Goal: Task Accomplishment & Management: Manage account settings

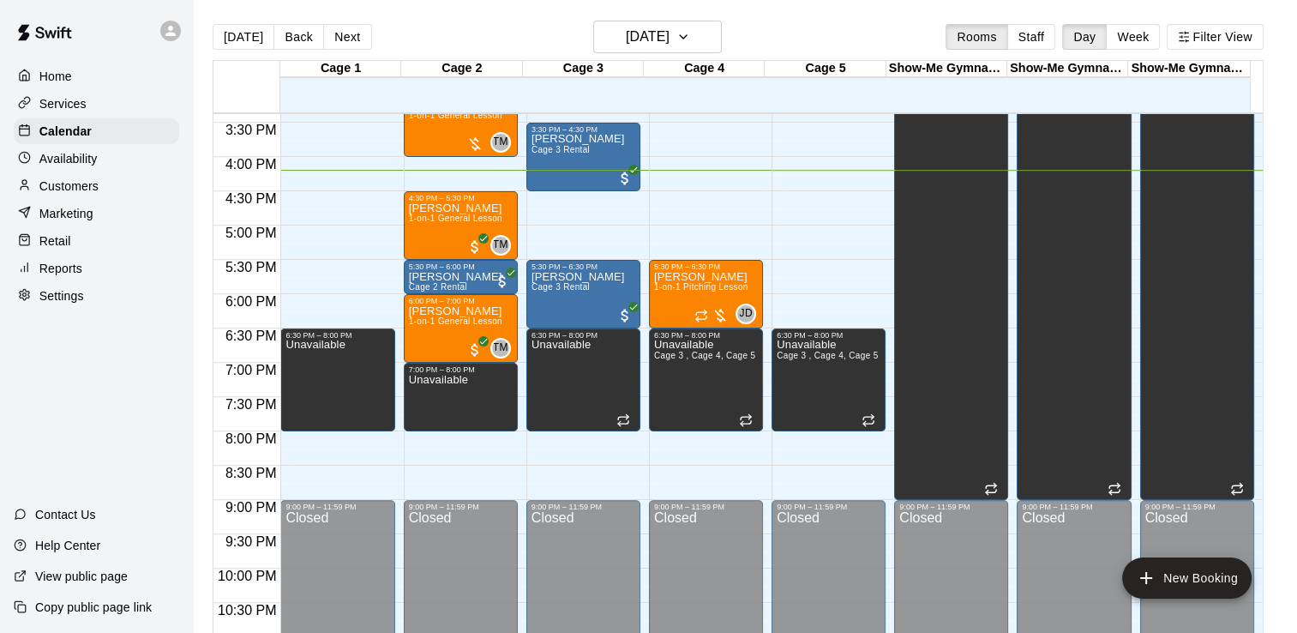
scroll to position [969, 0]
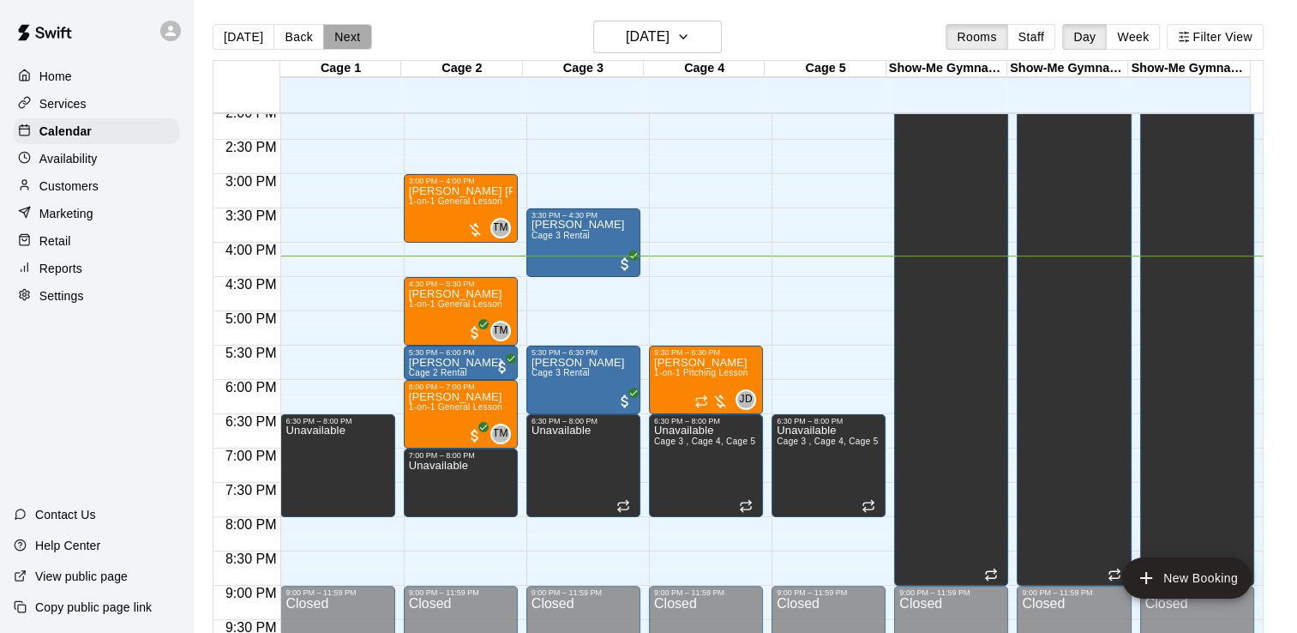
click at [344, 39] on button "Next" at bounding box center [347, 37] width 48 height 26
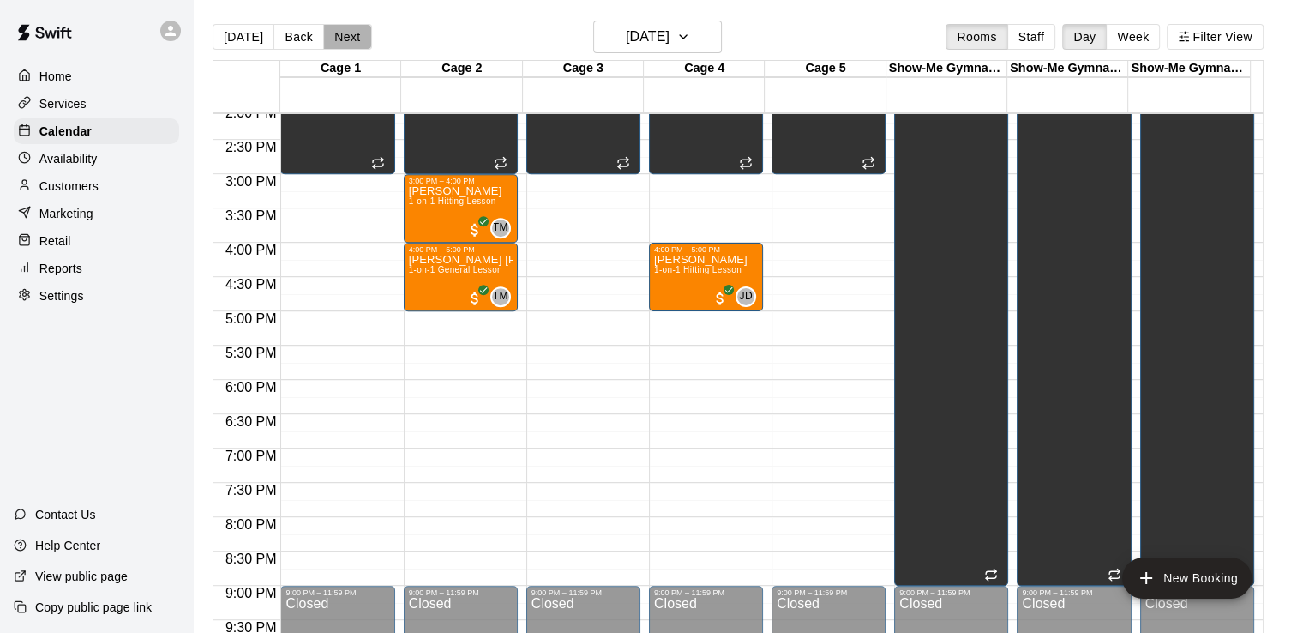
click at [346, 33] on button "Next" at bounding box center [347, 37] width 48 height 26
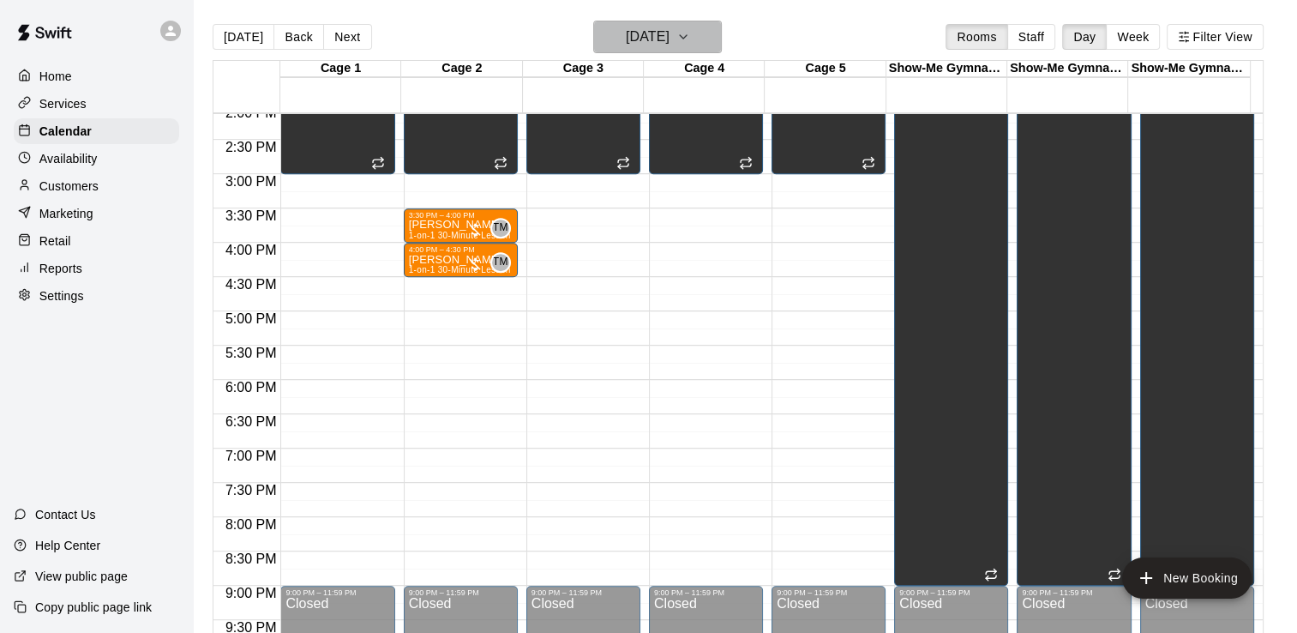
click at [653, 32] on h6 "[DATE]" at bounding box center [648, 37] width 44 height 24
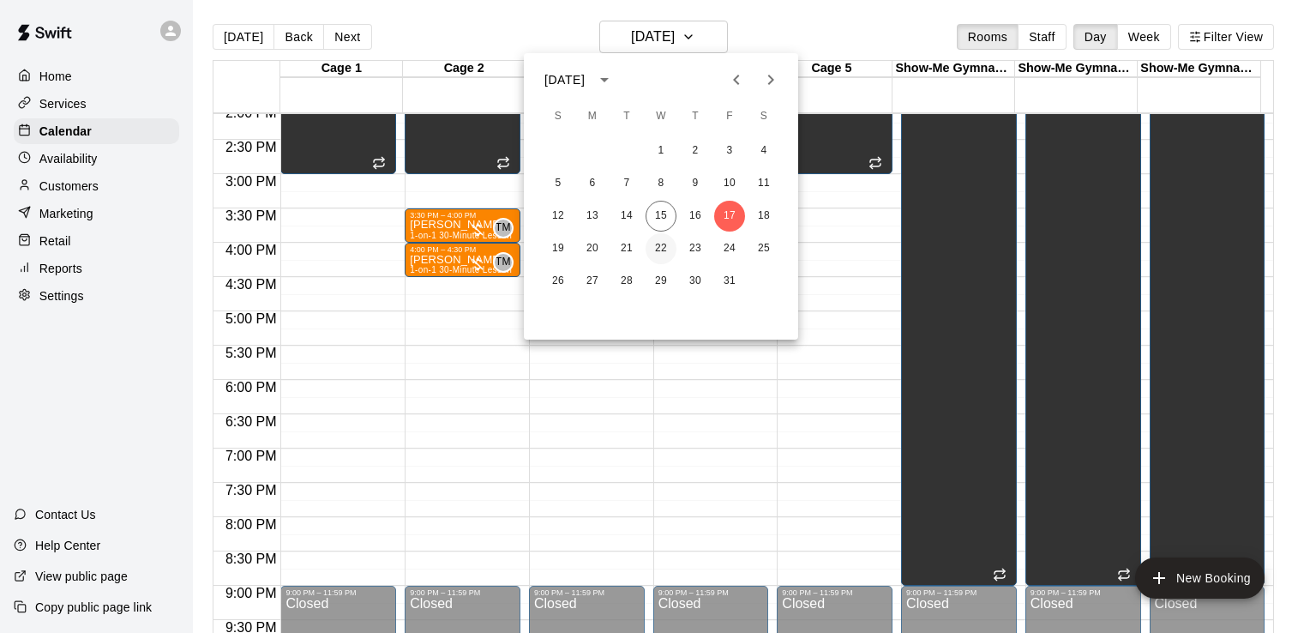
click at [659, 245] on button "22" at bounding box center [661, 248] width 31 height 31
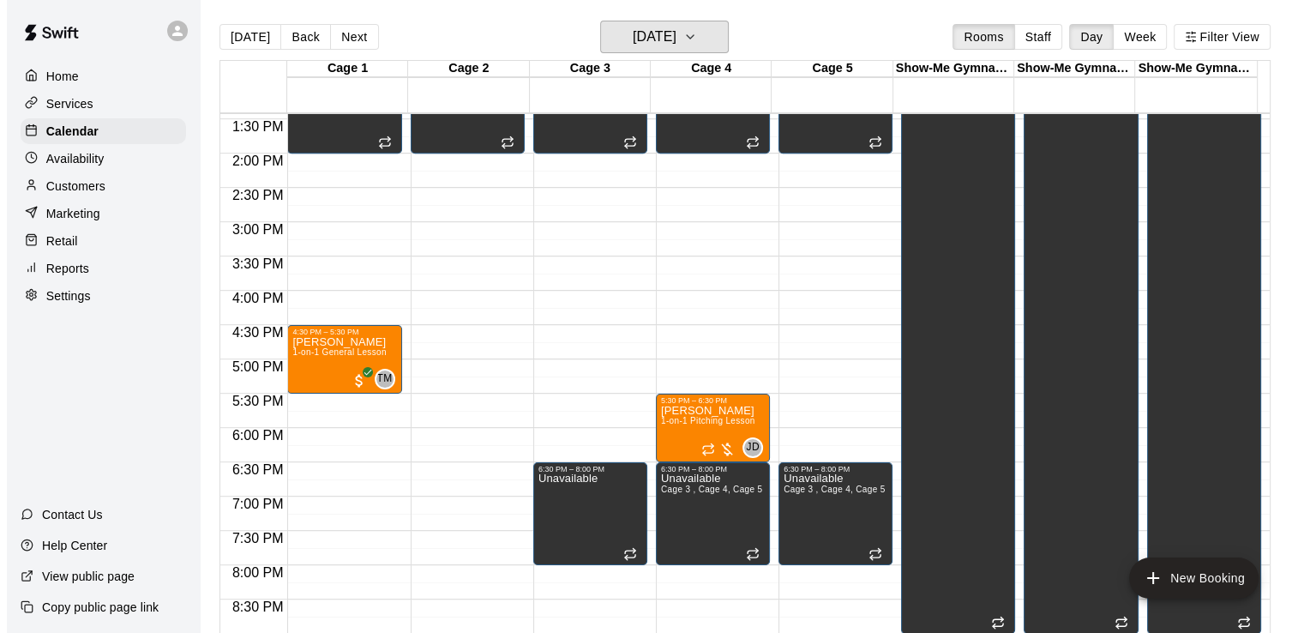
scroll to position [883, 0]
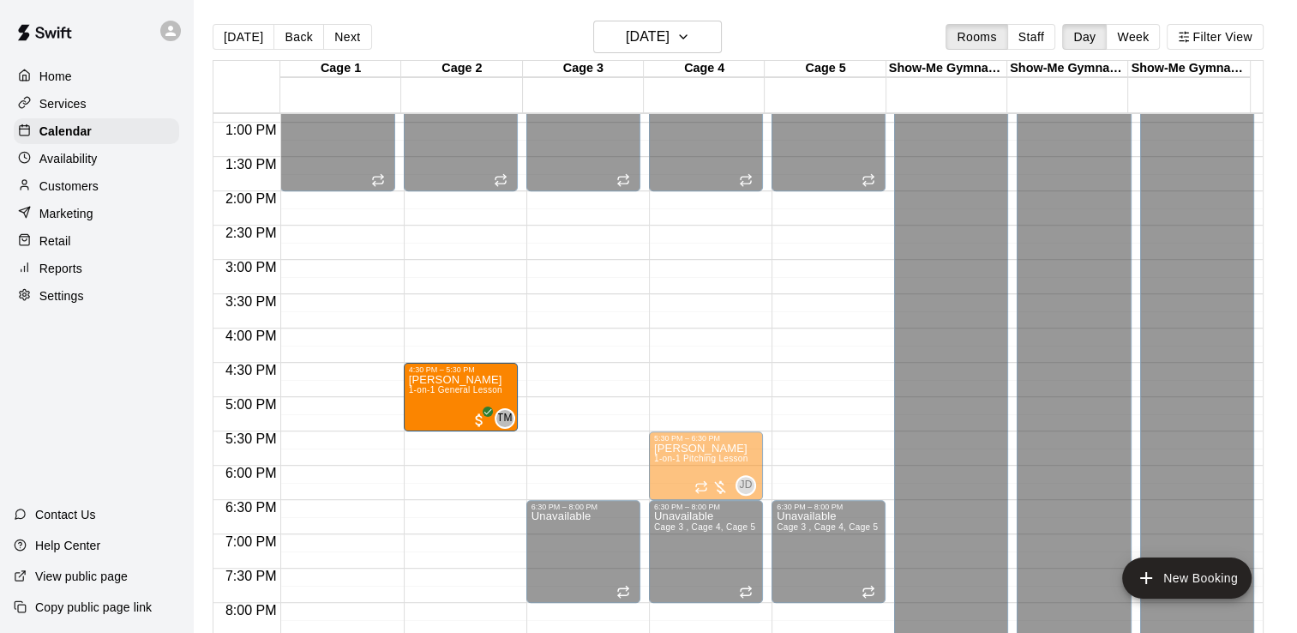
drag, startPoint x: 330, startPoint y: 395, endPoint x: 420, endPoint y: 395, distance: 90.0
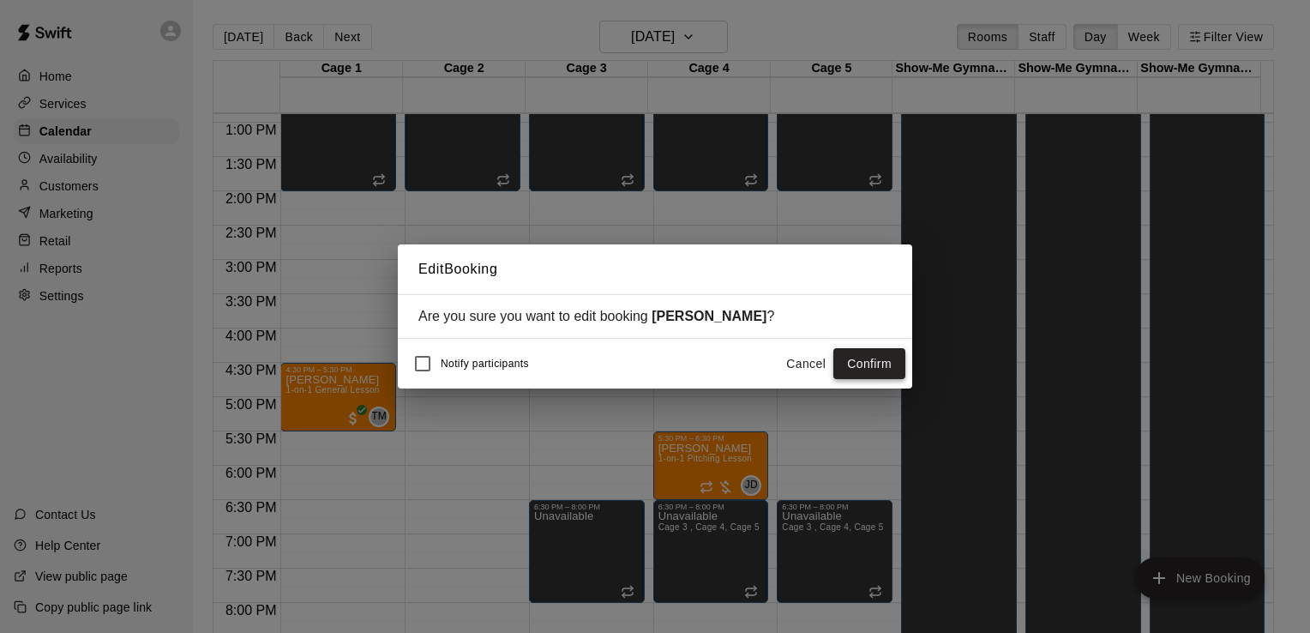
click at [882, 363] on button "Confirm" at bounding box center [869, 364] width 72 height 32
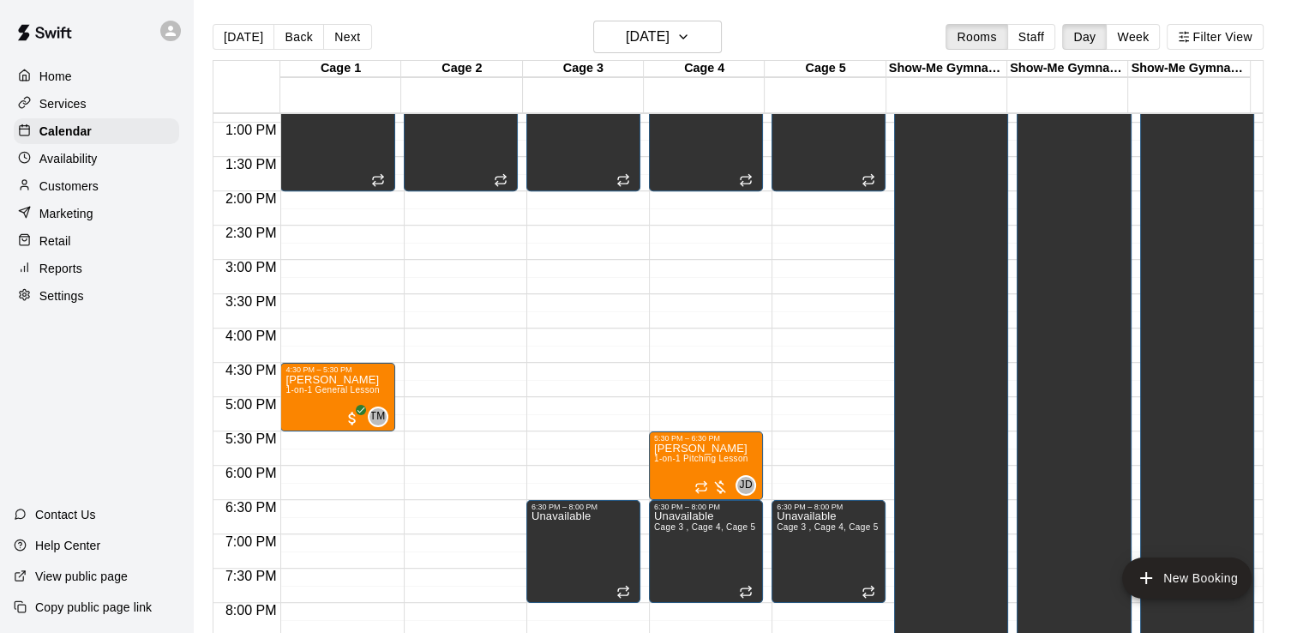
click at [447, 264] on div "12:00 AM – 6:30 AM Closed 6:30 AM – 2:00 PM Unavailable Cage 1, Cage 2 , Cage 3…" at bounding box center [461, 54] width 114 height 1646
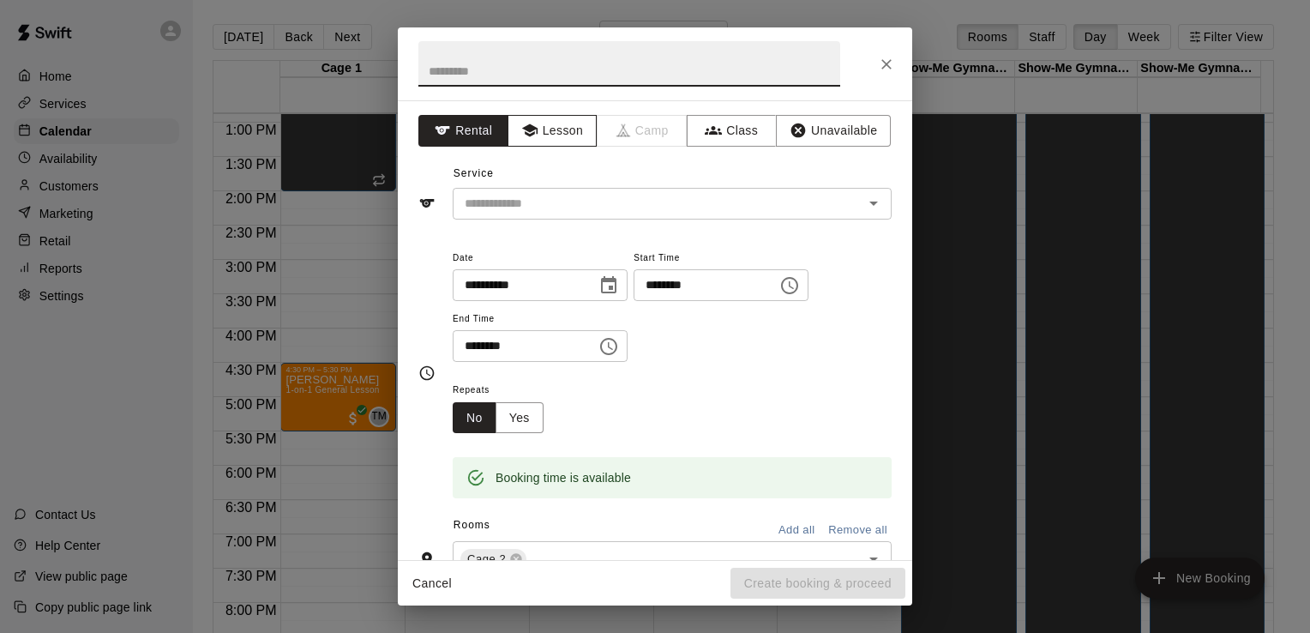
click at [528, 135] on icon "button" at bounding box center [529, 130] width 17 height 17
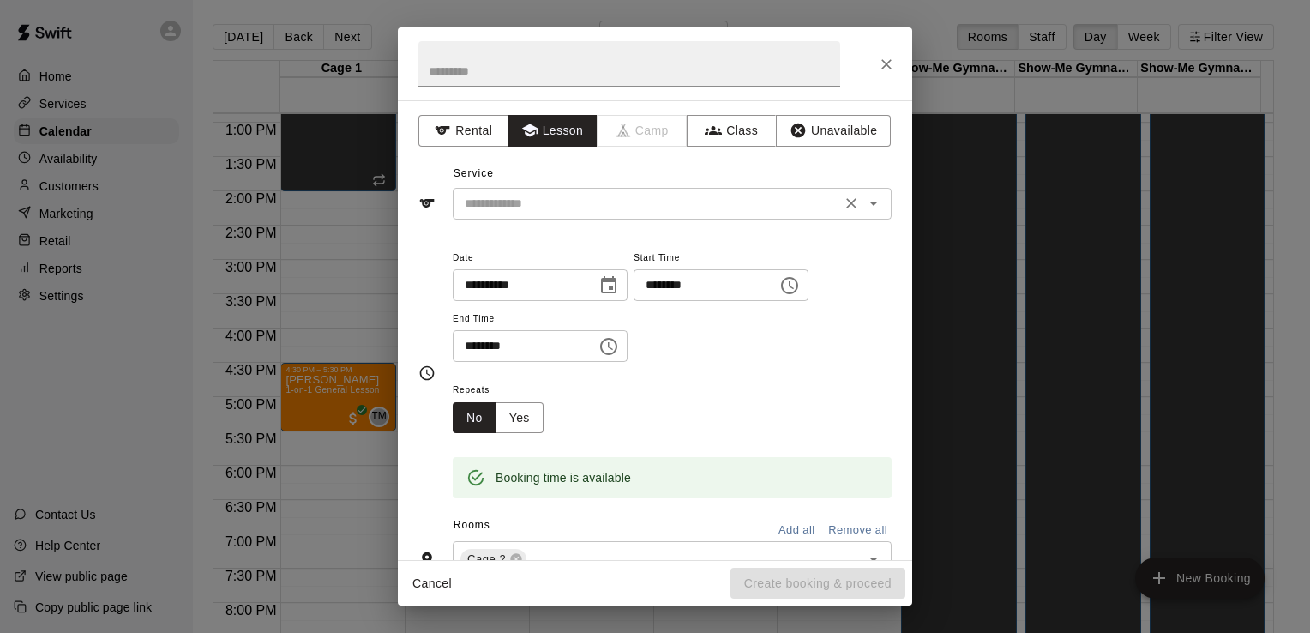
click at [557, 196] on input "text" at bounding box center [647, 203] width 378 height 21
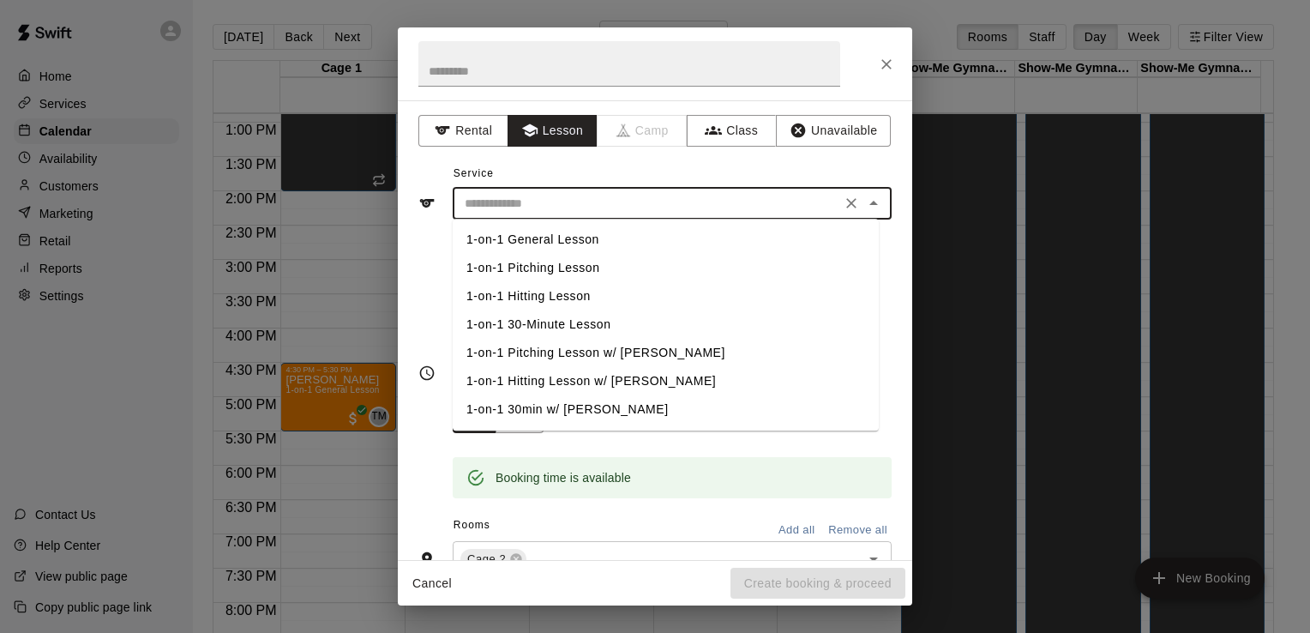
click at [552, 241] on li "1-on-1 General Lesson" at bounding box center [666, 239] width 426 height 28
type input "**********"
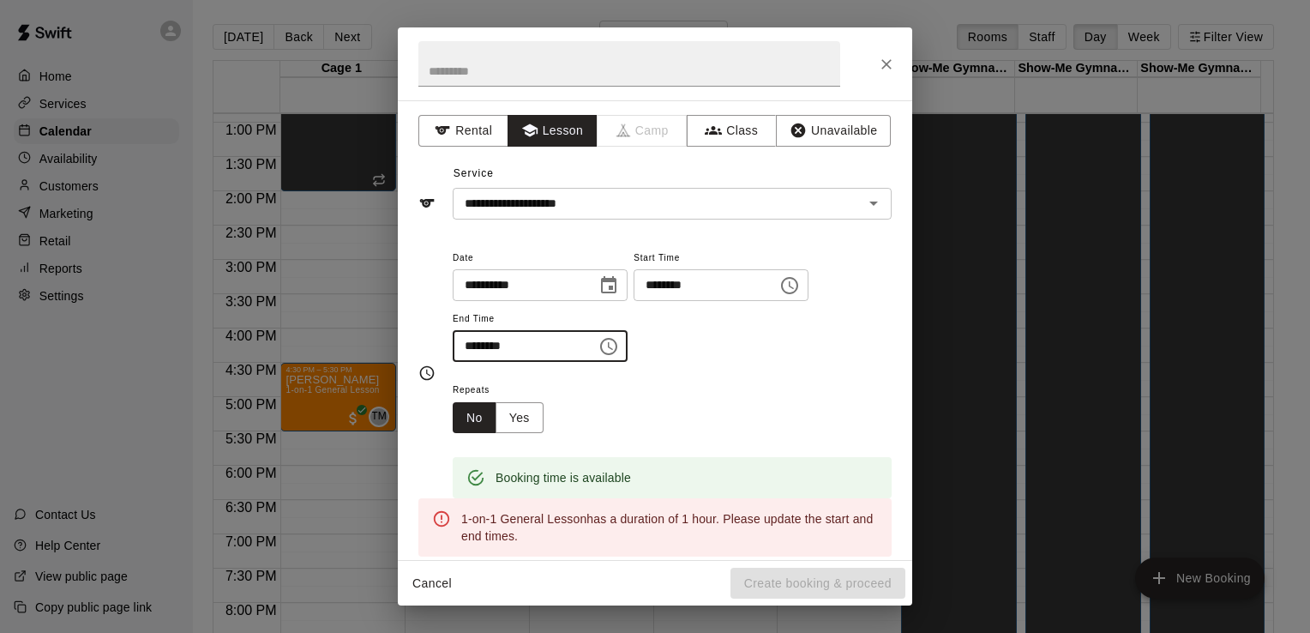
click at [495, 342] on input "********" at bounding box center [519, 346] width 132 height 32
click at [480, 345] on input "********" at bounding box center [519, 346] width 132 height 32
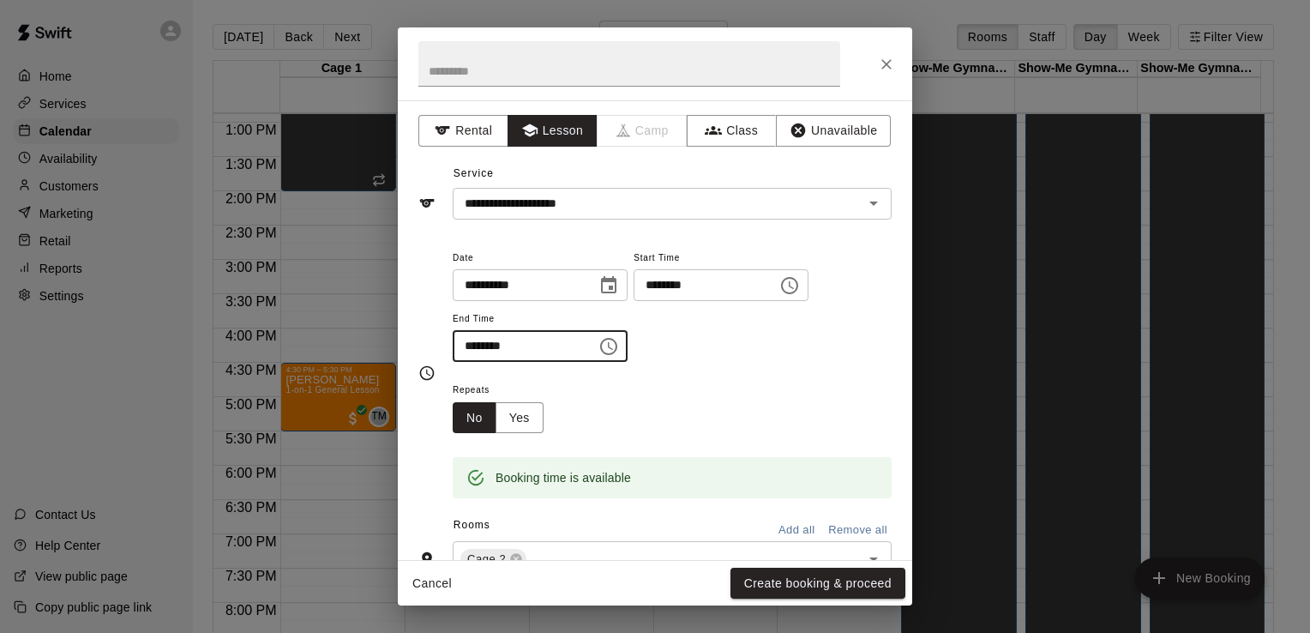
type input "********"
click at [724, 386] on div "Repeats No Yes" at bounding box center [672, 406] width 439 height 54
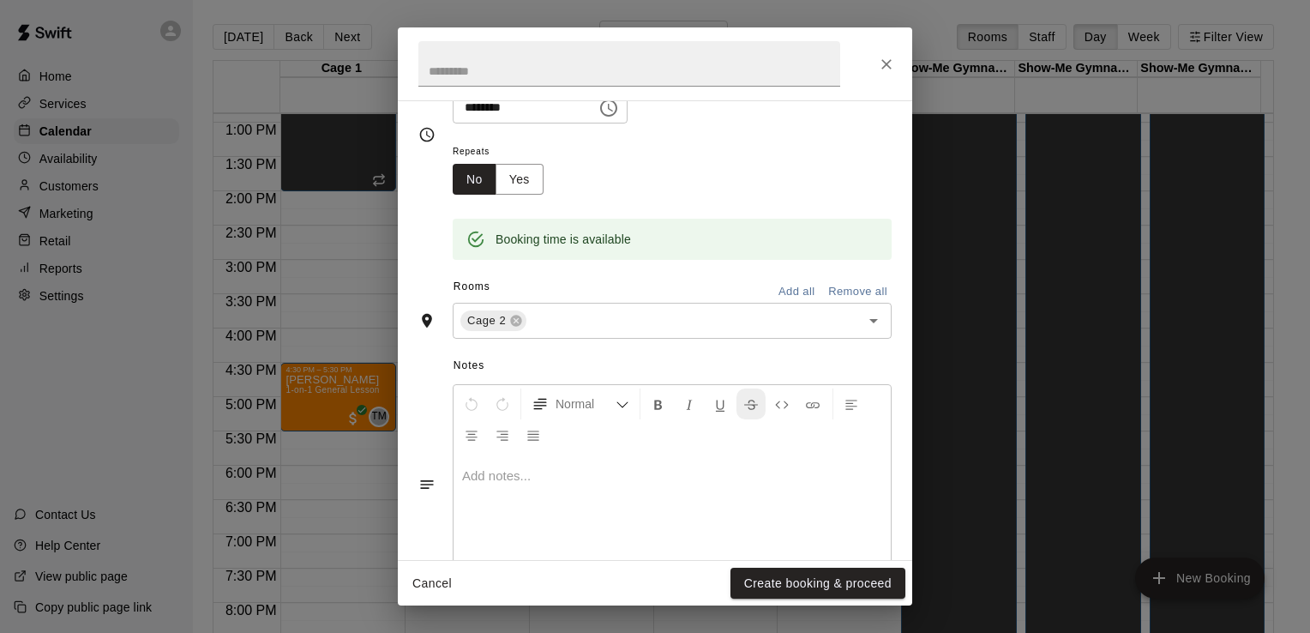
scroll to position [292, 0]
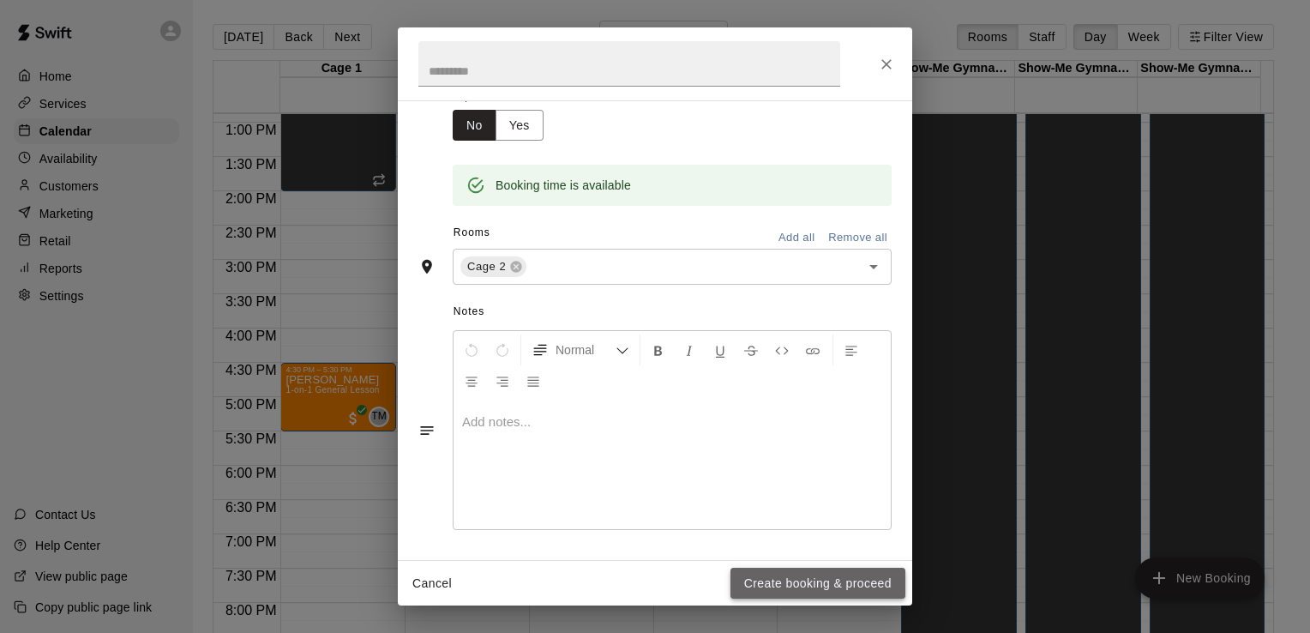
click at [824, 586] on button "Create booking & proceed" at bounding box center [817, 584] width 175 height 32
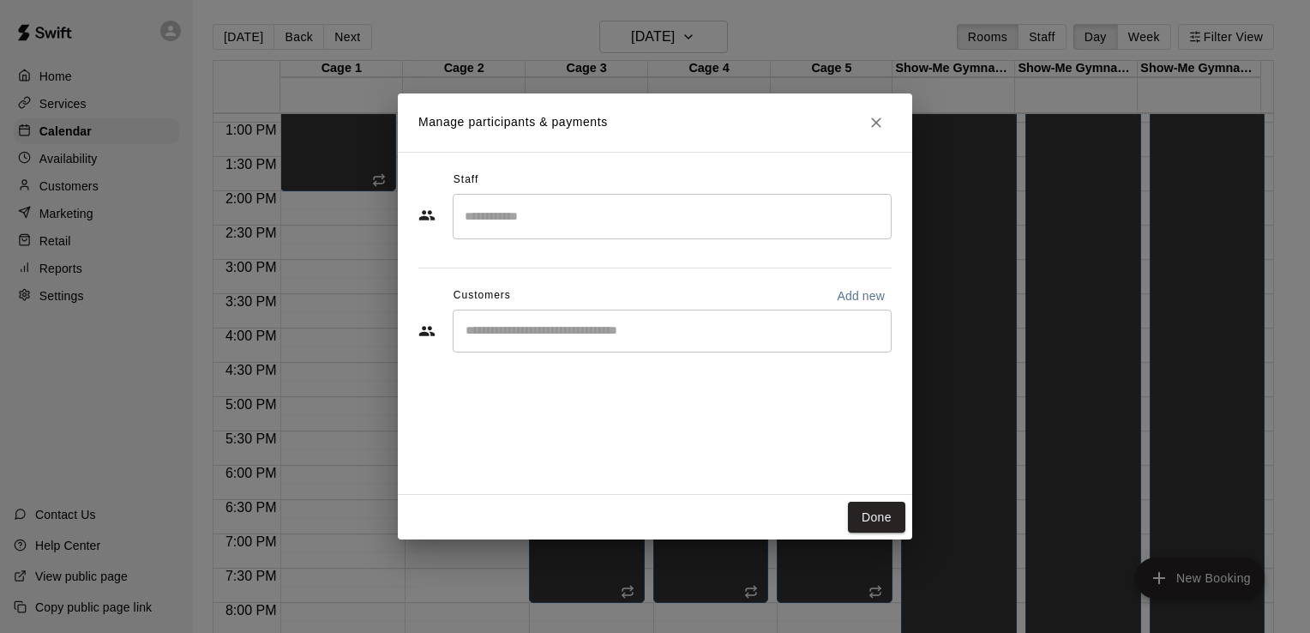
click at [628, 221] on input "Search staff" at bounding box center [671, 216] width 423 height 30
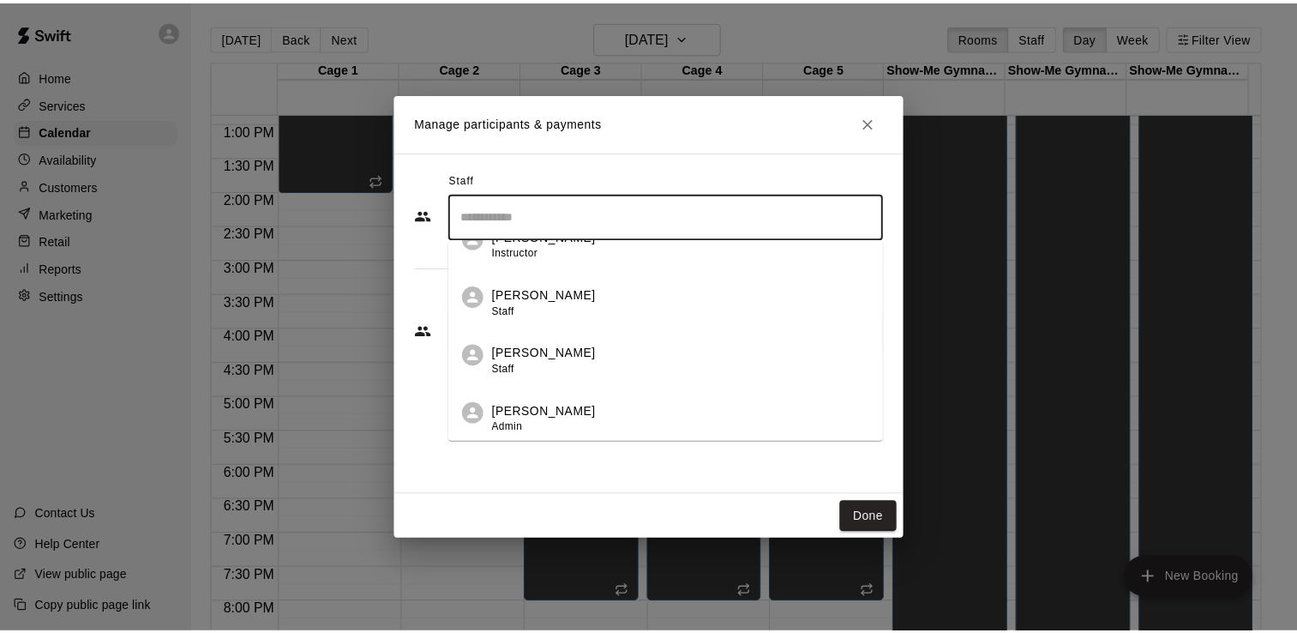
scroll to position [257, 0]
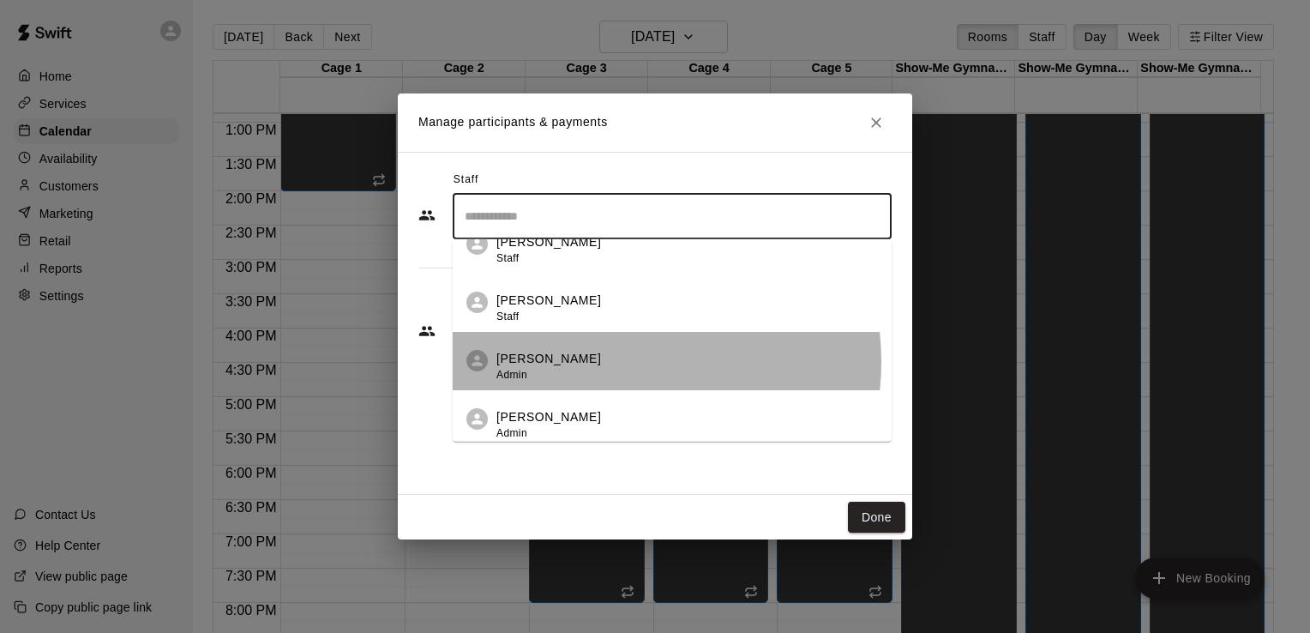
click at [604, 362] on div "[PERSON_NAME] Admin" at bounding box center [686, 366] width 381 height 33
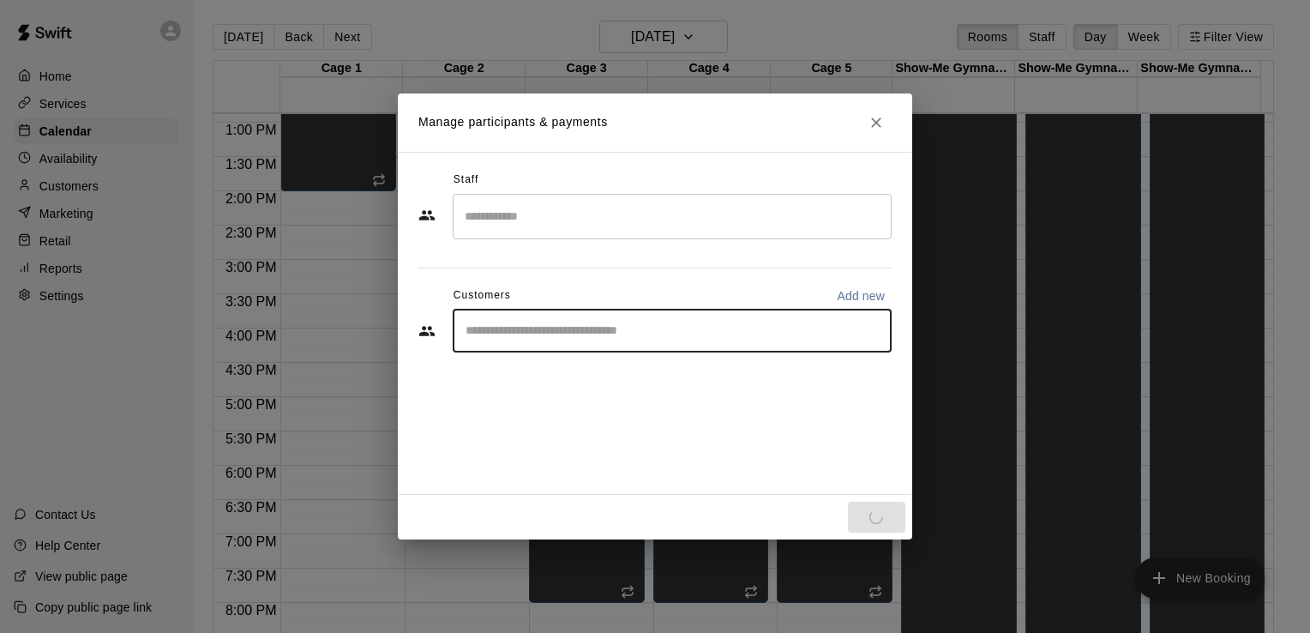
click at [718, 330] on input "Start typing to search customers..." at bounding box center [671, 330] width 423 height 17
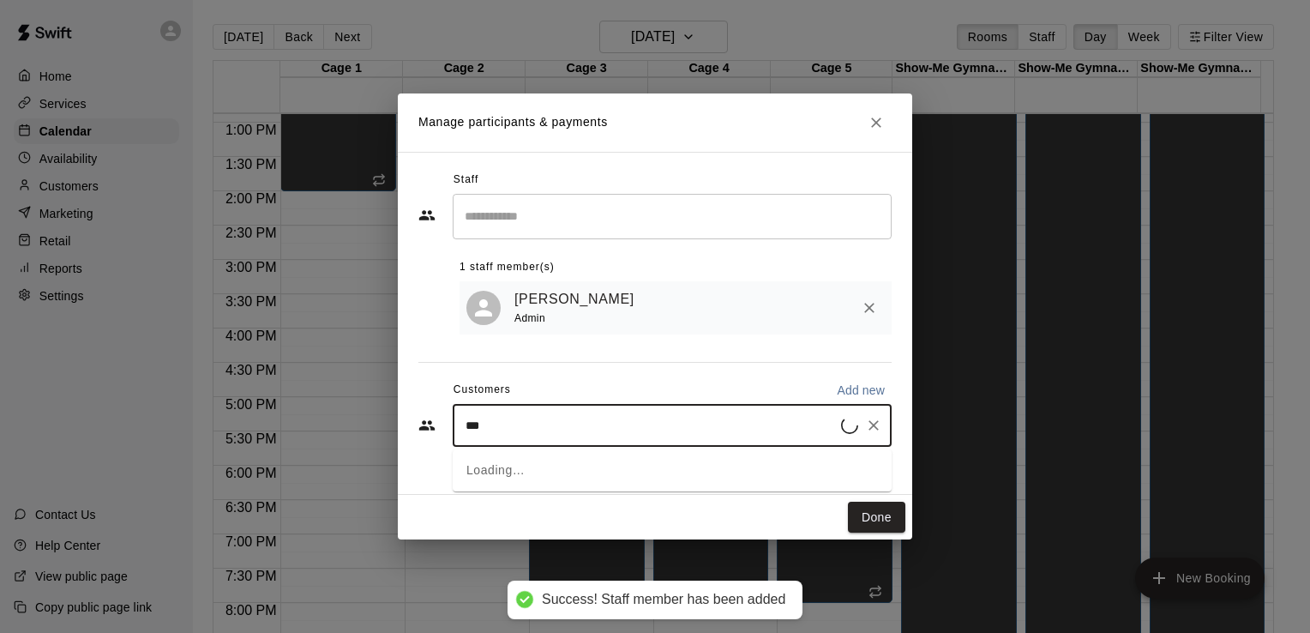
type input "****"
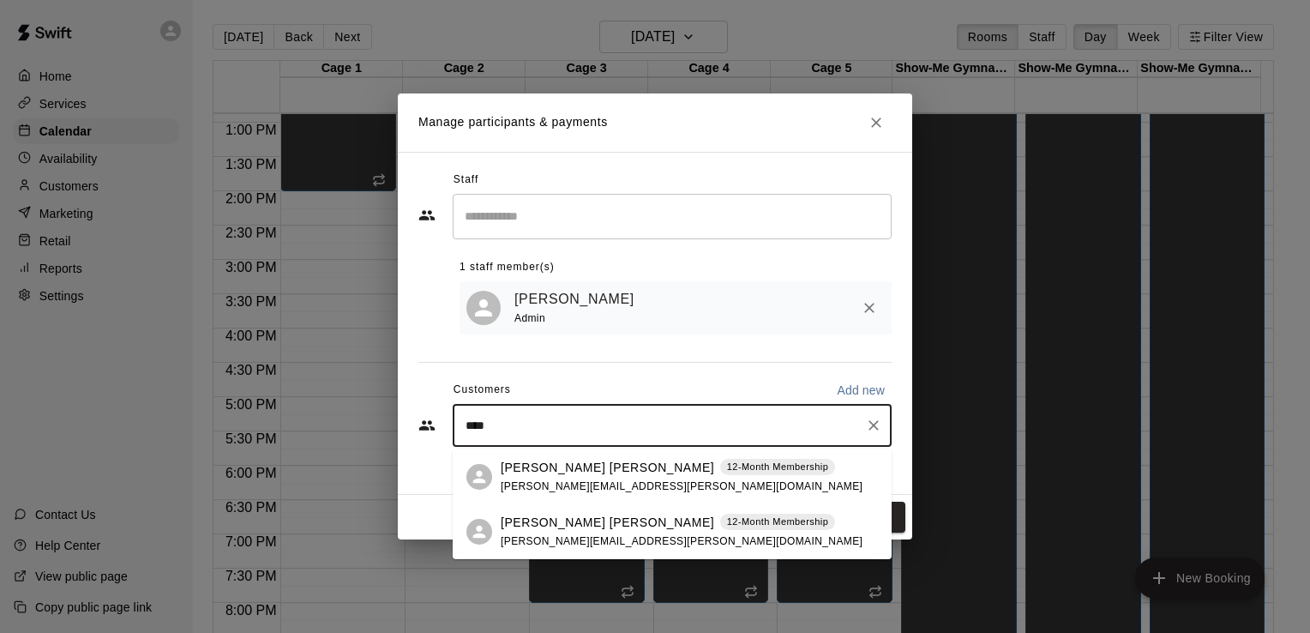
click at [566, 475] on p "[PERSON_NAME] [PERSON_NAME]" at bounding box center [607, 468] width 213 height 18
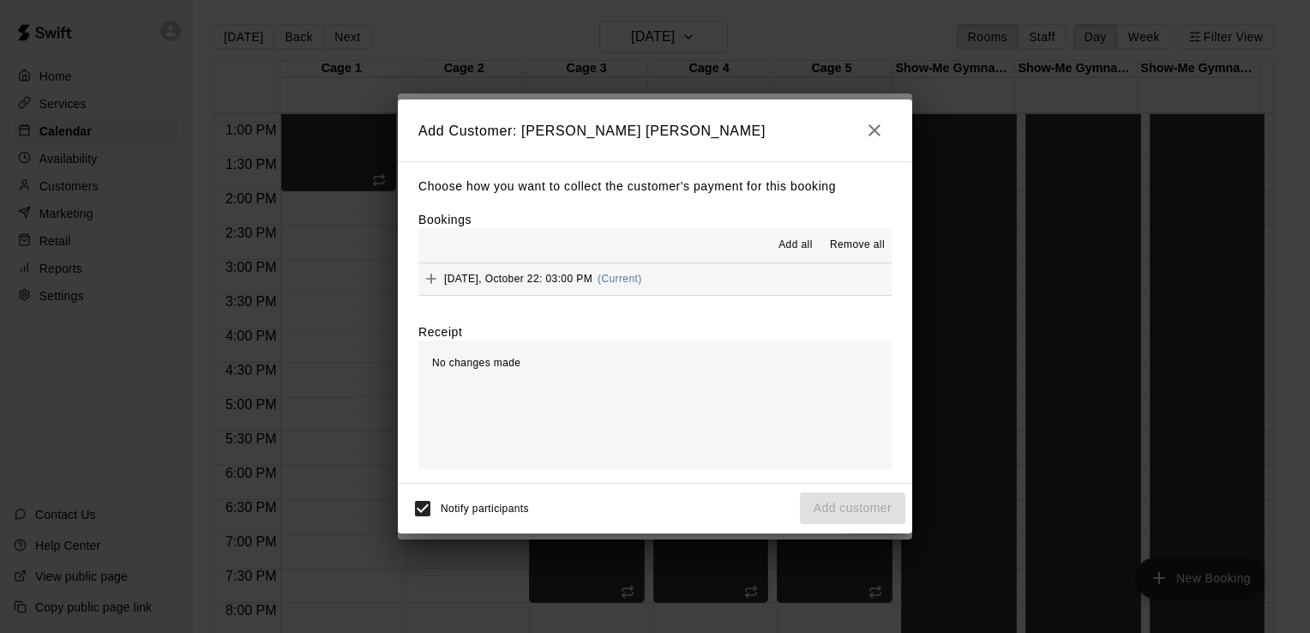
click at [631, 275] on span "(Current)" at bounding box center [620, 279] width 45 height 12
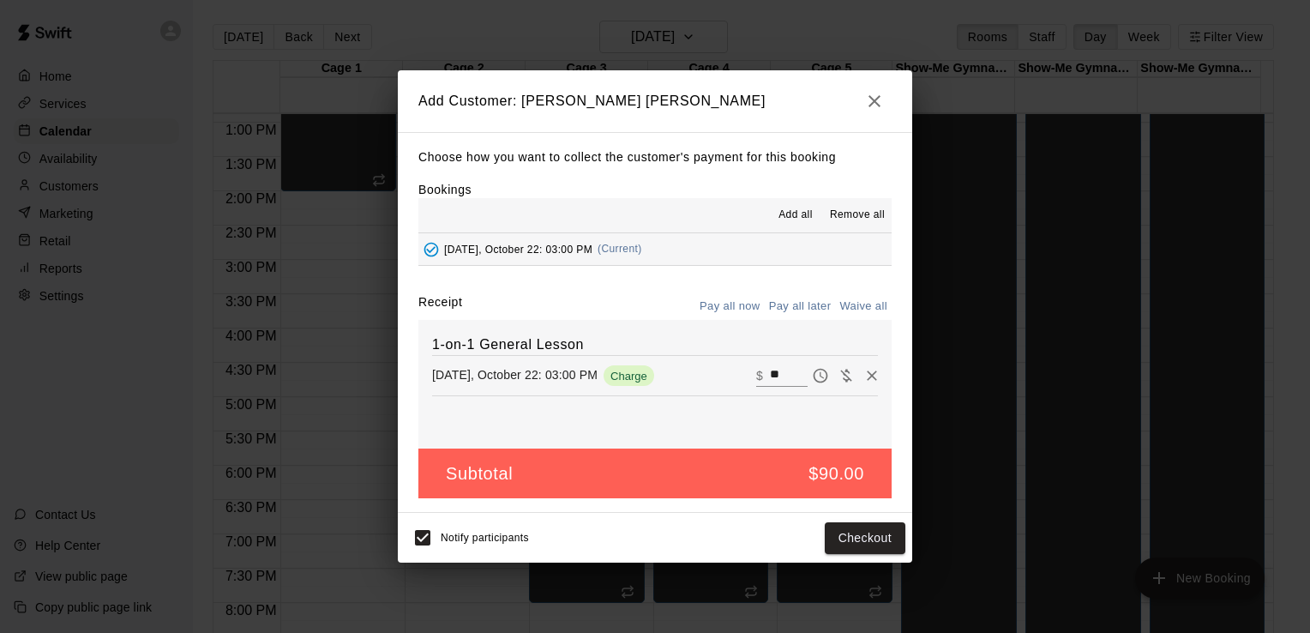
click at [800, 307] on button "Pay all later" at bounding box center [800, 306] width 71 height 27
click at [835, 539] on button "Add customer" at bounding box center [852, 538] width 105 height 32
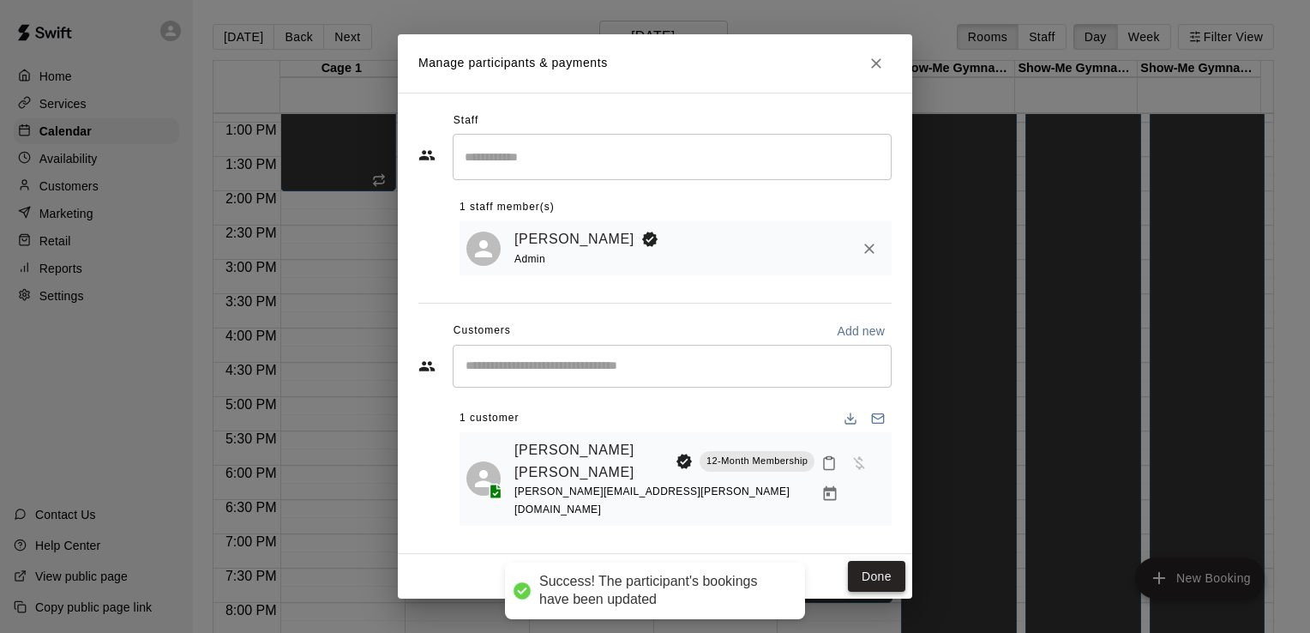
click at [860, 561] on button "Done" at bounding box center [876, 577] width 57 height 32
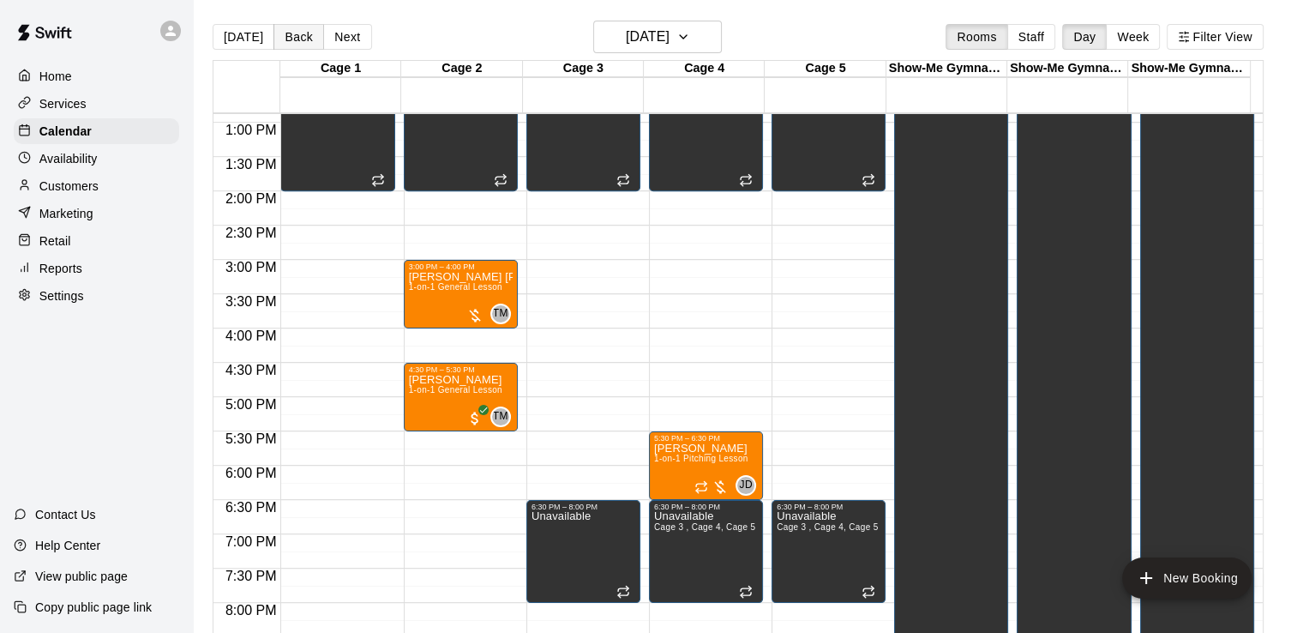
click at [292, 37] on button "Back" at bounding box center [298, 37] width 51 height 26
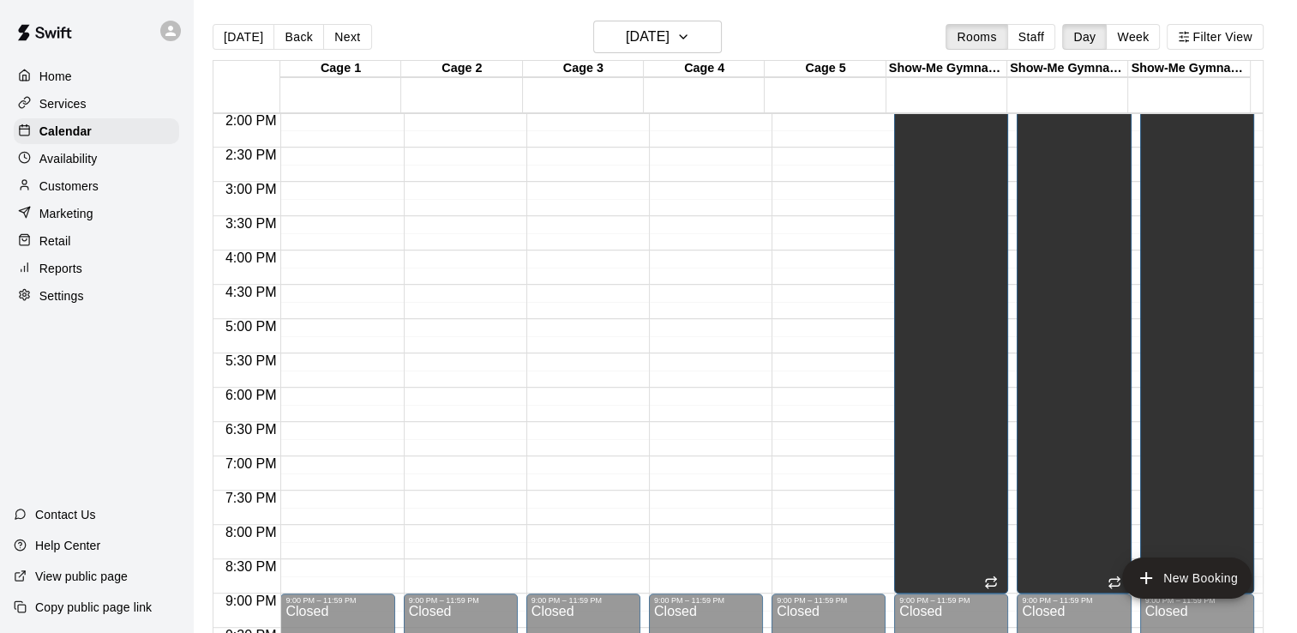
scroll to position [1054, 0]
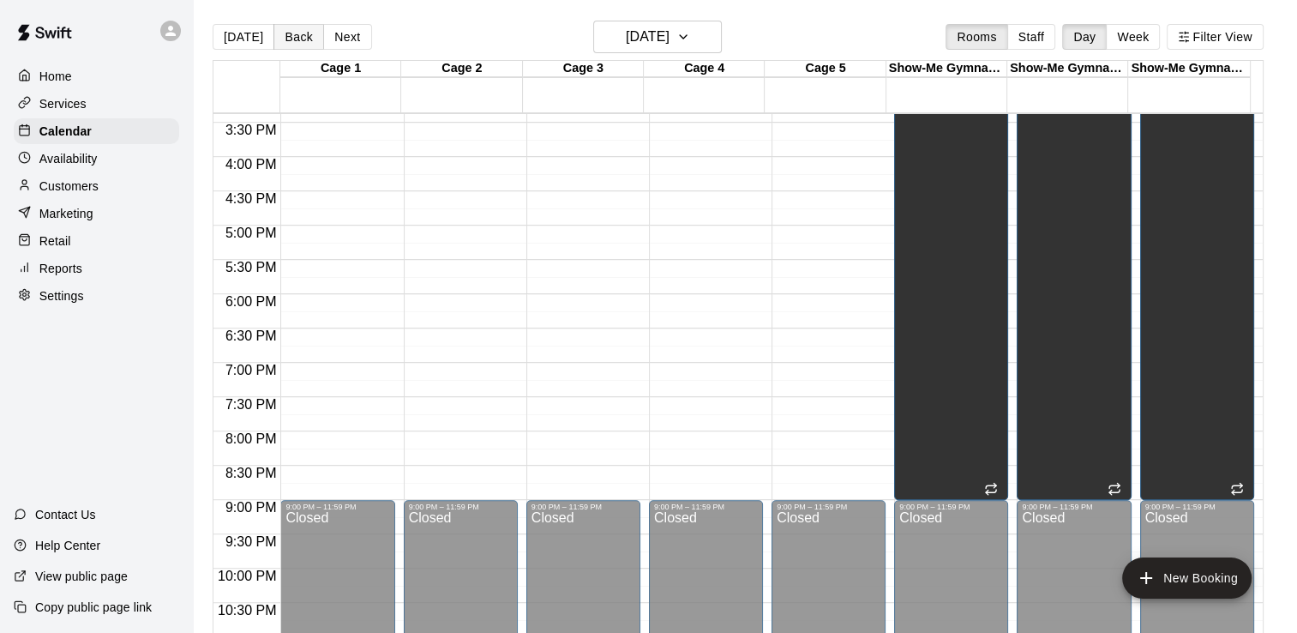
click at [297, 37] on button "Back" at bounding box center [298, 37] width 51 height 26
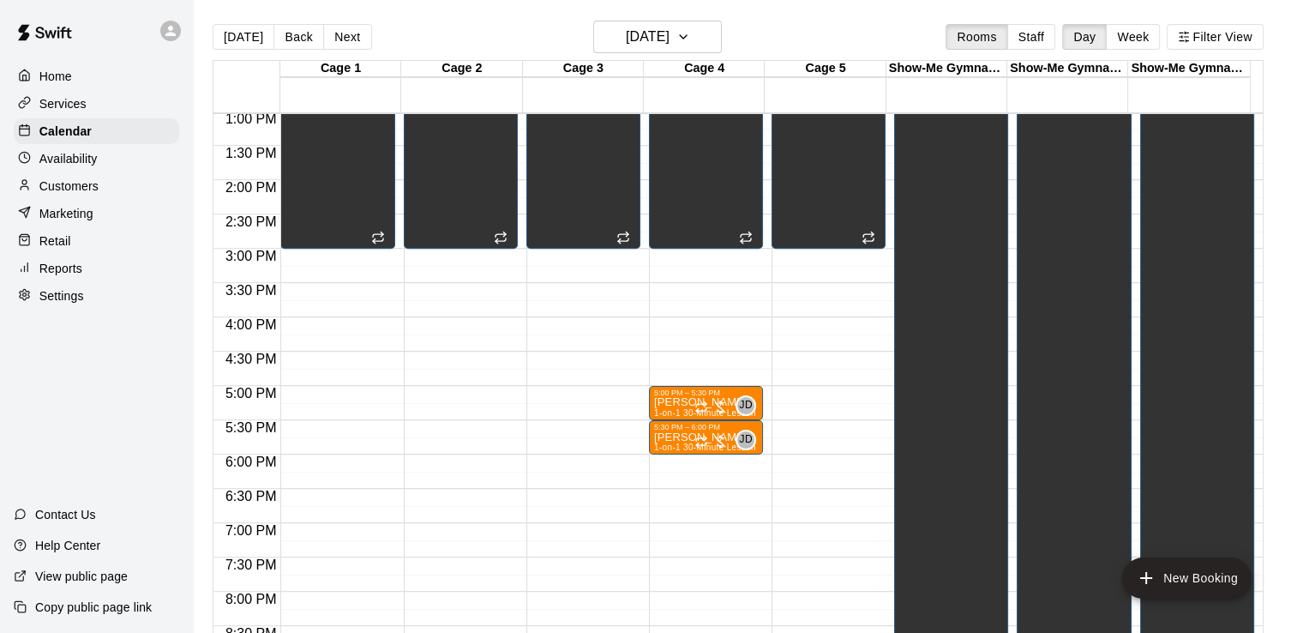
scroll to position [883, 0]
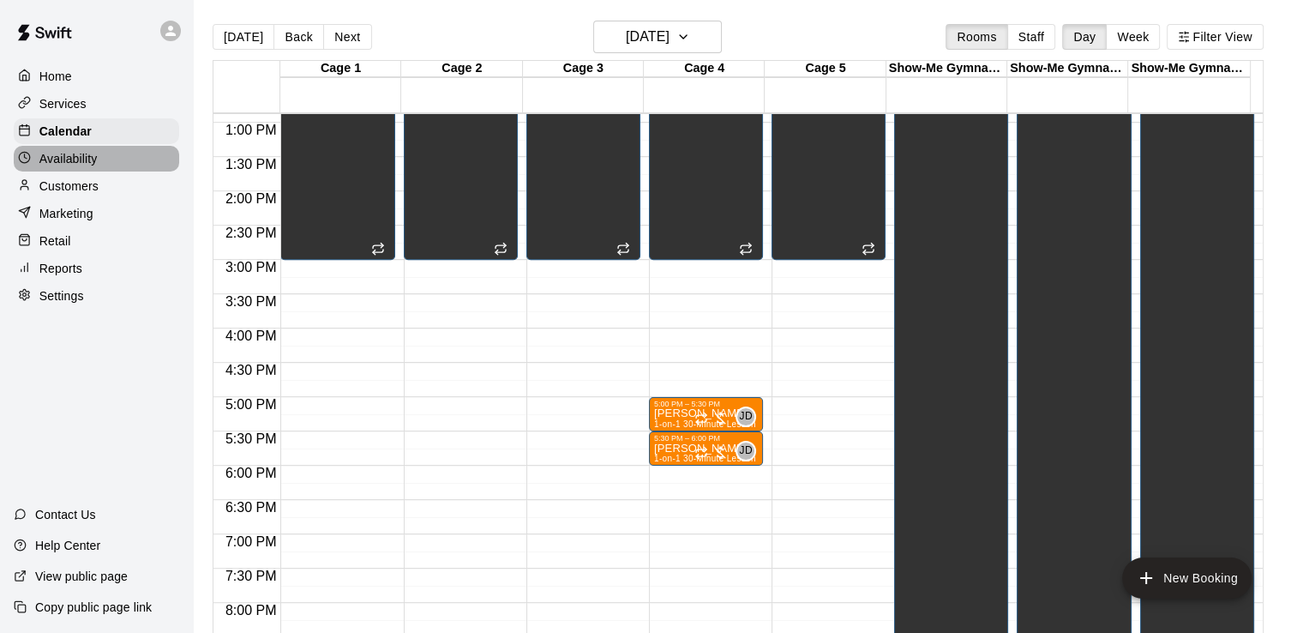
click at [103, 167] on div "Availability" at bounding box center [96, 159] width 165 height 26
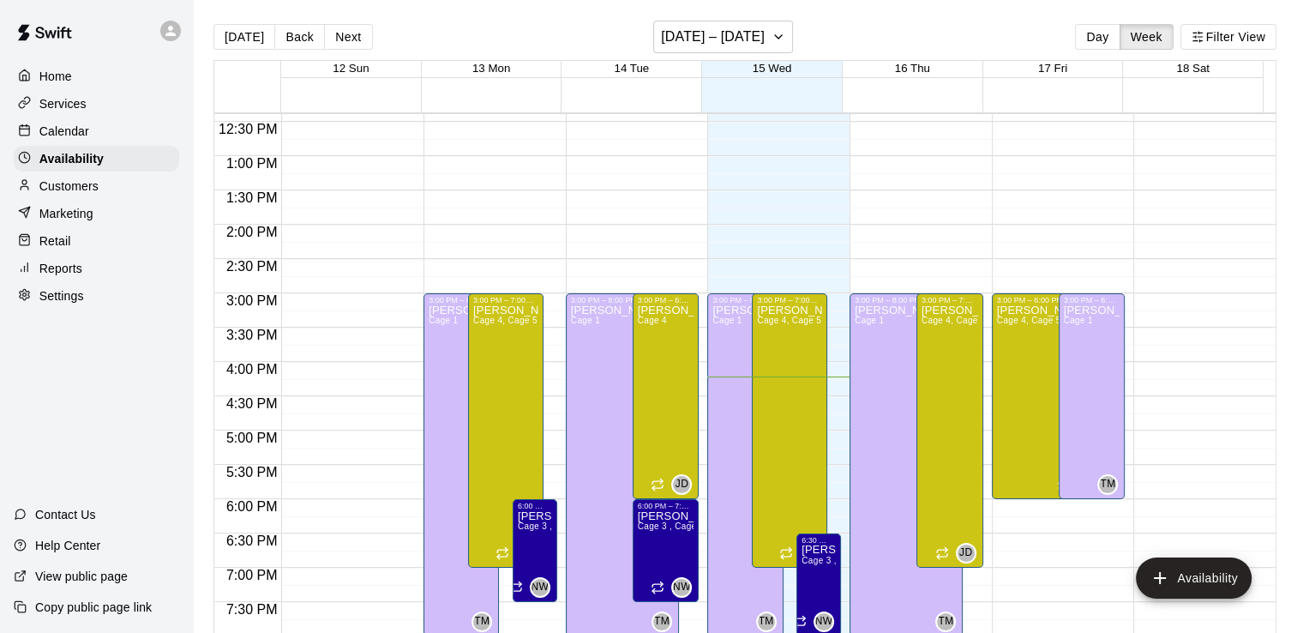
scroll to position [849, 0]
click at [743, 34] on h6 "[DATE] – [DATE]" at bounding box center [713, 37] width 104 height 24
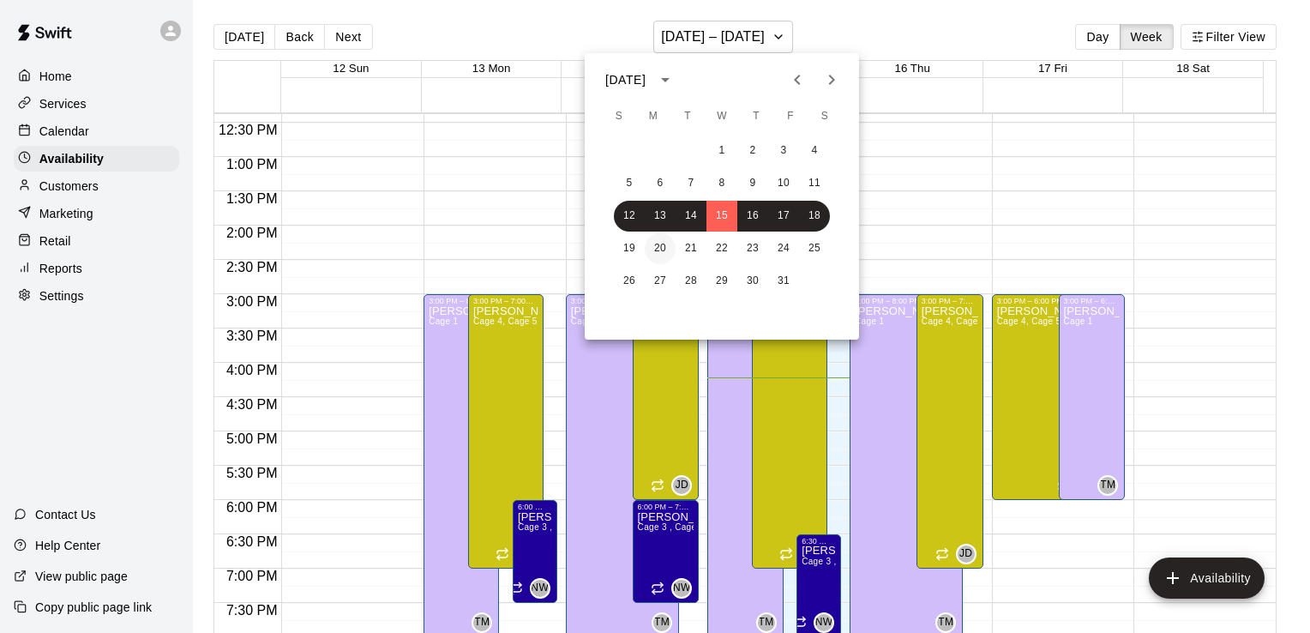
click at [659, 243] on button "20" at bounding box center [660, 248] width 31 height 31
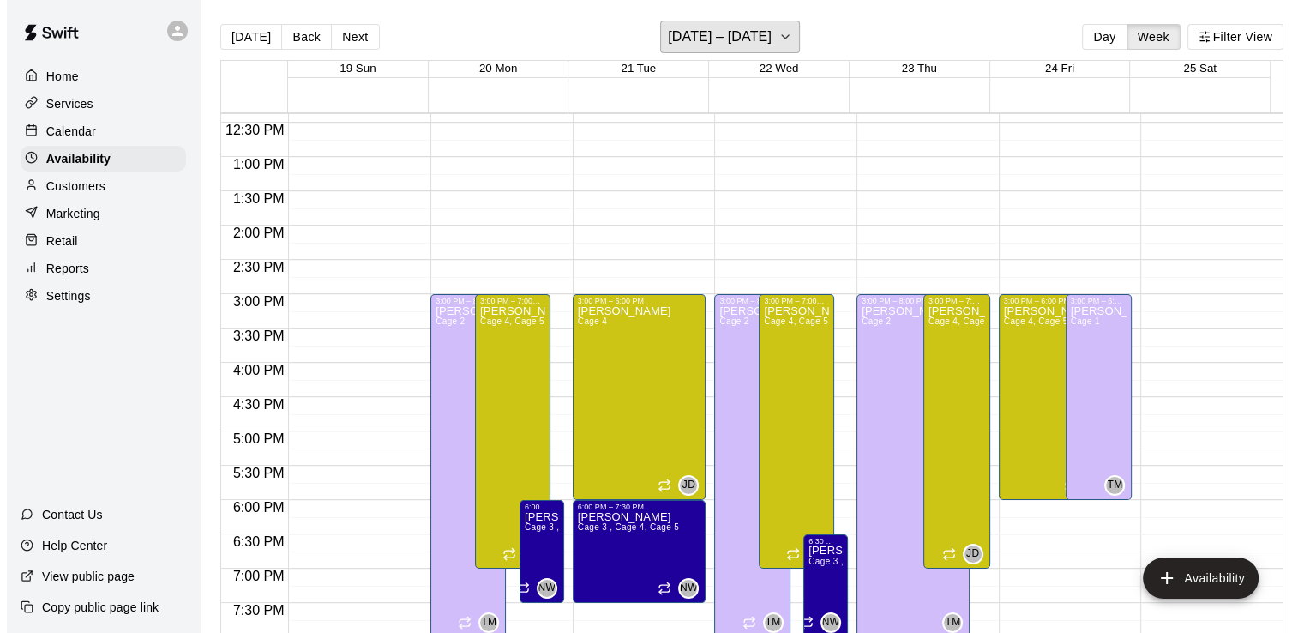
scroll to position [934, 0]
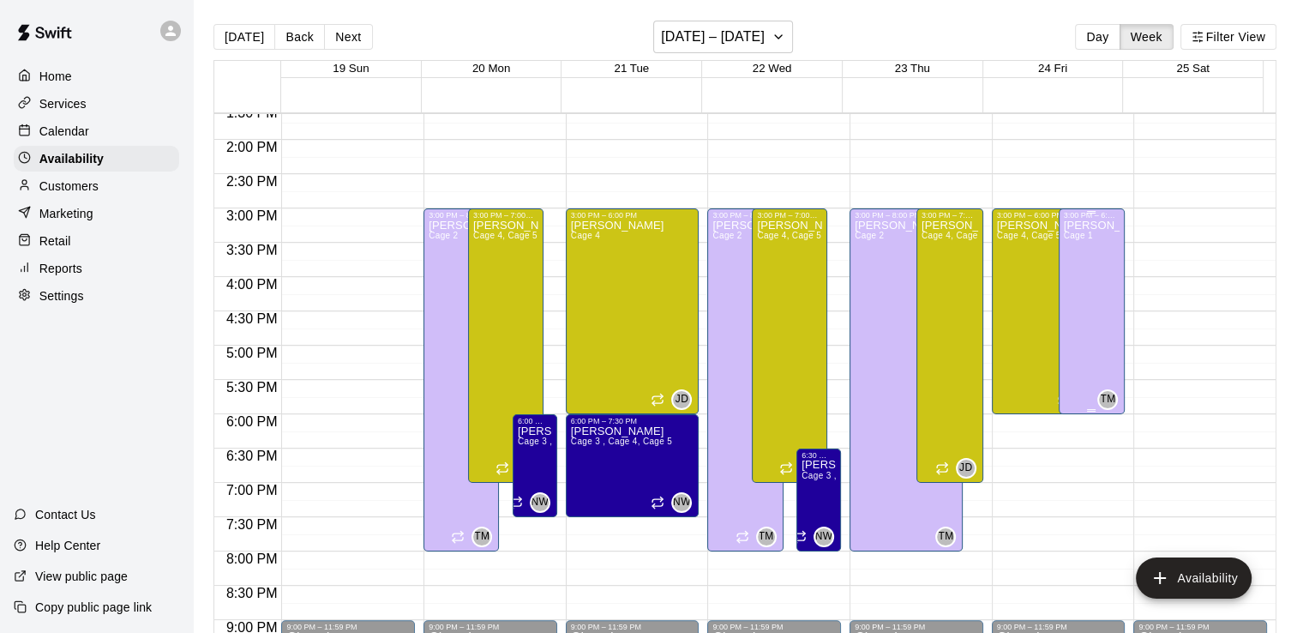
click at [1066, 246] on div "[PERSON_NAME] Cage 1" at bounding box center [1092, 535] width 57 height 633
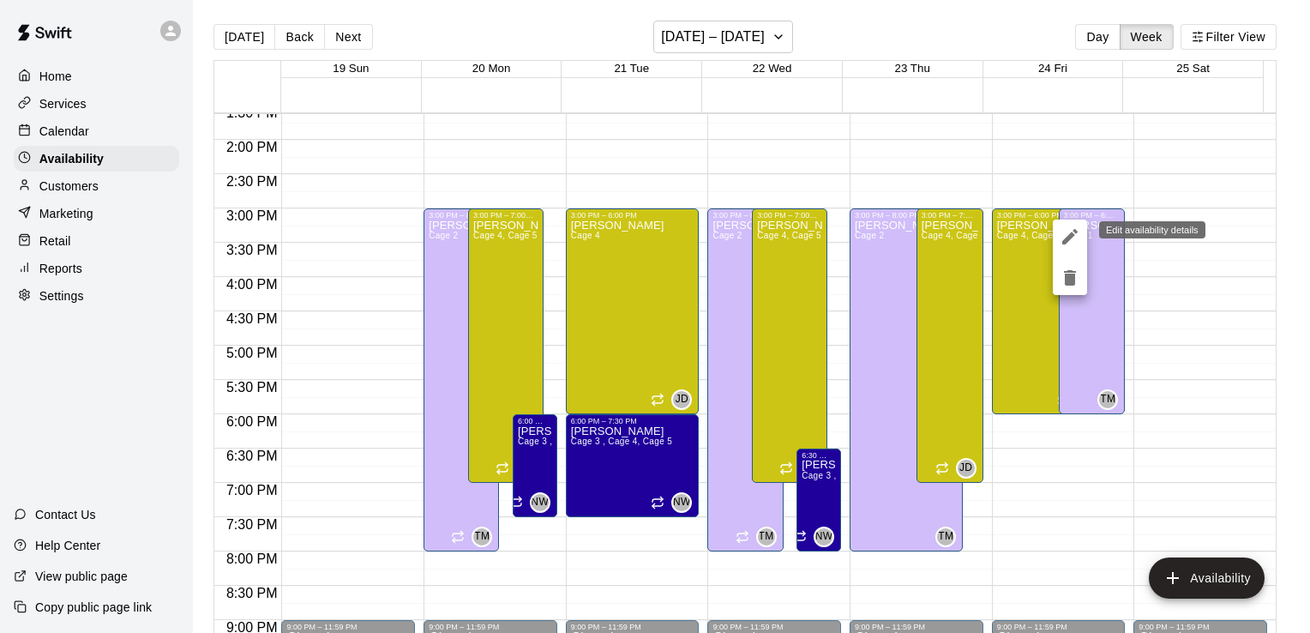
click at [1067, 238] on icon "edit" at bounding box center [1069, 236] width 15 height 15
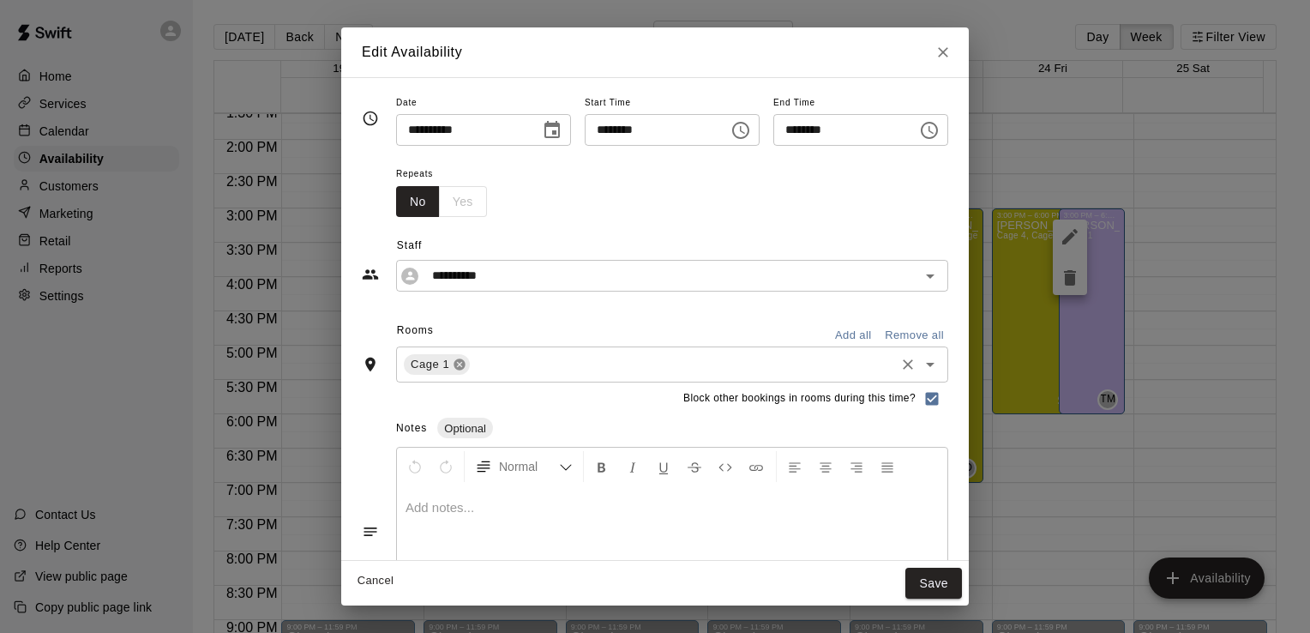
click at [453, 365] on icon at bounding box center [460, 364] width 14 height 14
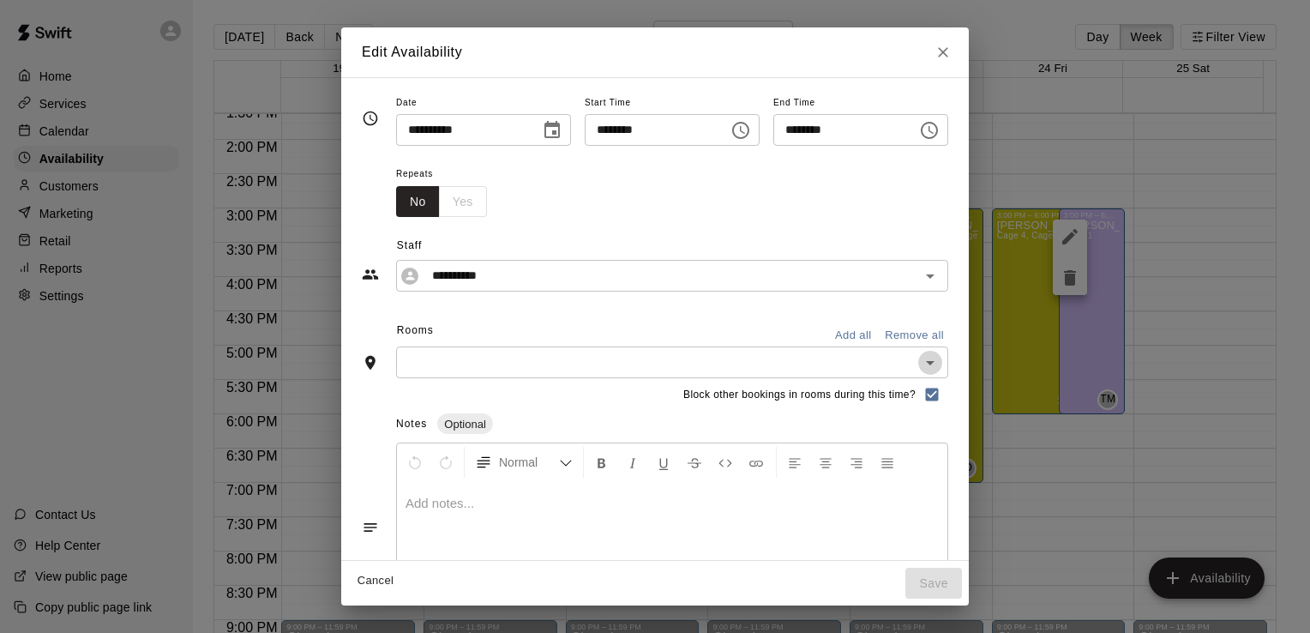
click at [940, 358] on icon "Open" at bounding box center [930, 362] width 21 height 21
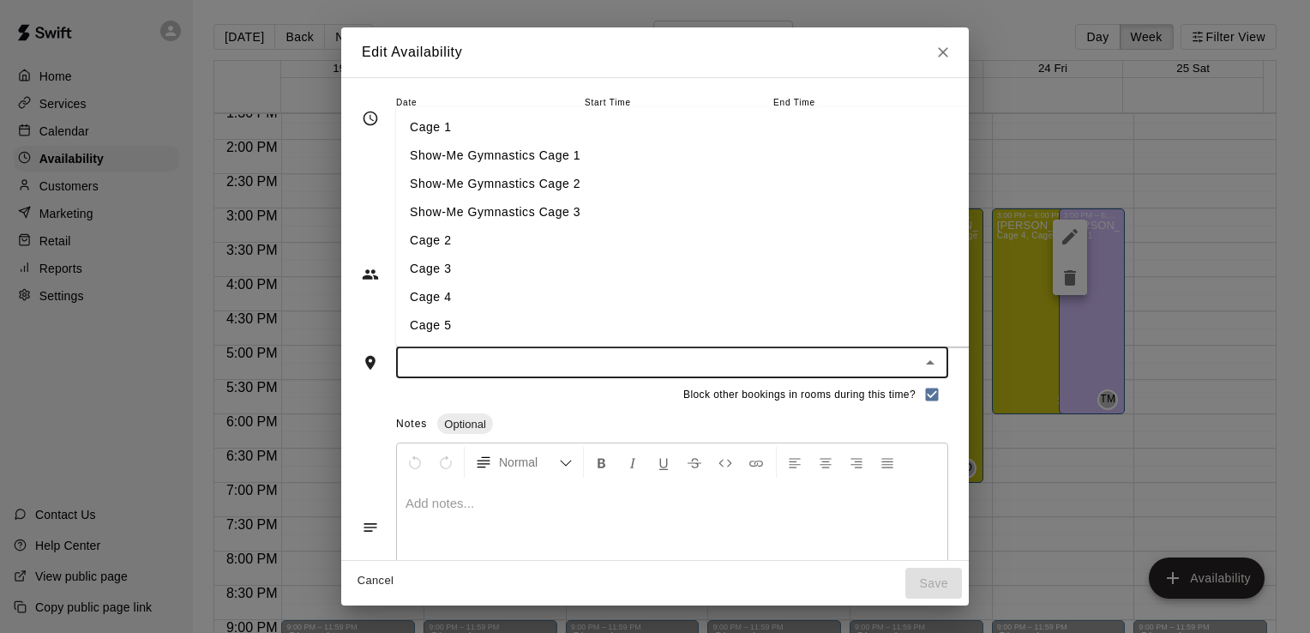
click at [790, 245] on li "Cage 2" at bounding box center [702, 241] width 612 height 28
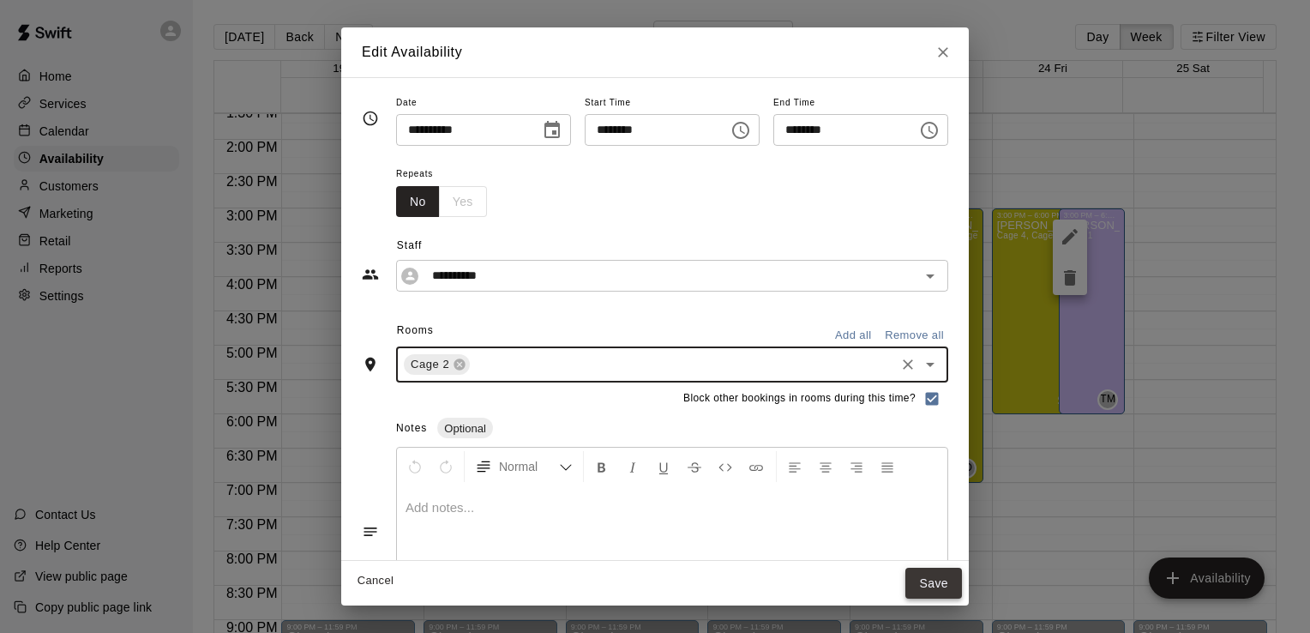
click at [962, 586] on button "Save" at bounding box center [933, 584] width 57 height 32
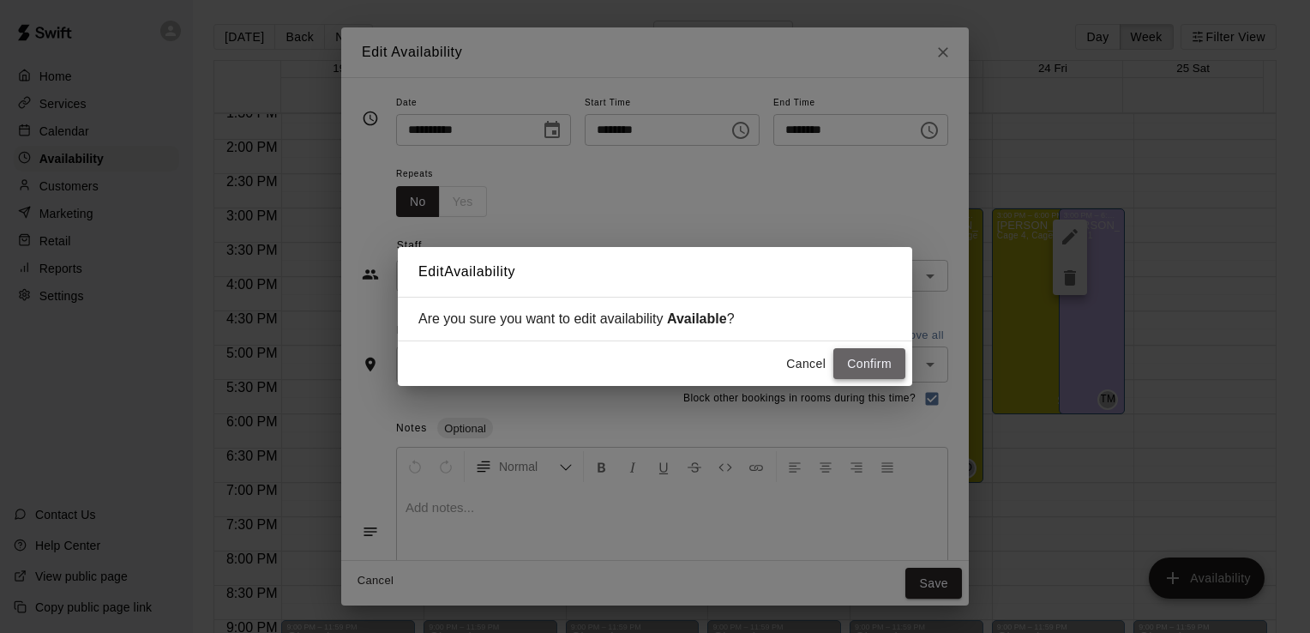
click at [874, 362] on button "Confirm" at bounding box center [869, 364] width 72 height 32
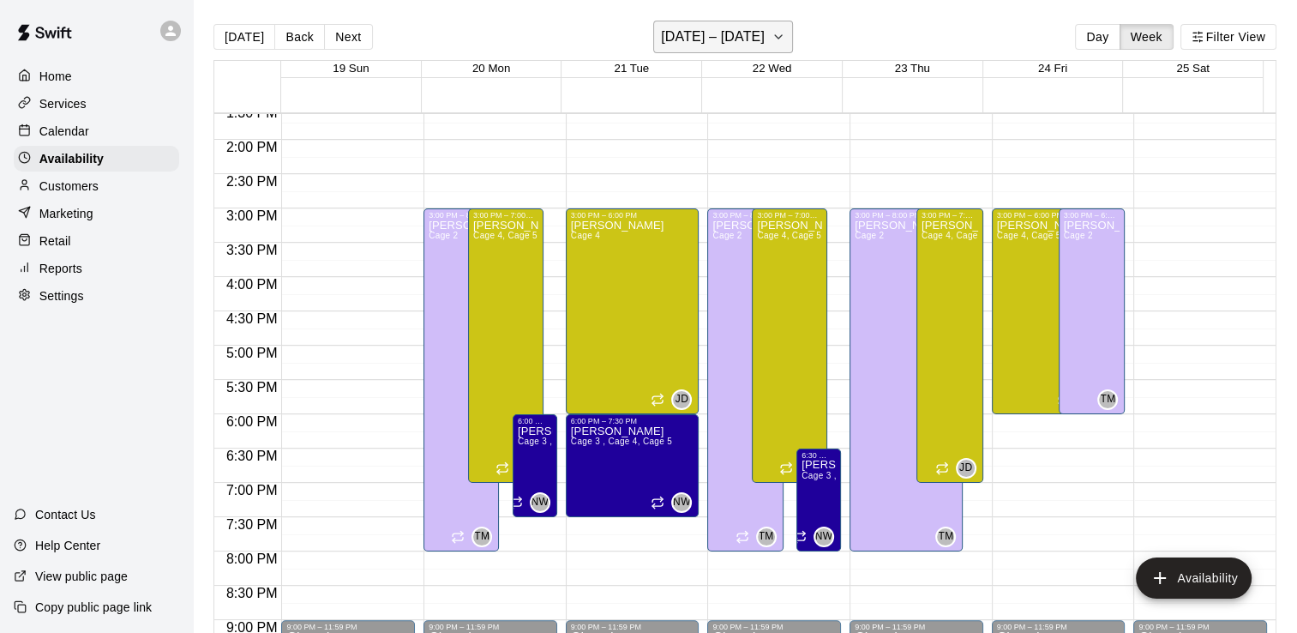
click at [740, 32] on h6 "[DATE] – [DATE]" at bounding box center [713, 37] width 104 height 24
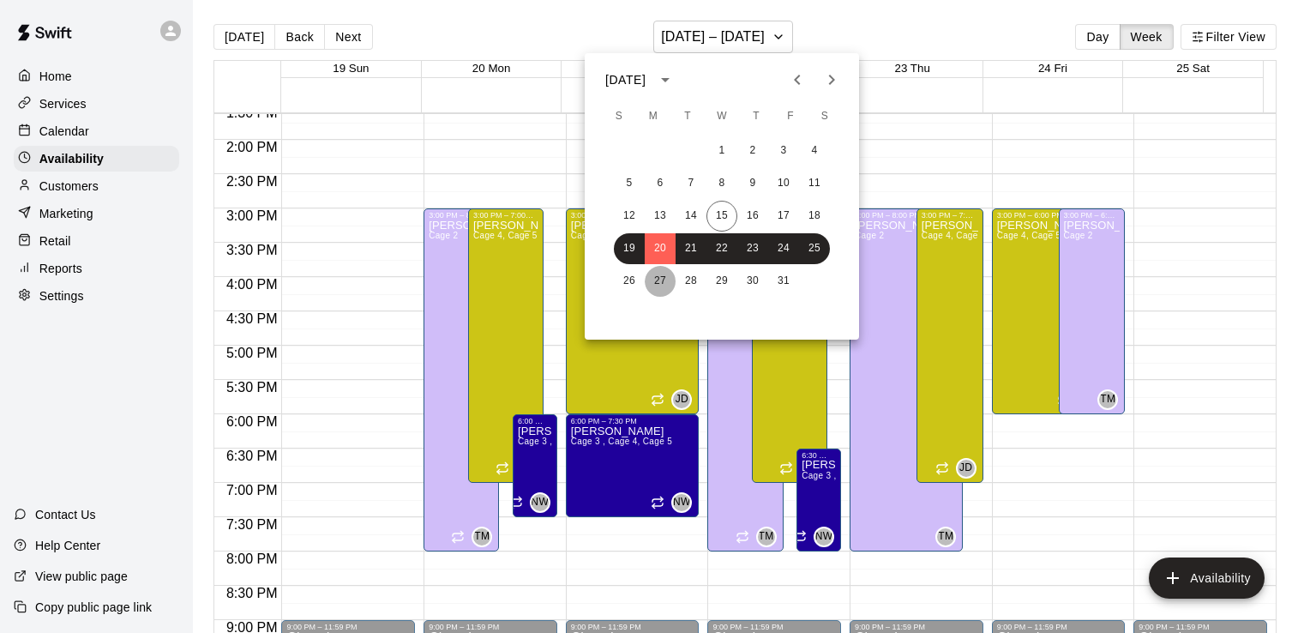
click at [659, 282] on button "27" at bounding box center [660, 281] width 31 height 31
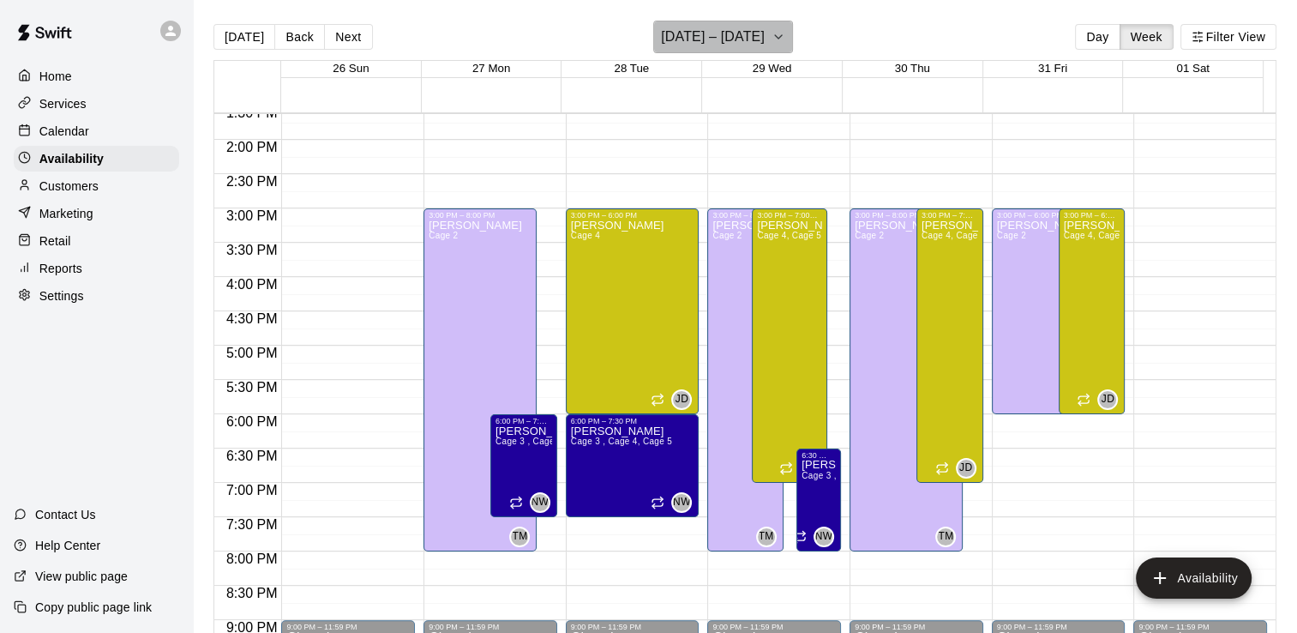
click at [682, 36] on h6 "[DATE] – [DATE]" at bounding box center [713, 37] width 104 height 24
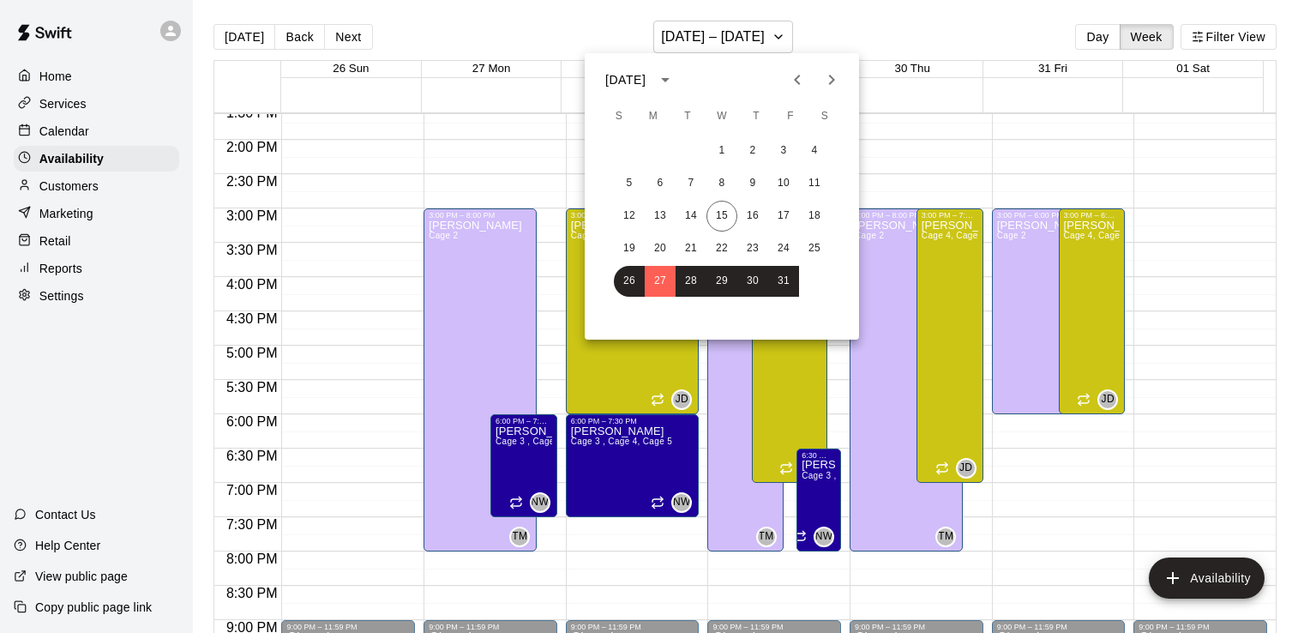
click at [832, 81] on icon "Next month" at bounding box center [832, 80] width 6 height 10
click at [662, 183] on button "3" at bounding box center [660, 183] width 31 height 31
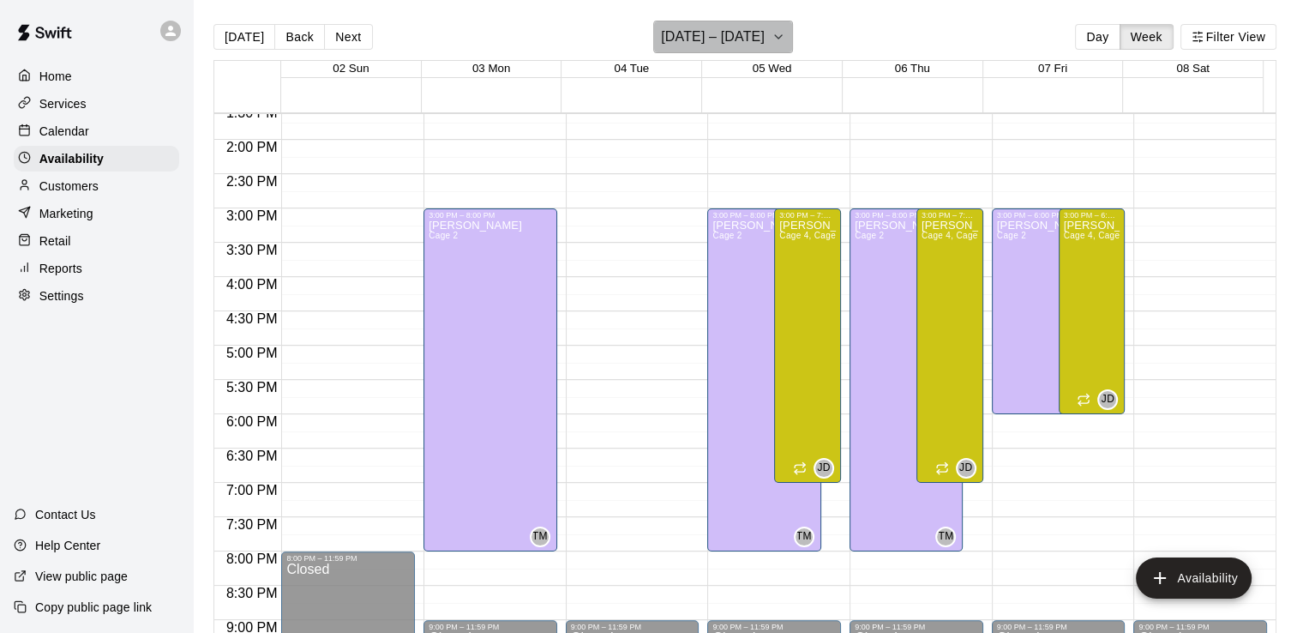
click at [759, 33] on h6 "[DATE] – [DATE]" at bounding box center [713, 37] width 104 height 24
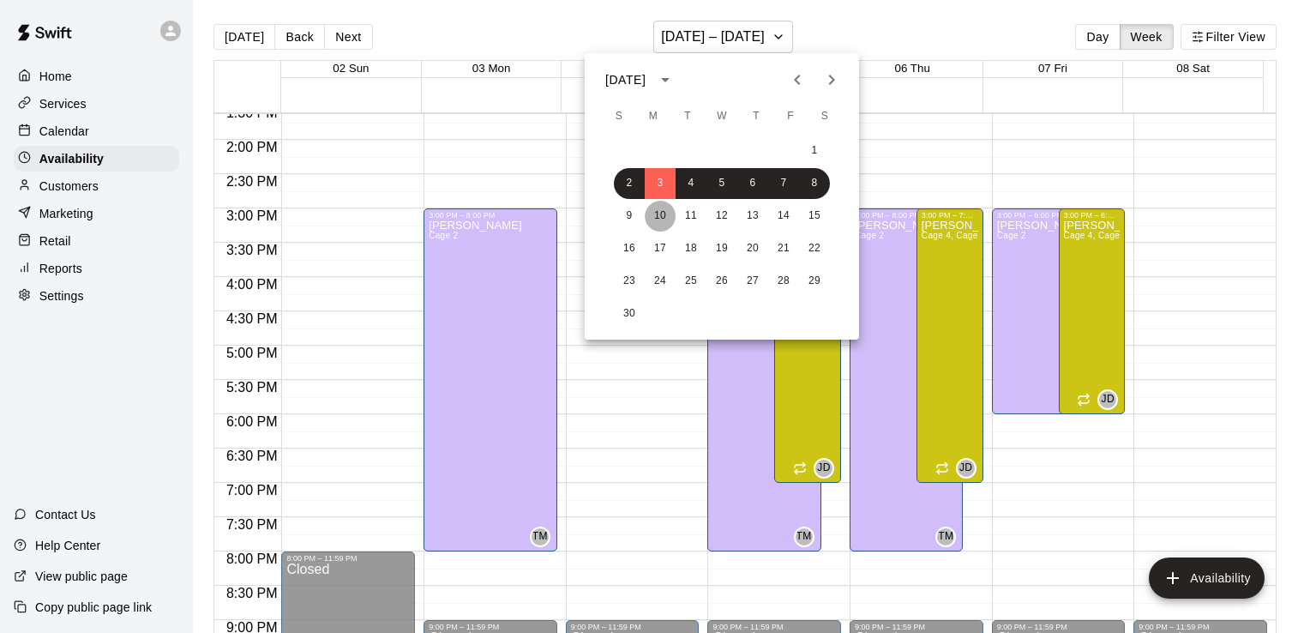
click at [662, 214] on button "10" at bounding box center [660, 216] width 31 height 31
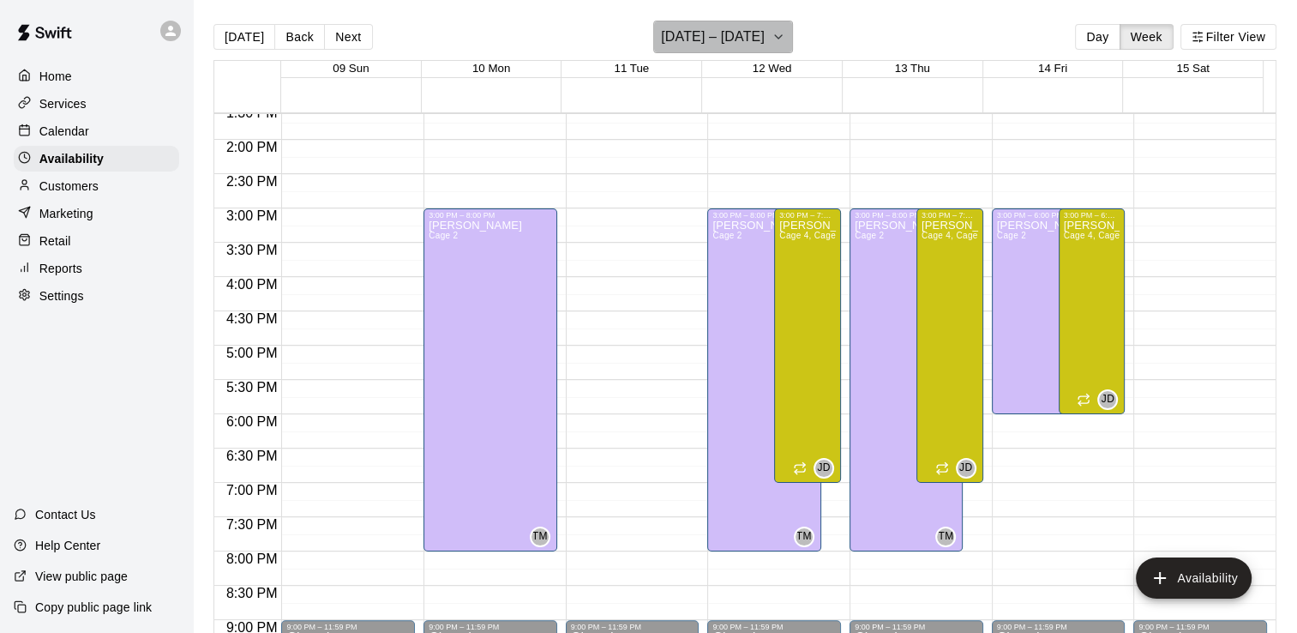
click at [718, 37] on h6 "[DATE] – [DATE]" at bounding box center [713, 37] width 104 height 24
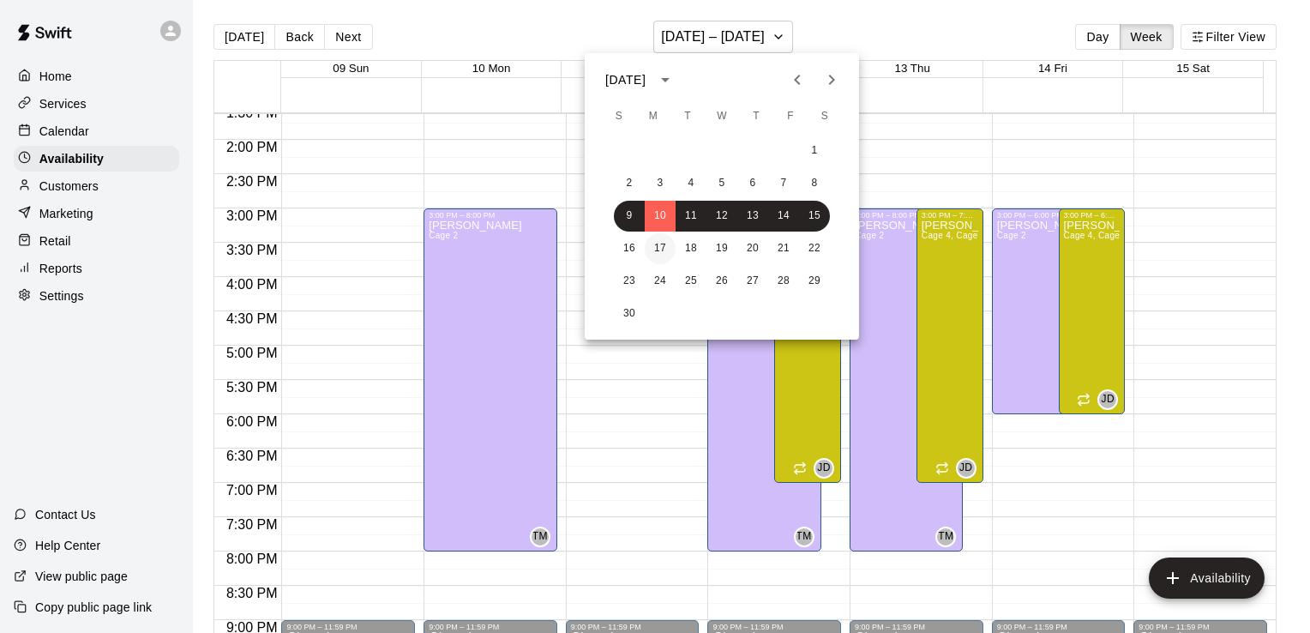
click at [658, 252] on button "17" at bounding box center [660, 248] width 31 height 31
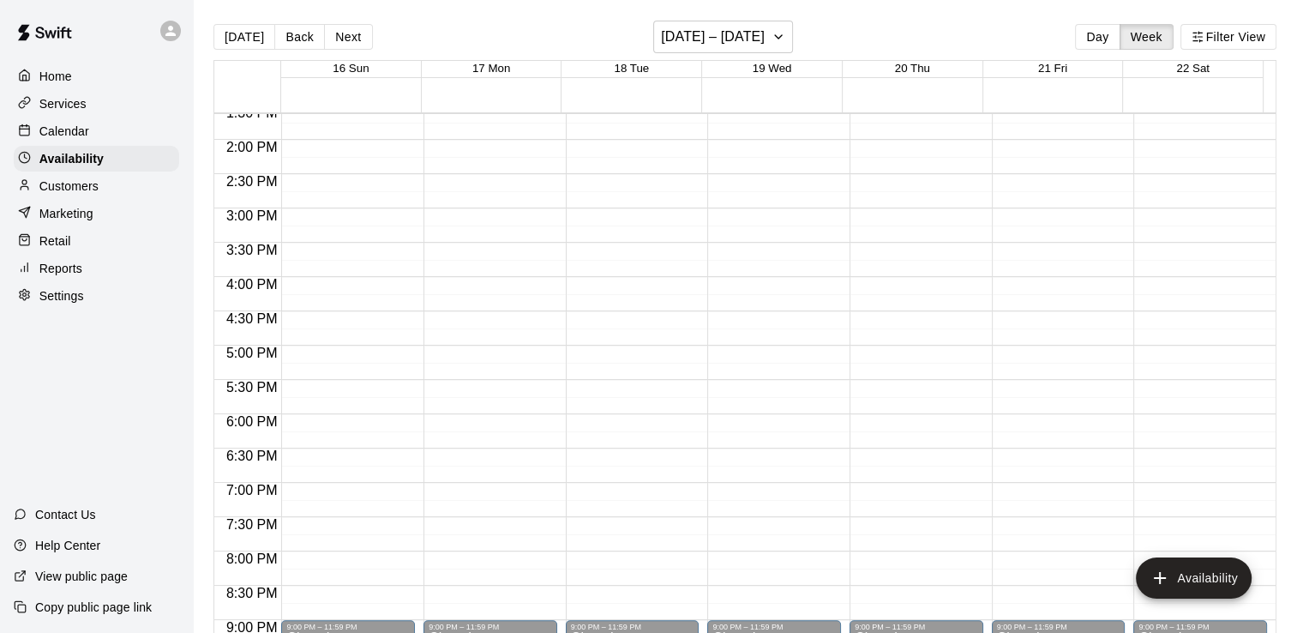
click at [518, 214] on div "12:00 AM – 6:30 AM Closed 9:00 PM – 11:59 PM Closed" at bounding box center [490, 3] width 134 height 1646
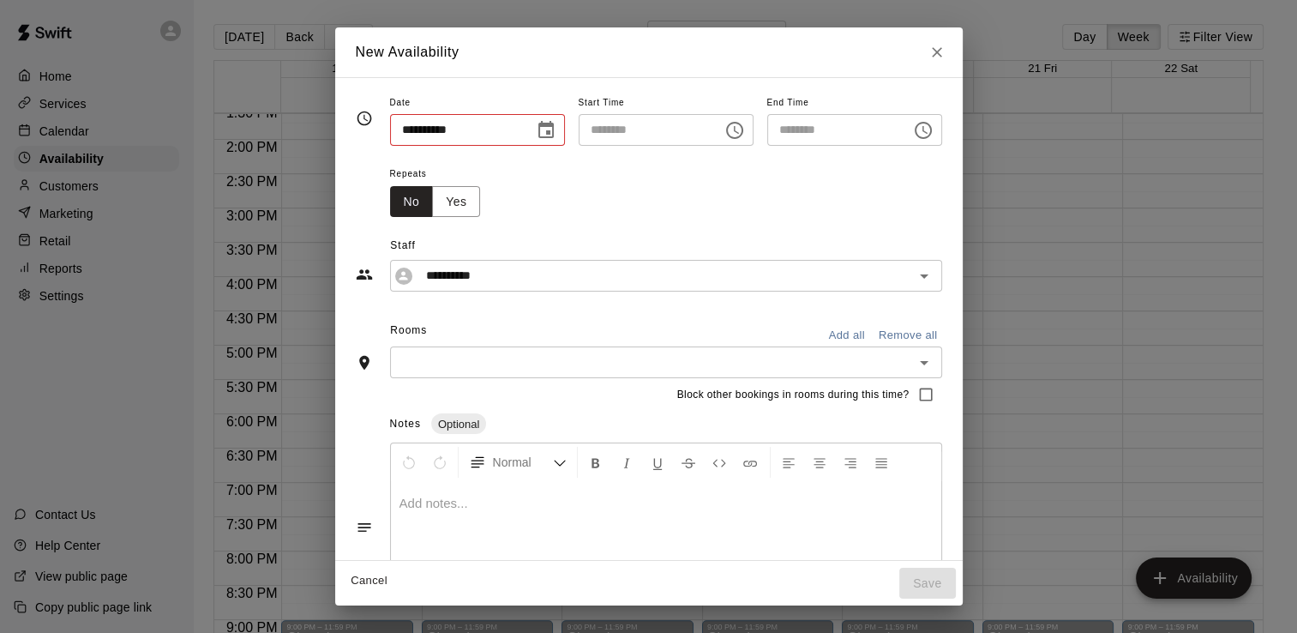
type input "**********"
type input "********"
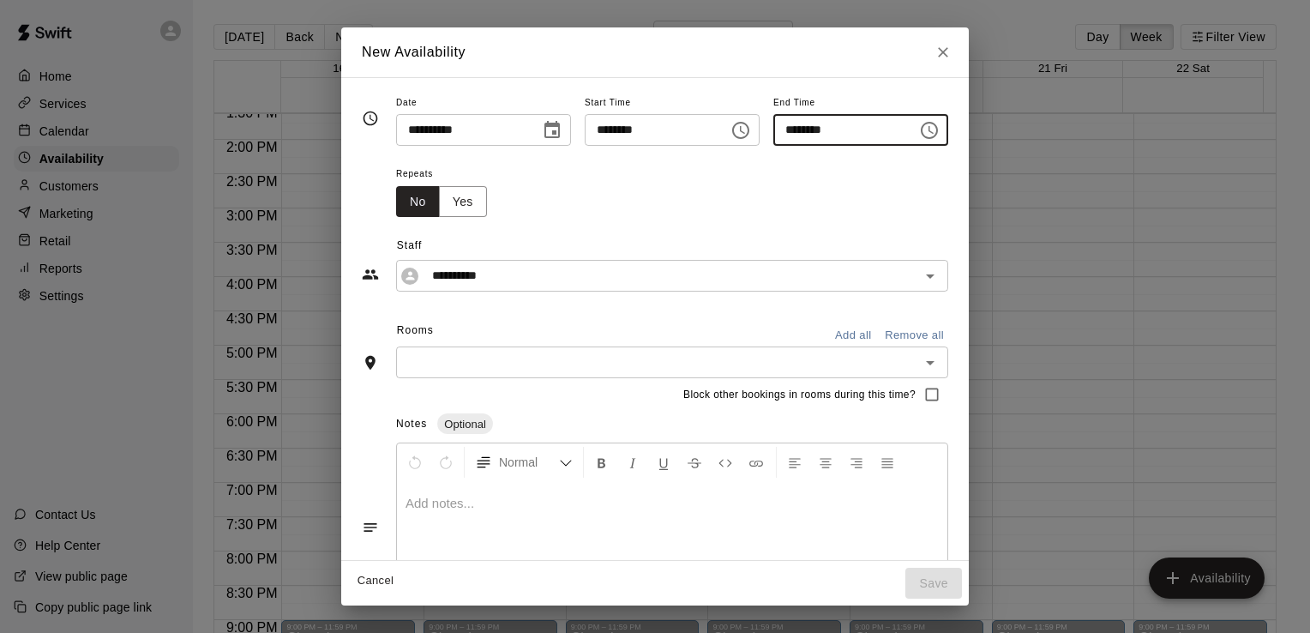
click at [800, 129] on input "********" at bounding box center [839, 130] width 132 height 32
type input "********"
click at [763, 190] on div "Repeats No Yes" at bounding box center [672, 190] width 552 height 54
click at [934, 362] on icon "Open" at bounding box center [930, 363] width 9 height 4
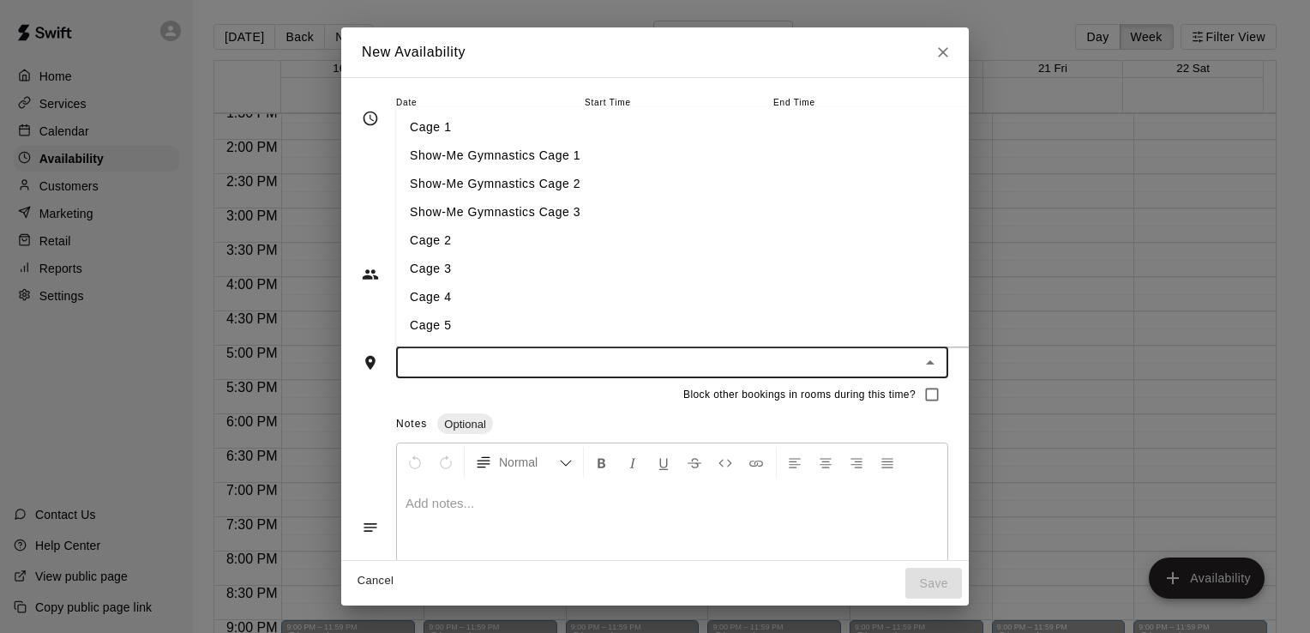
click at [837, 248] on li "Cage 2" at bounding box center [702, 241] width 612 height 28
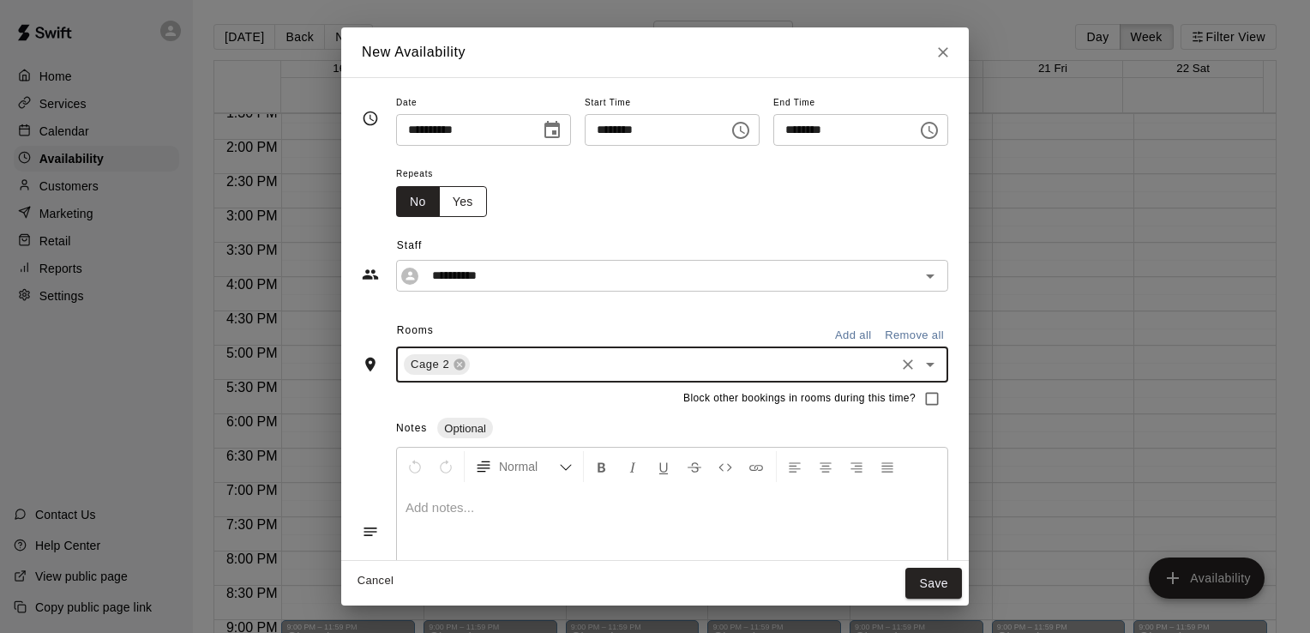
click at [439, 196] on button "Yes" at bounding box center [463, 202] width 48 height 32
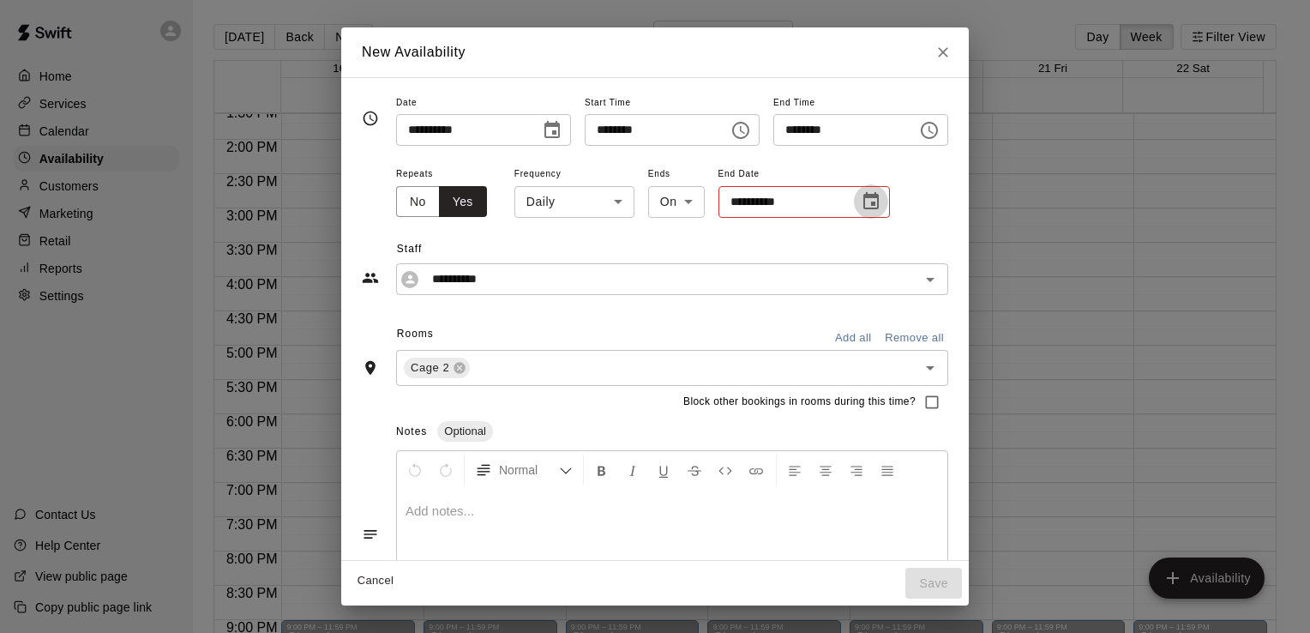
click at [861, 204] on icon "Choose date" at bounding box center [871, 201] width 21 height 21
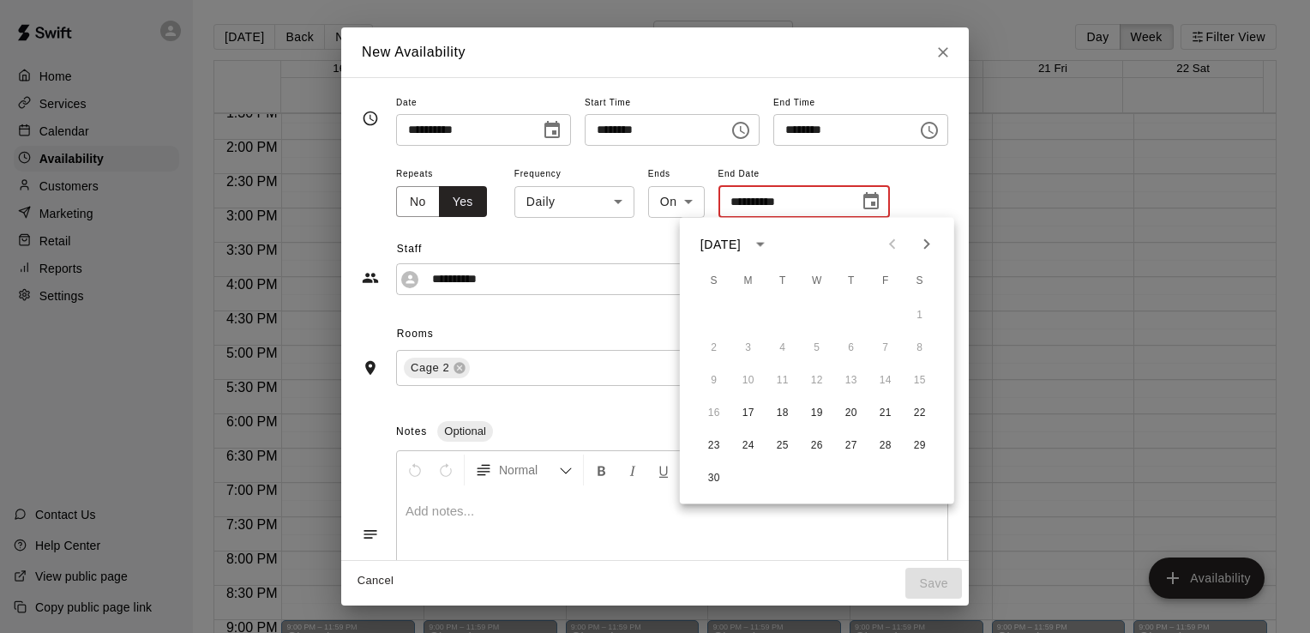
click at [904, 187] on div "**********" at bounding box center [672, 191] width 552 height 57
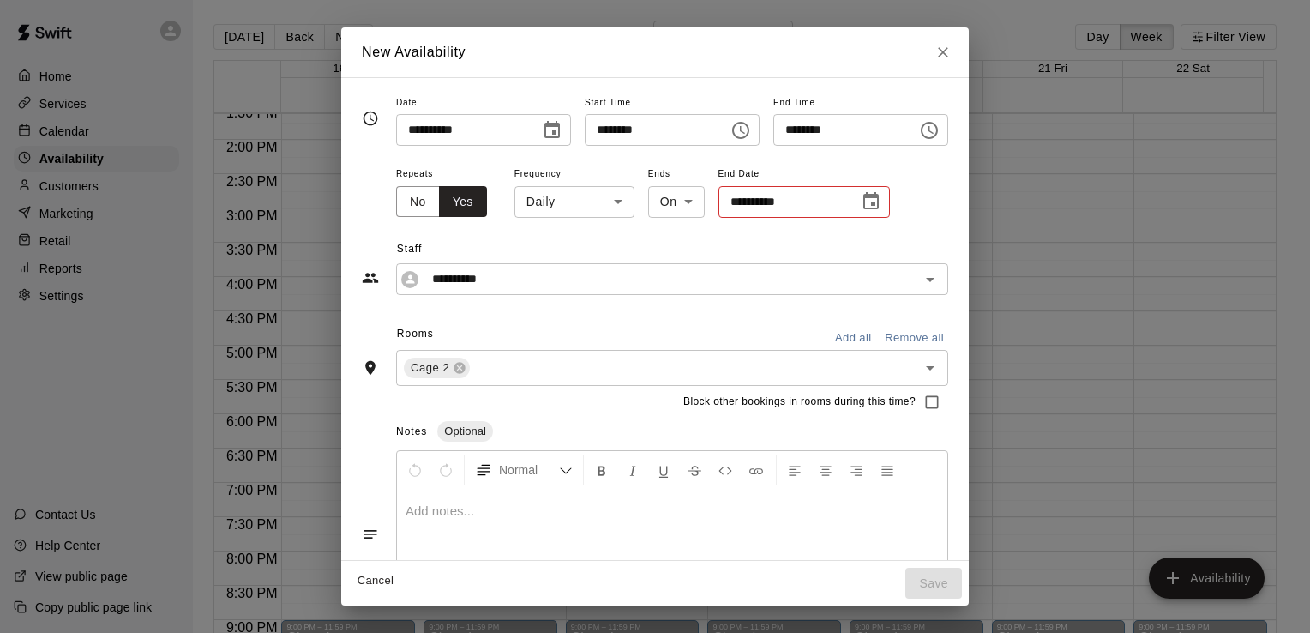
click at [712, 230] on div "**********" at bounding box center [655, 257] width 586 height 75
click at [396, 201] on button "No" at bounding box center [418, 202] width 44 height 32
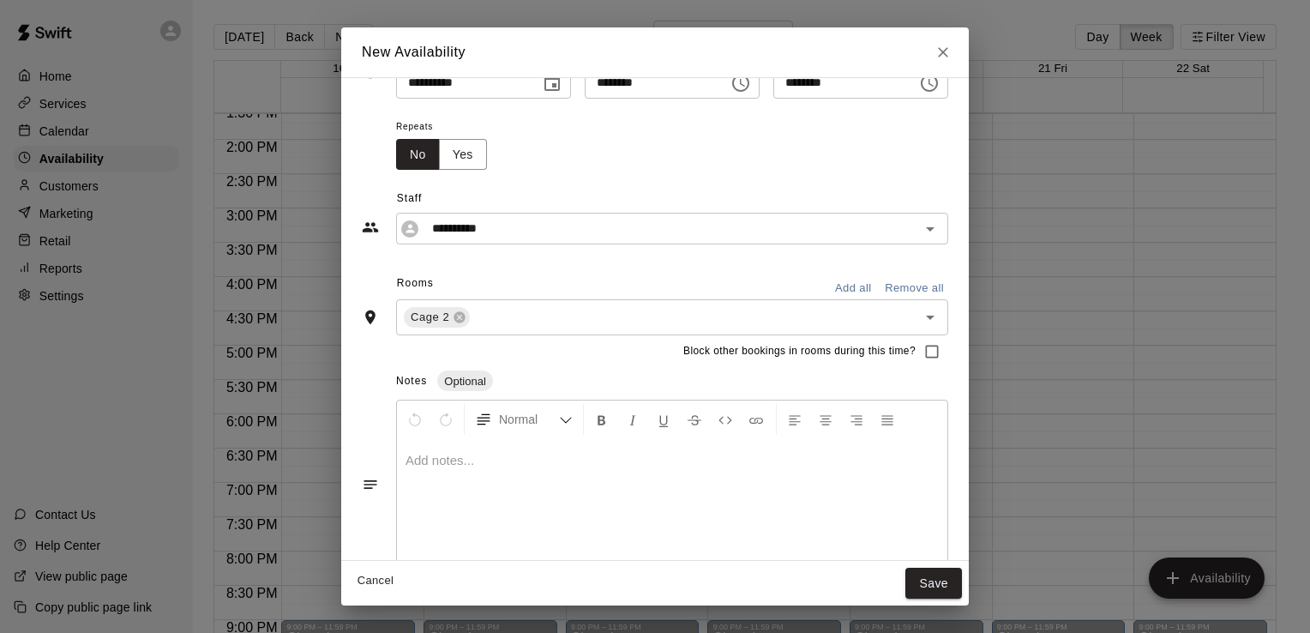
scroll to position [73, 0]
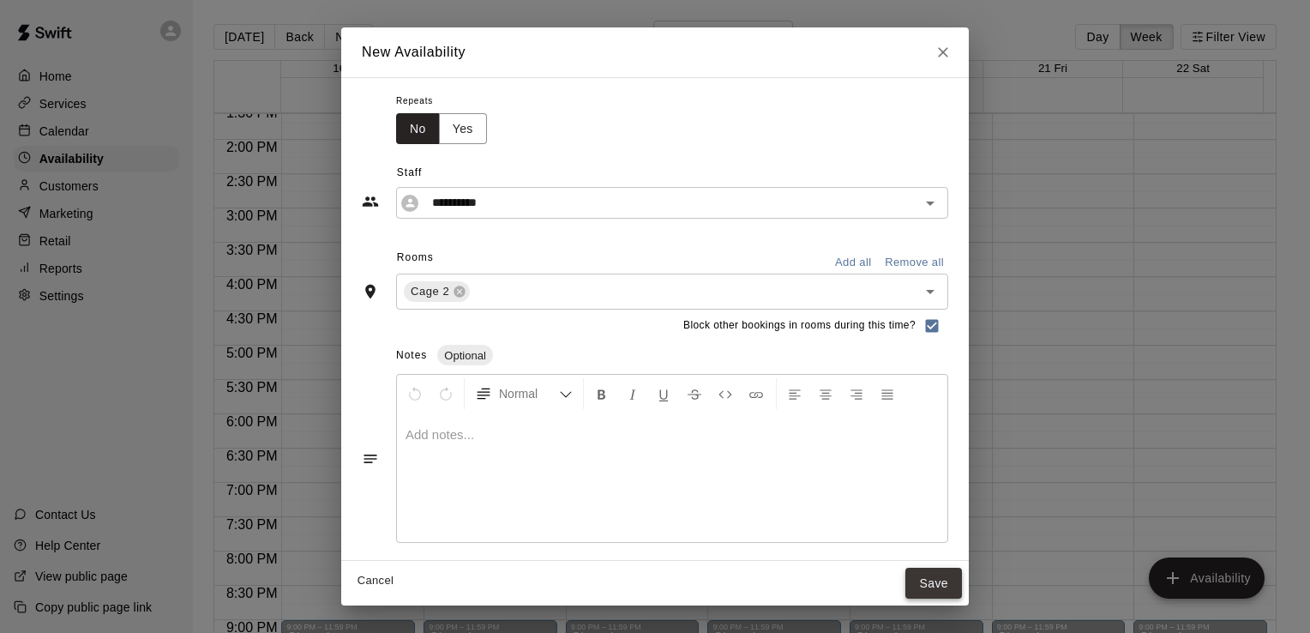
click at [962, 581] on button "Save" at bounding box center [933, 584] width 57 height 32
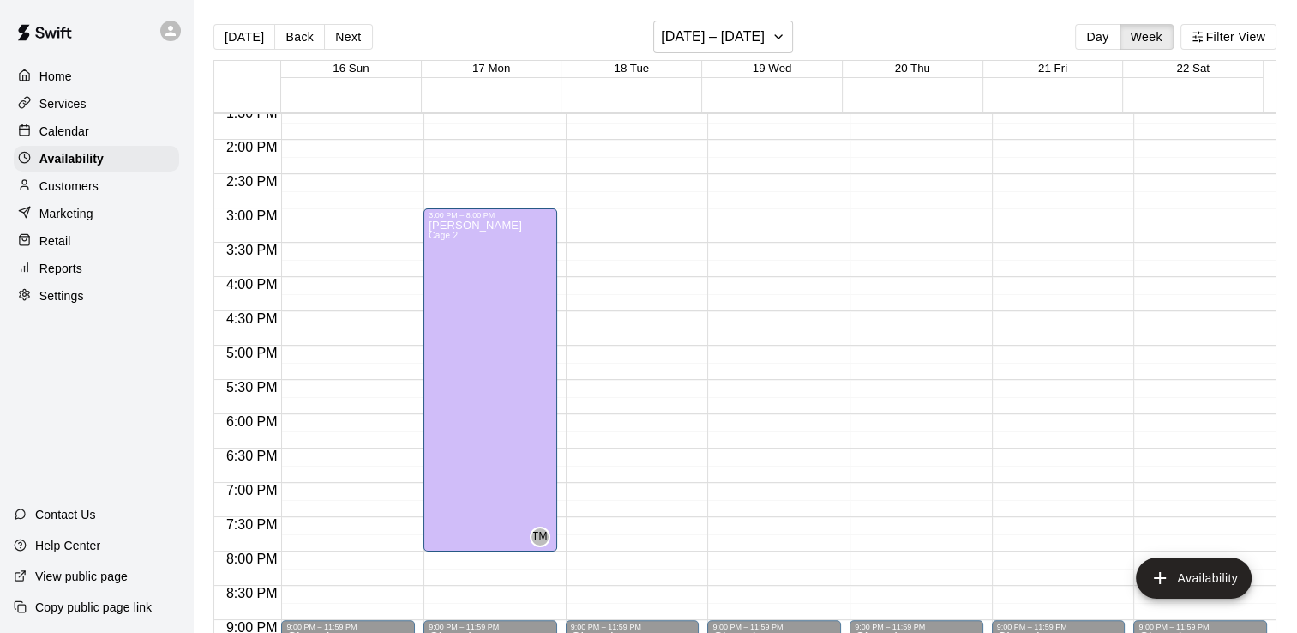
click at [780, 213] on div "12:00 AM – 6:30 AM Closed 9:00 PM – 11:59 PM Closed" at bounding box center [774, 3] width 134 height 1646
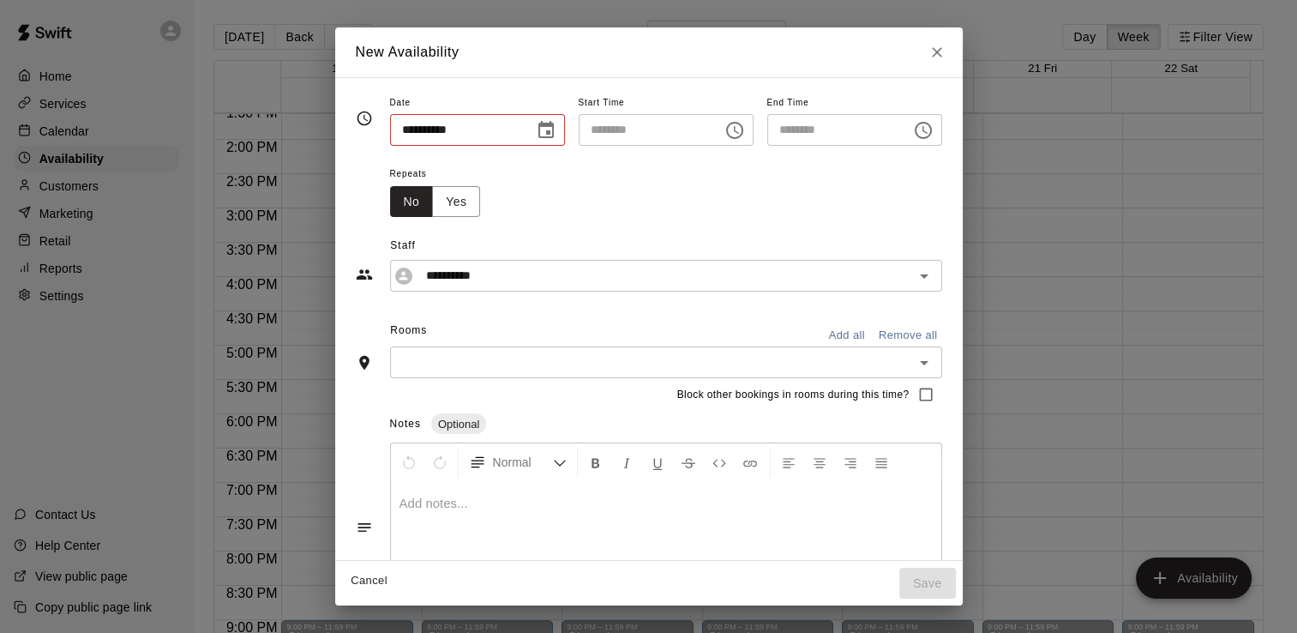
type input "**********"
type input "********"
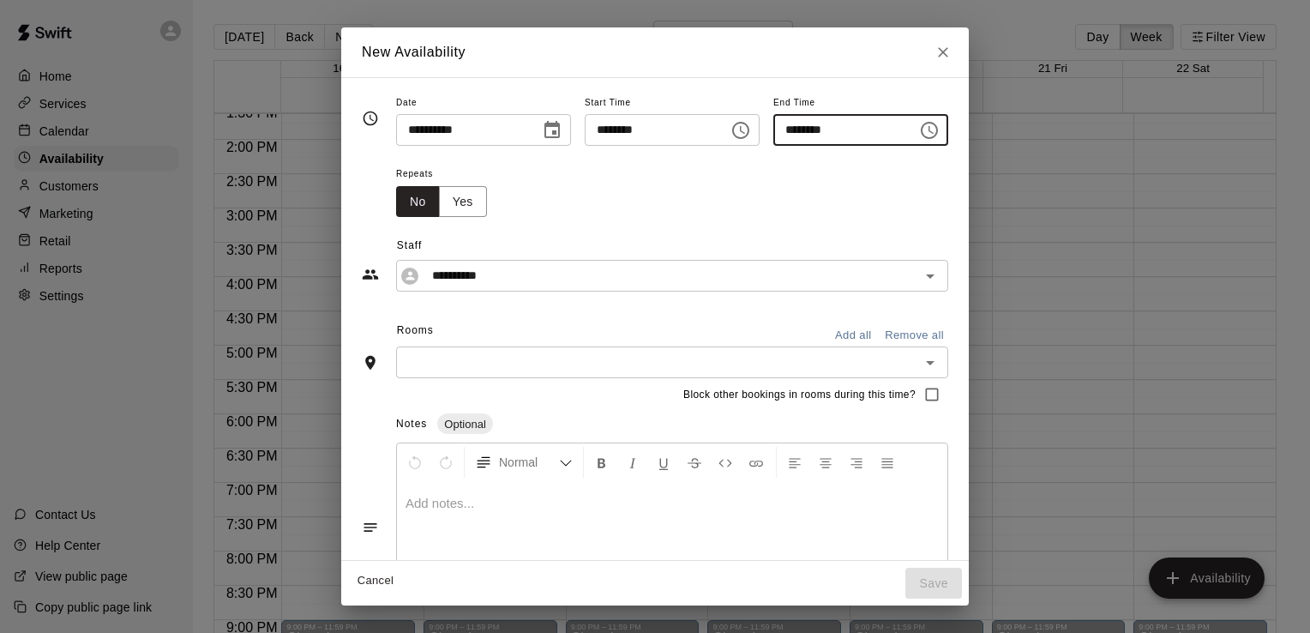
click at [801, 129] on input "********" at bounding box center [839, 130] width 132 height 32
type input "********"
click at [770, 193] on div "Repeats No Yes" at bounding box center [672, 190] width 552 height 54
click at [439, 207] on button "Yes" at bounding box center [463, 202] width 48 height 32
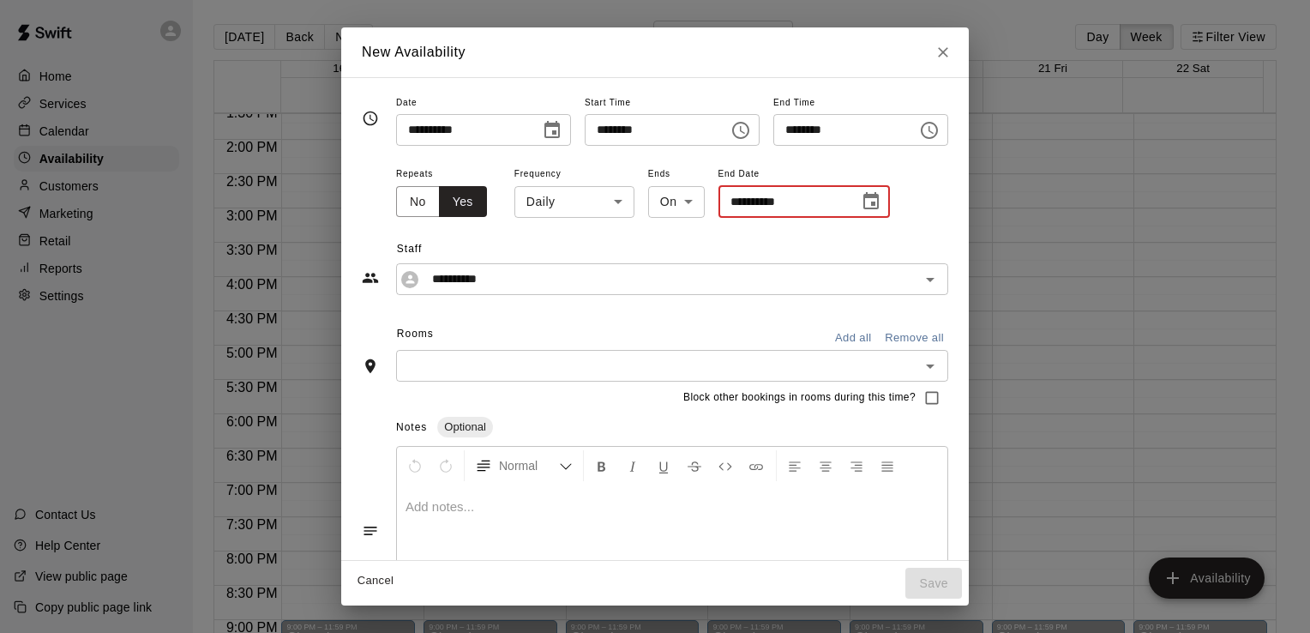
click at [861, 200] on icon "Choose date" at bounding box center [871, 201] width 21 height 21
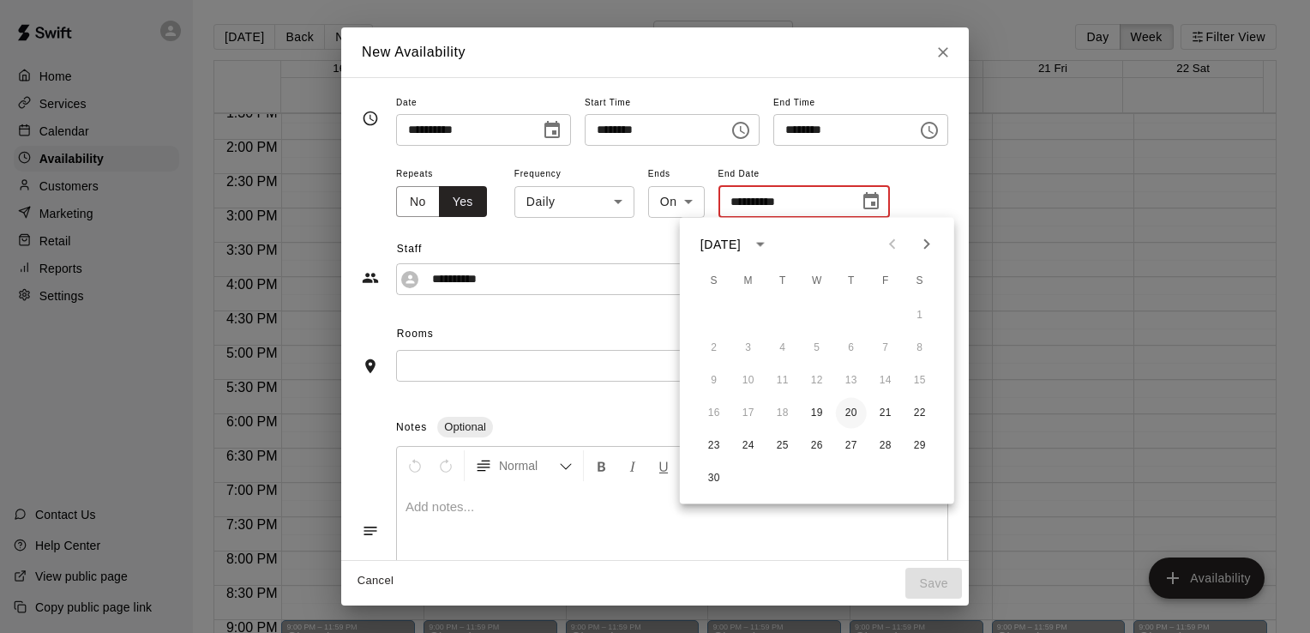
click at [849, 410] on button "20" at bounding box center [851, 413] width 31 height 31
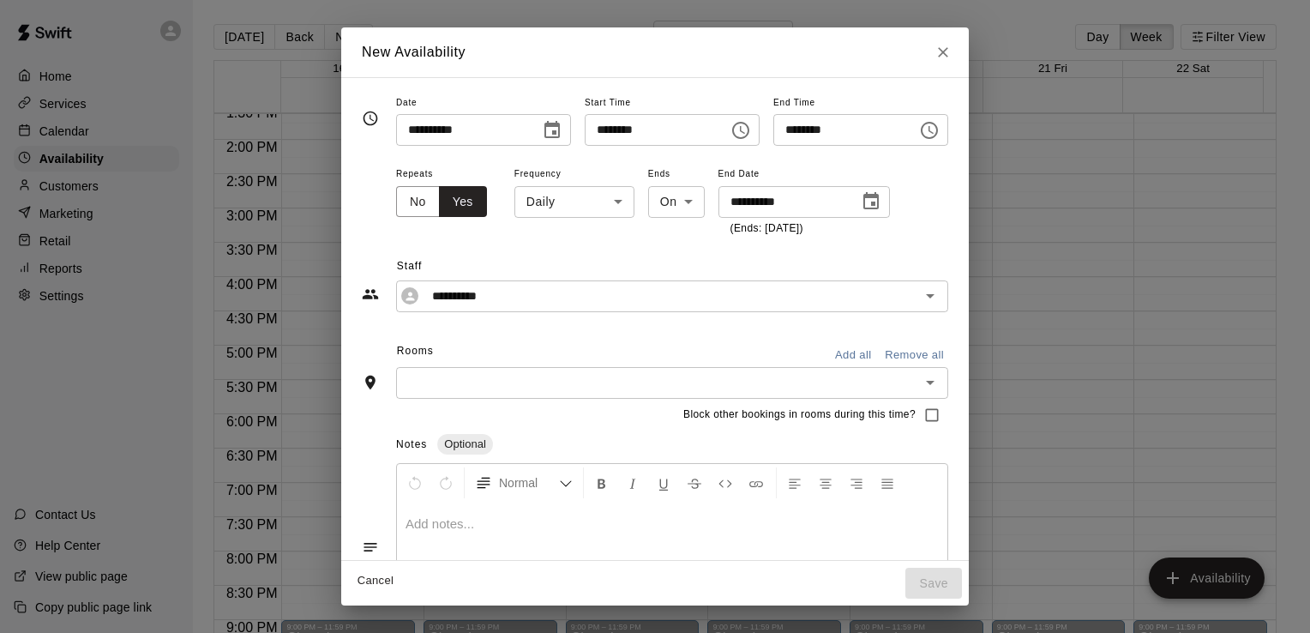
type input "**********"
click at [940, 383] on icon "Open" at bounding box center [930, 382] width 21 height 21
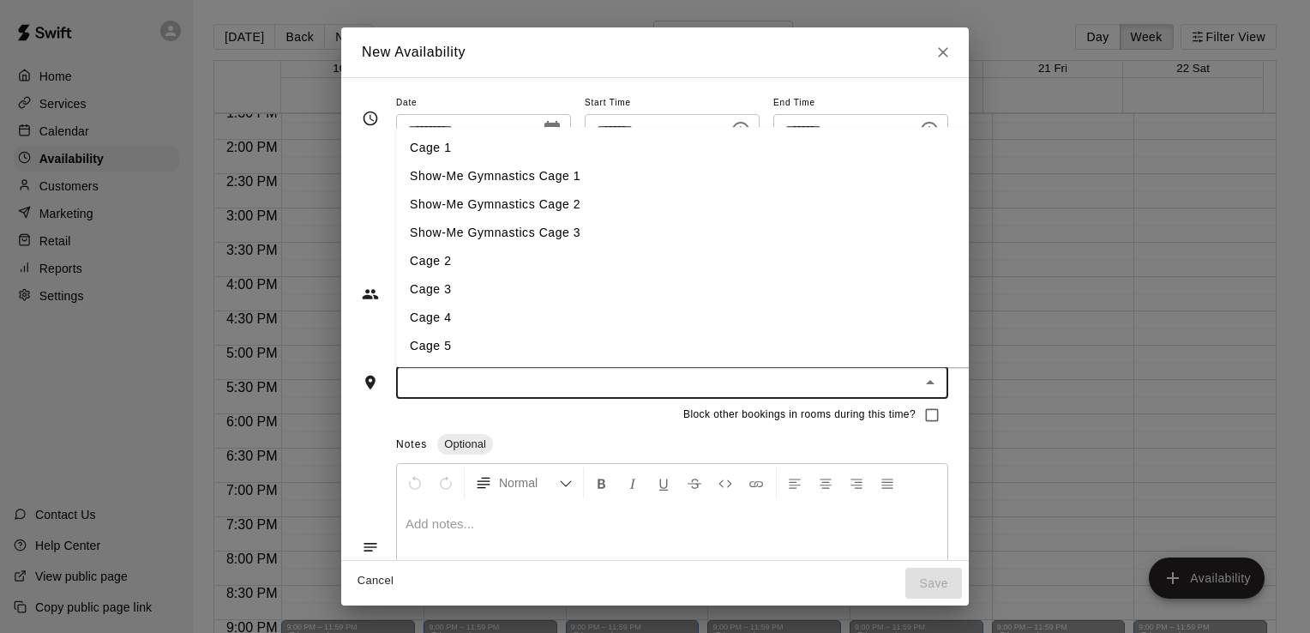
click at [733, 258] on li "Cage 2" at bounding box center [702, 261] width 612 height 28
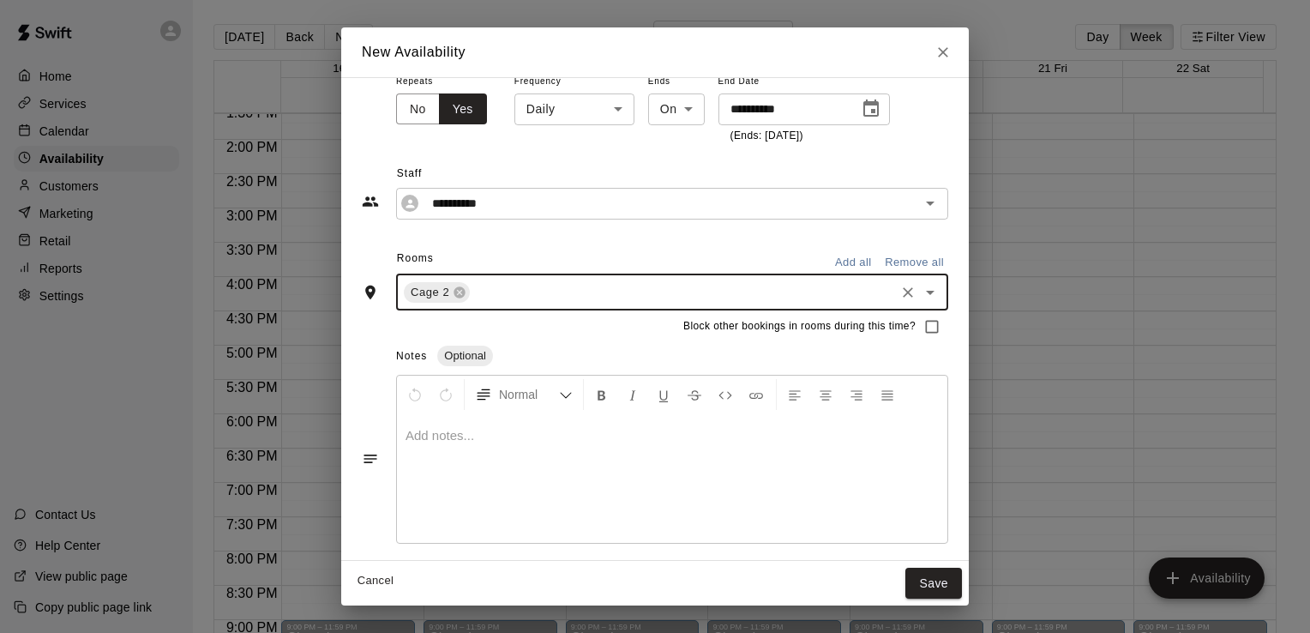
scroll to position [93, 0]
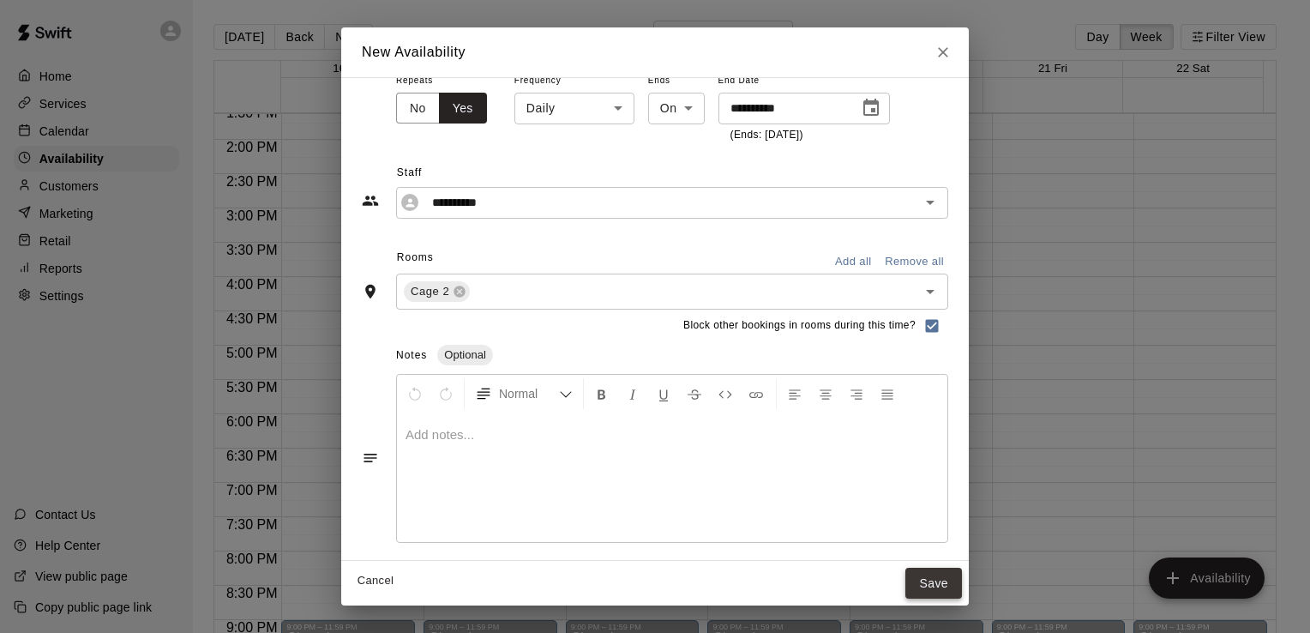
click at [962, 581] on button "Save" at bounding box center [933, 584] width 57 height 32
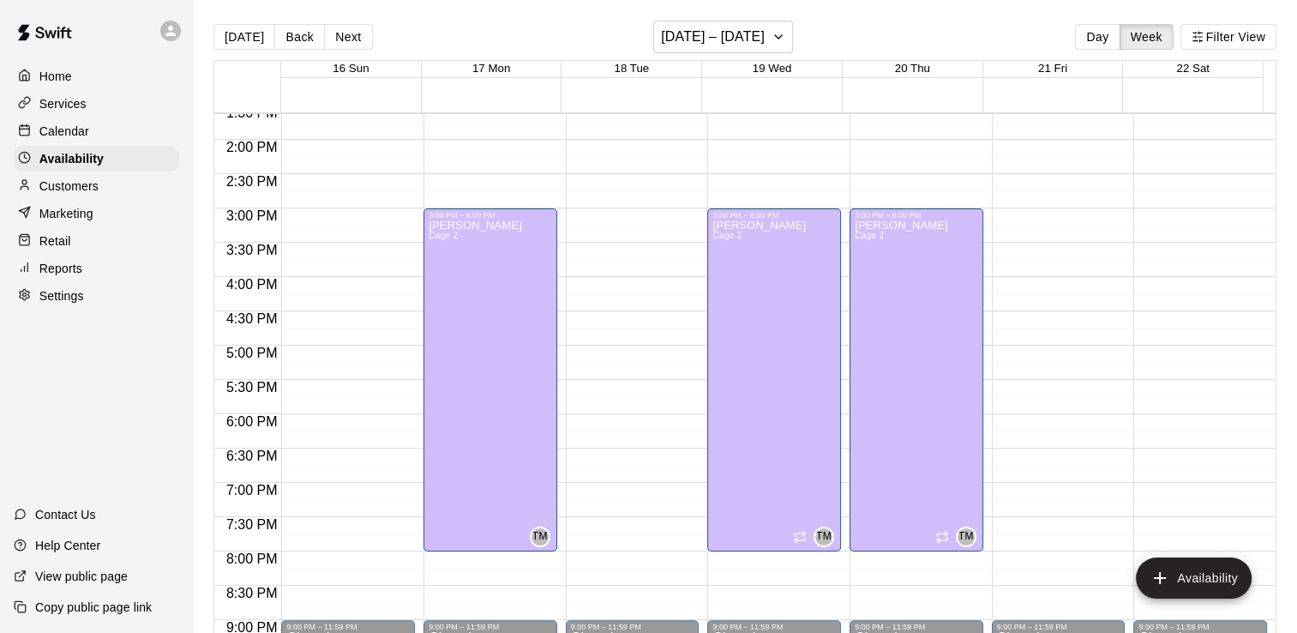
click at [1017, 213] on div "12:00 AM – 6:30 AM Closed 9:00 PM – 11:59 PM Closed" at bounding box center [1059, 3] width 134 height 1646
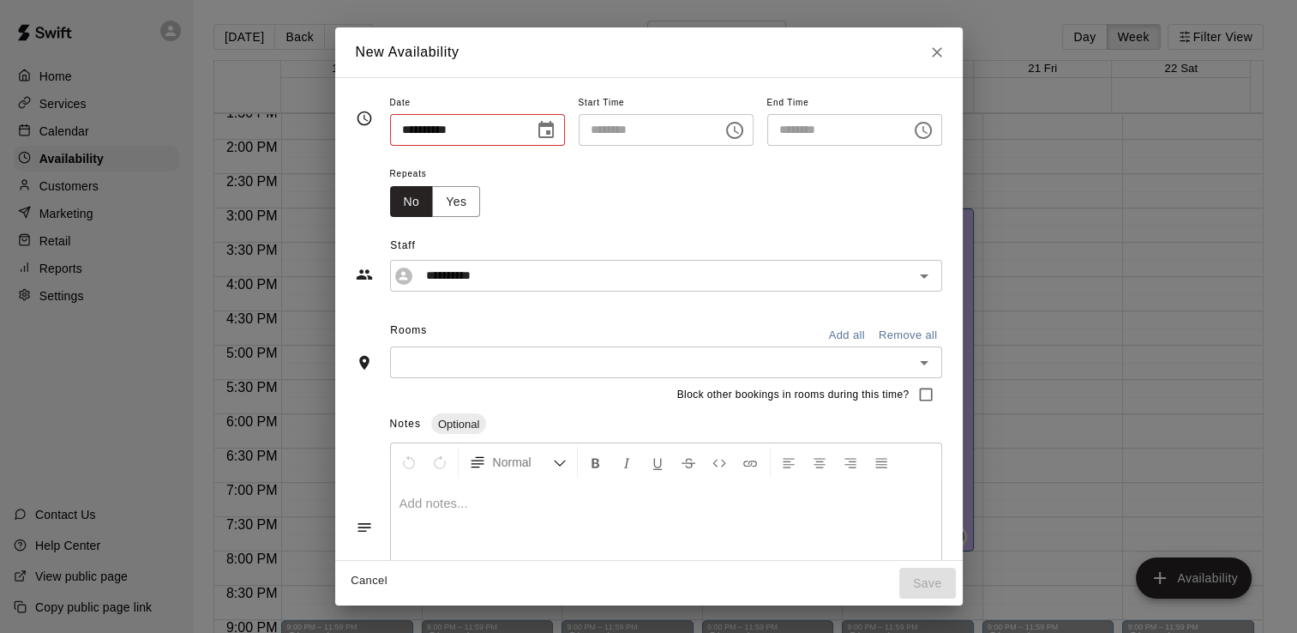
type input "**********"
type input "********"
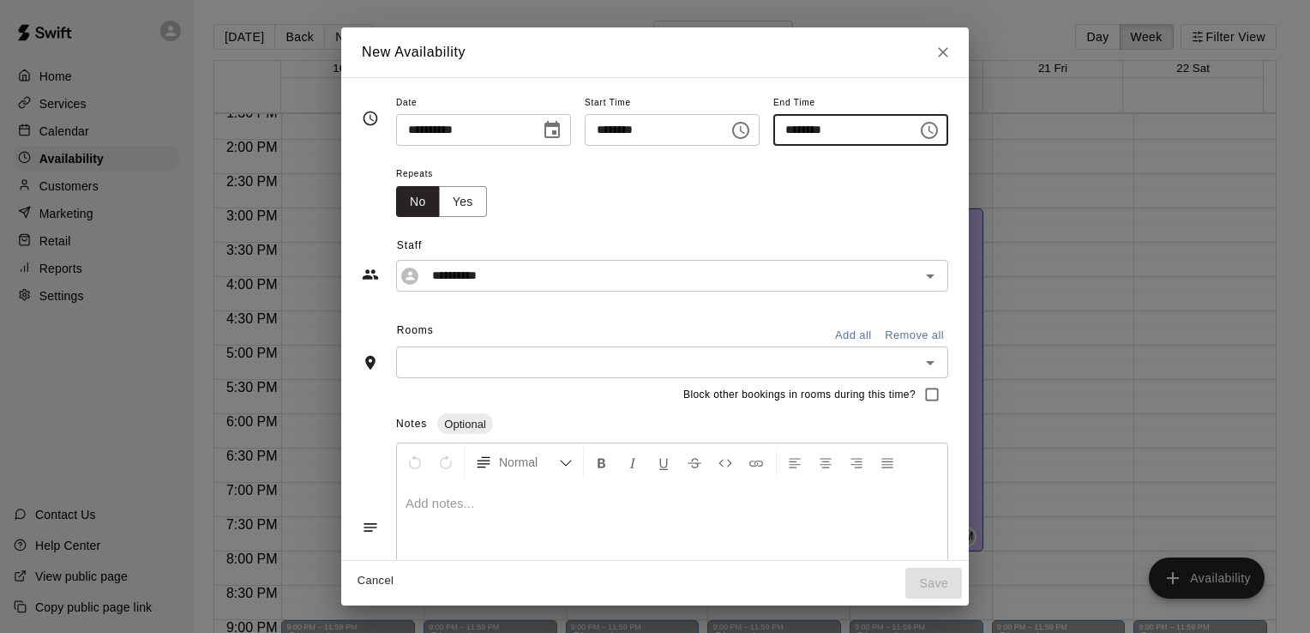
click at [802, 131] on input "********" at bounding box center [839, 130] width 132 height 32
type input "********"
click at [802, 180] on div "Repeats No Yes" at bounding box center [672, 190] width 552 height 54
click at [940, 362] on icon "Open" at bounding box center [930, 362] width 21 height 21
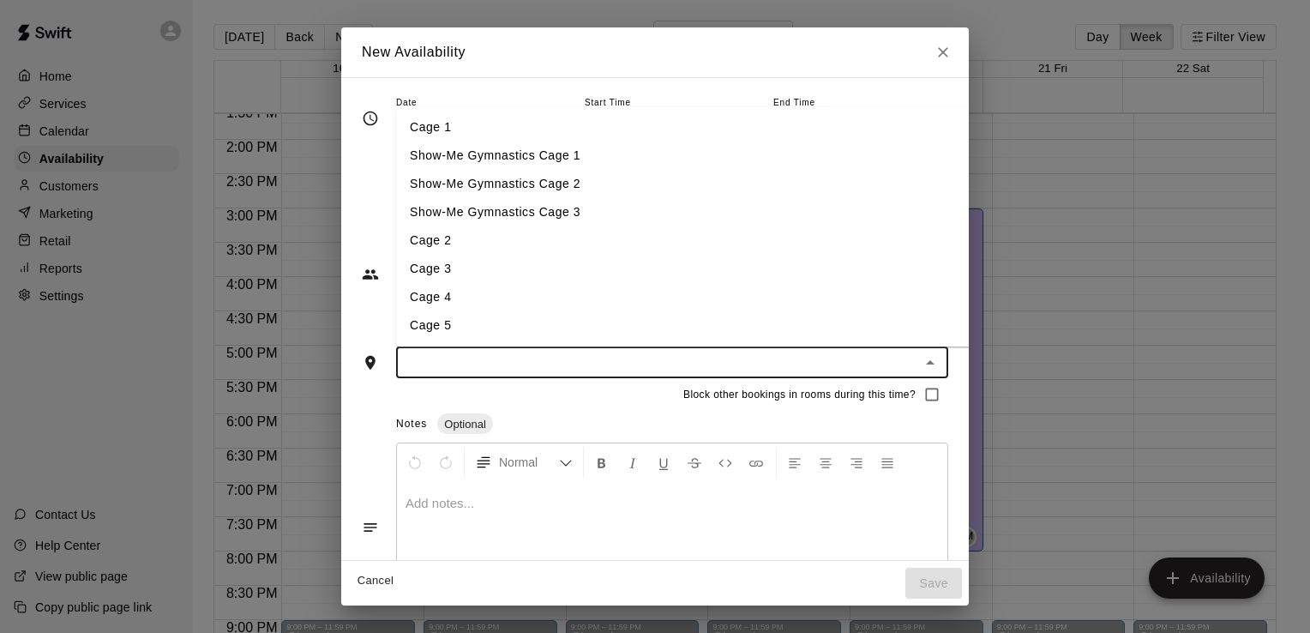
click at [855, 251] on li "Cage 2" at bounding box center [702, 241] width 612 height 28
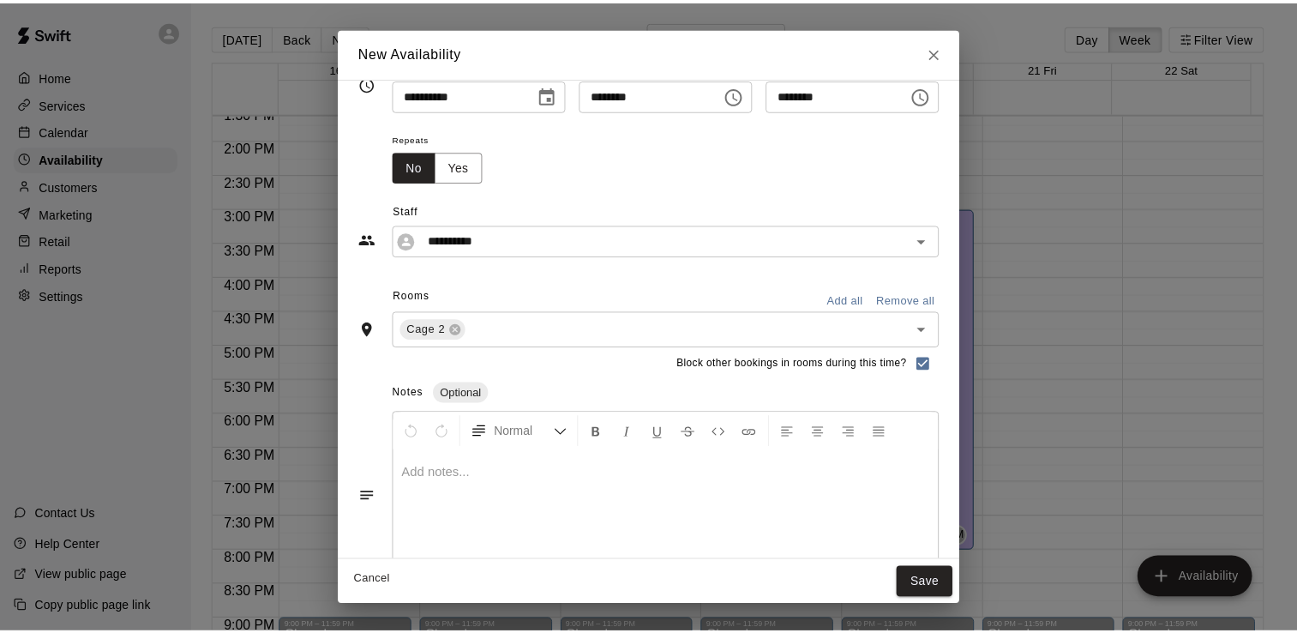
scroll to position [0, 0]
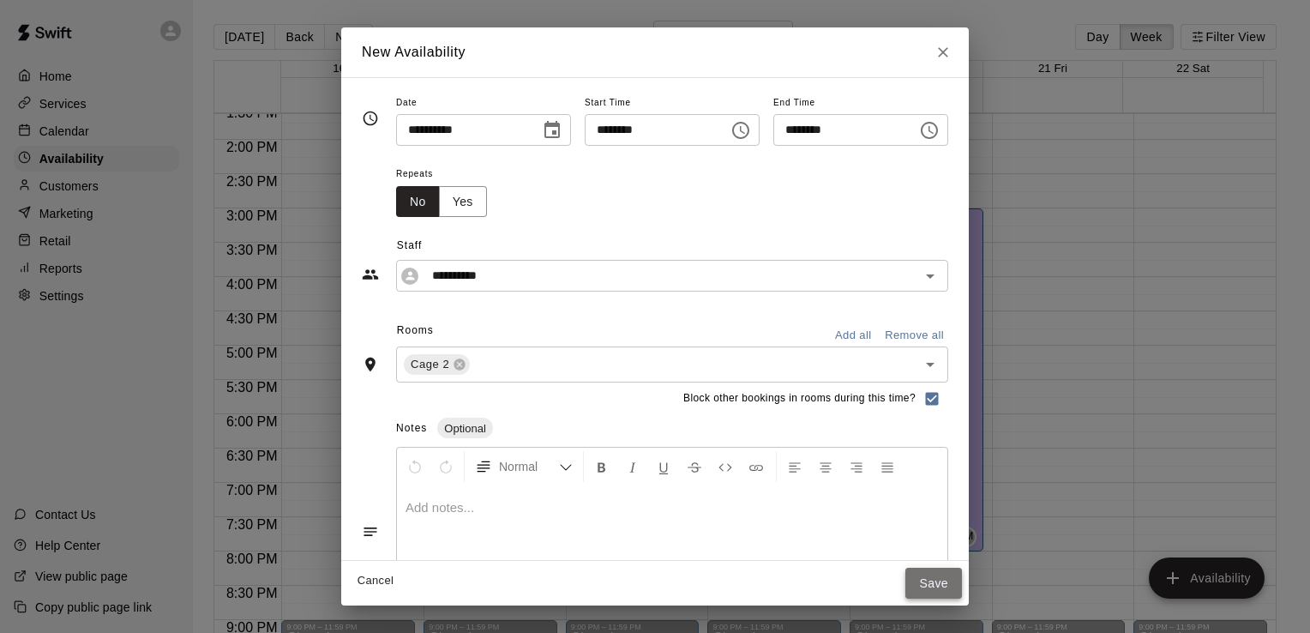
click at [962, 582] on button "Save" at bounding box center [933, 584] width 57 height 32
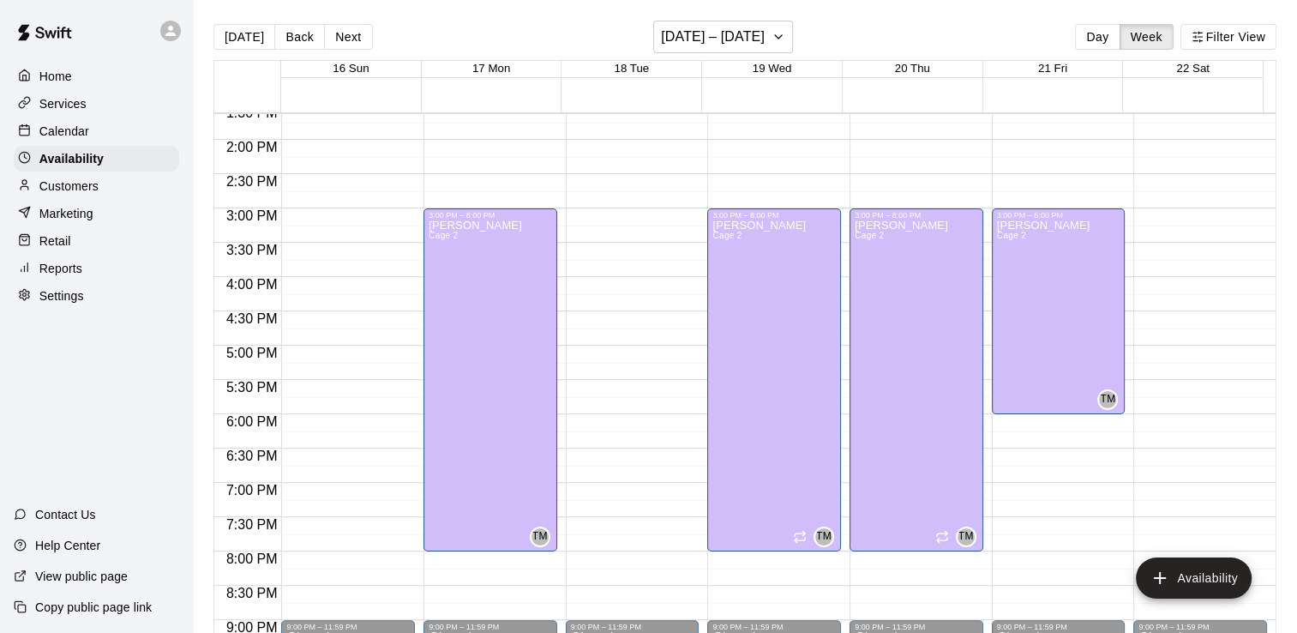
click at [131, 133] on div "Calendar" at bounding box center [96, 131] width 165 height 26
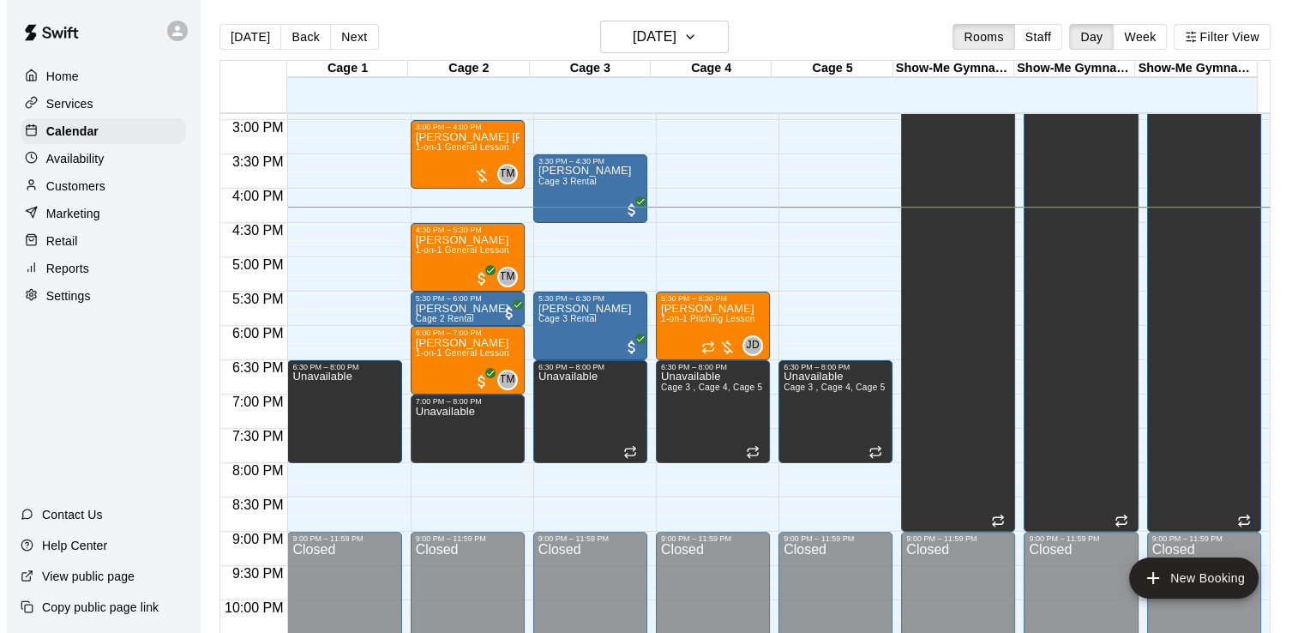
scroll to position [969, 0]
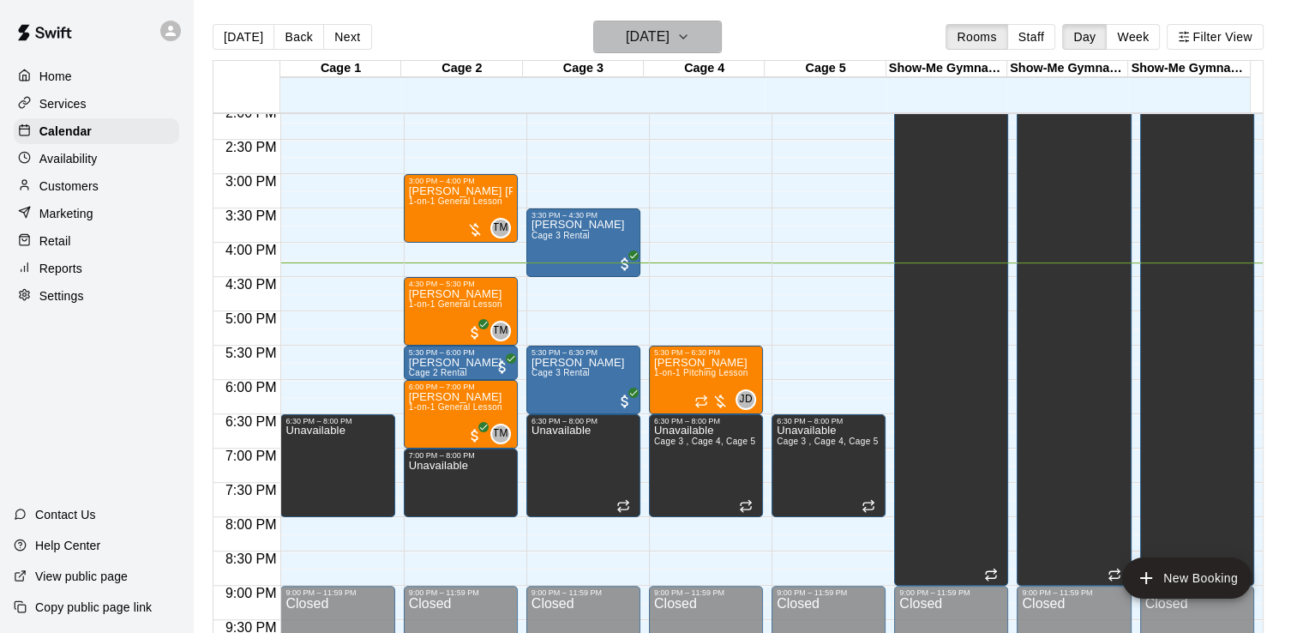
click at [664, 33] on h6 "[DATE]" at bounding box center [648, 37] width 44 height 24
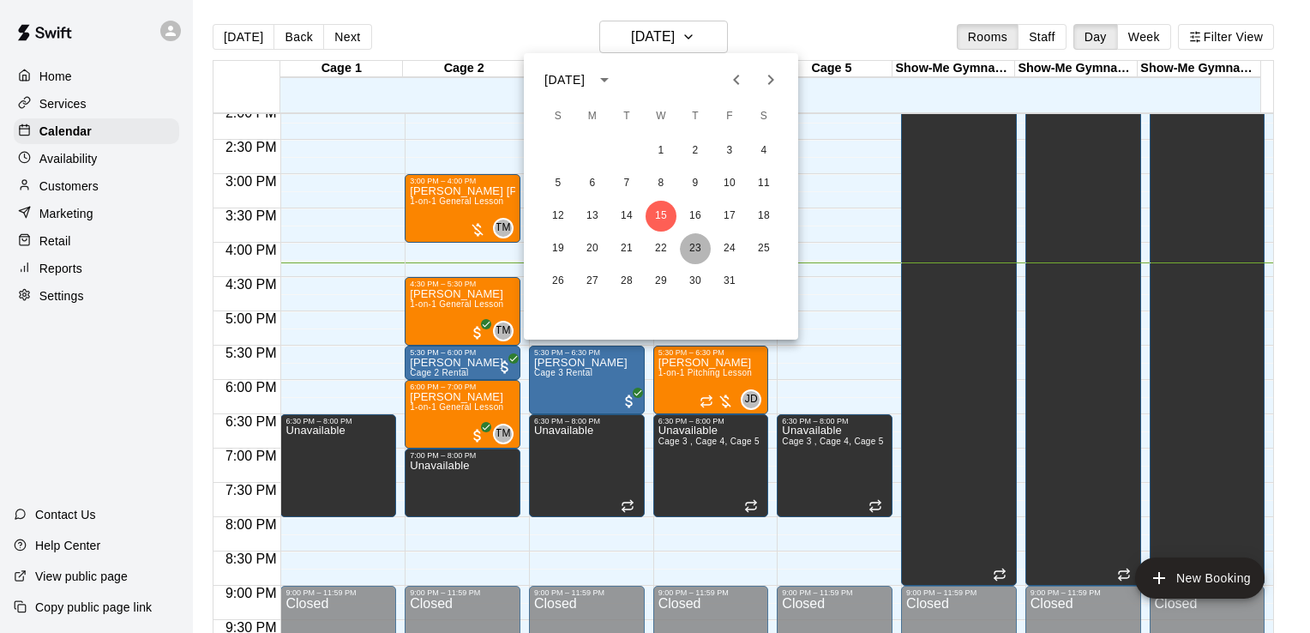
click at [696, 246] on button "23" at bounding box center [695, 248] width 31 height 31
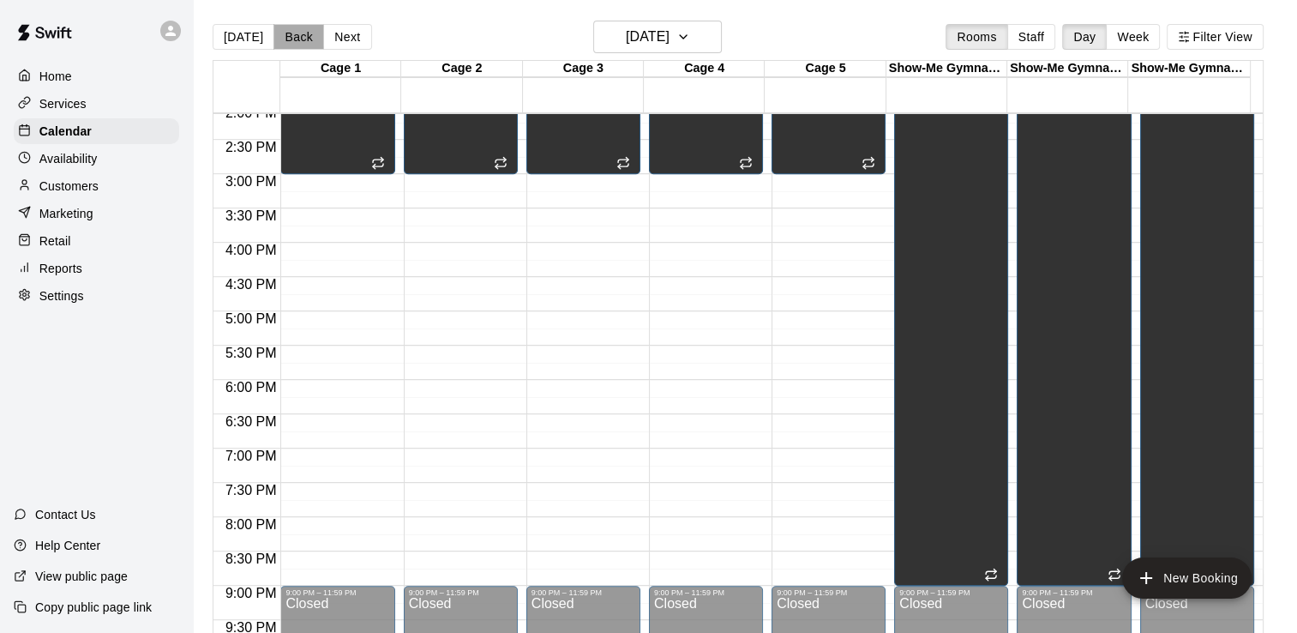
click at [287, 38] on button "Back" at bounding box center [298, 37] width 51 height 26
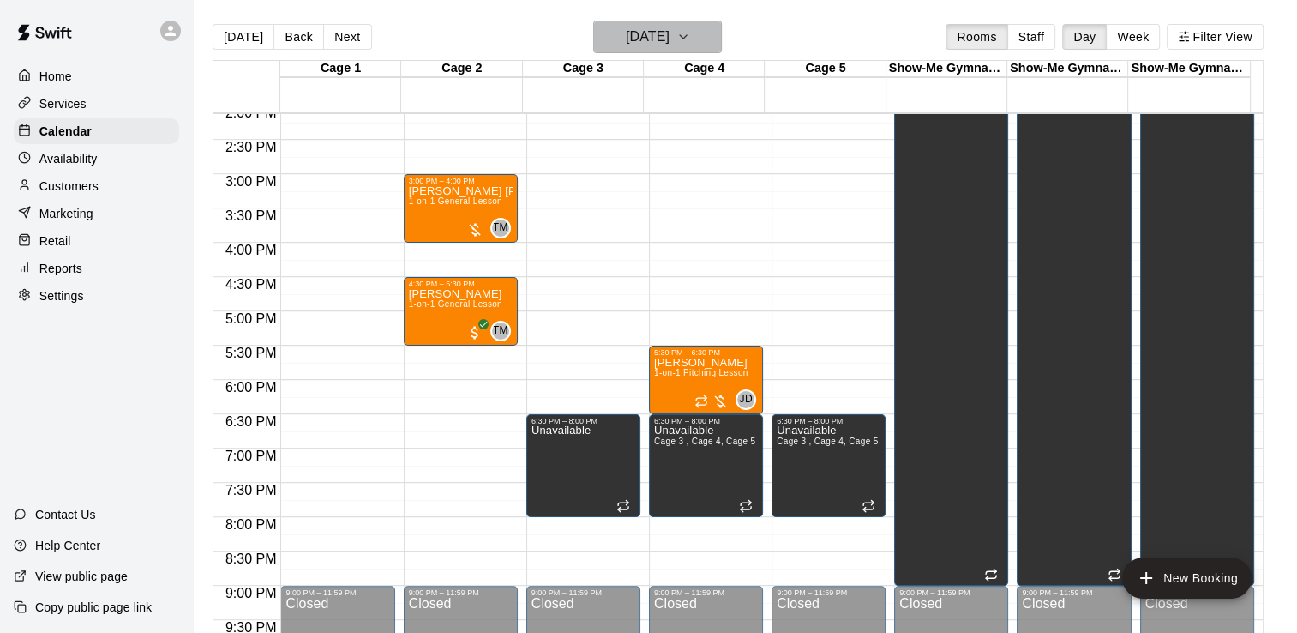
click at [645, 36] on h6 "[DATE]" at bounding box center [648, 37] width 44 height 24
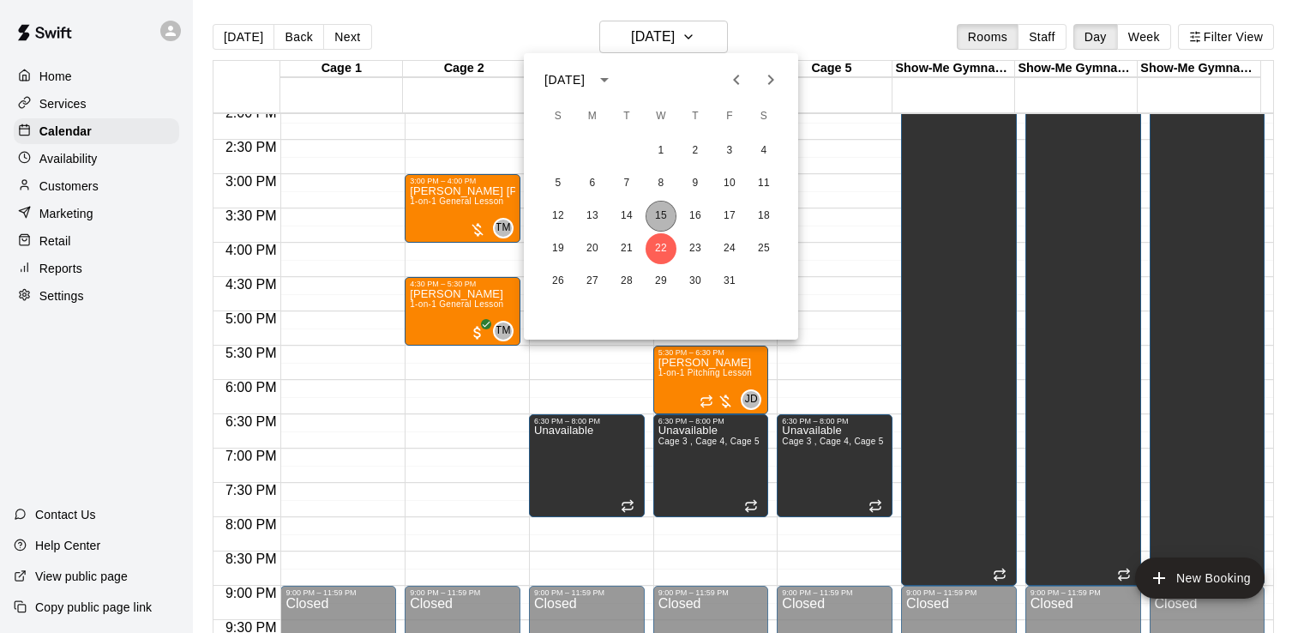
click at [663, 210] on button "15" at bounding box center [661, 216] width 31 height 31
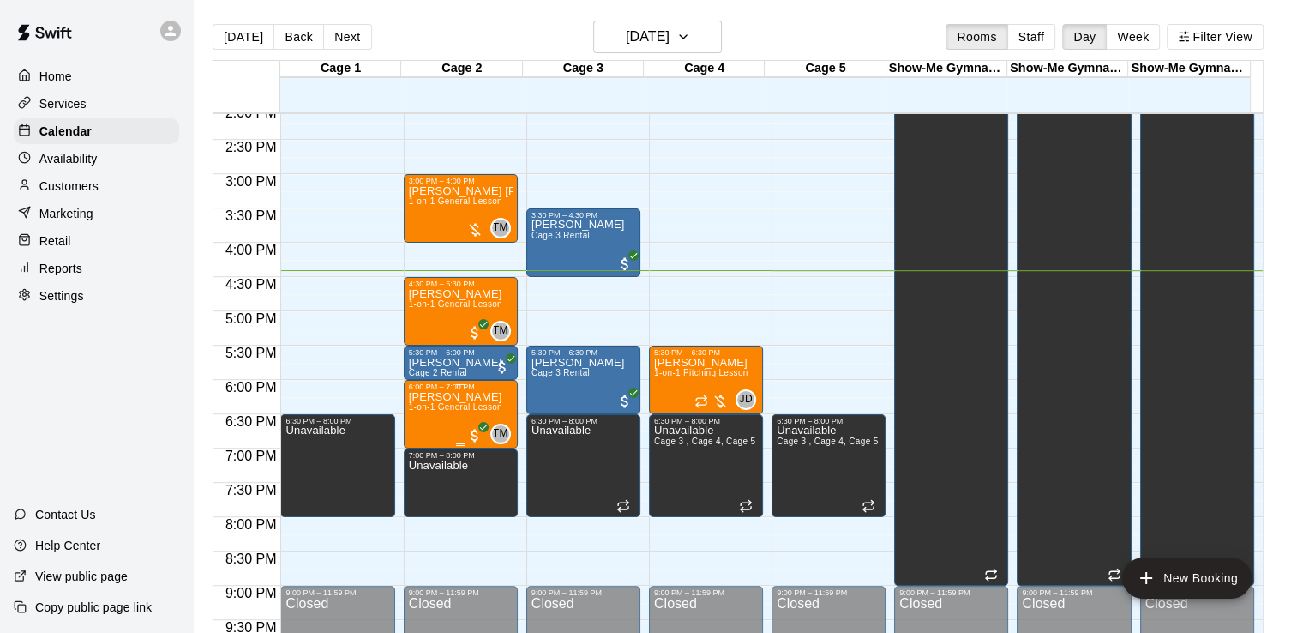
click at [453, 404] on span "1-on-1 General Lesson" at bounding box center [455, 406] width 93 height 9
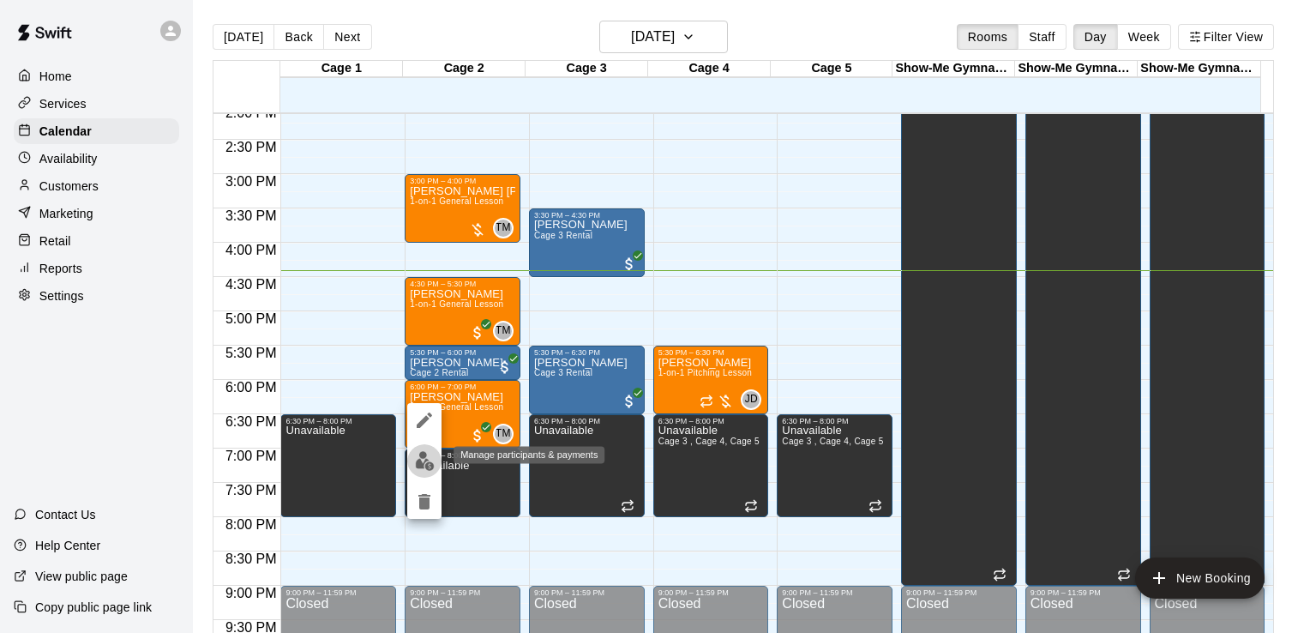
click at [425, 464] on img "edit" at bounding box center [425, 461] width 20 height 20
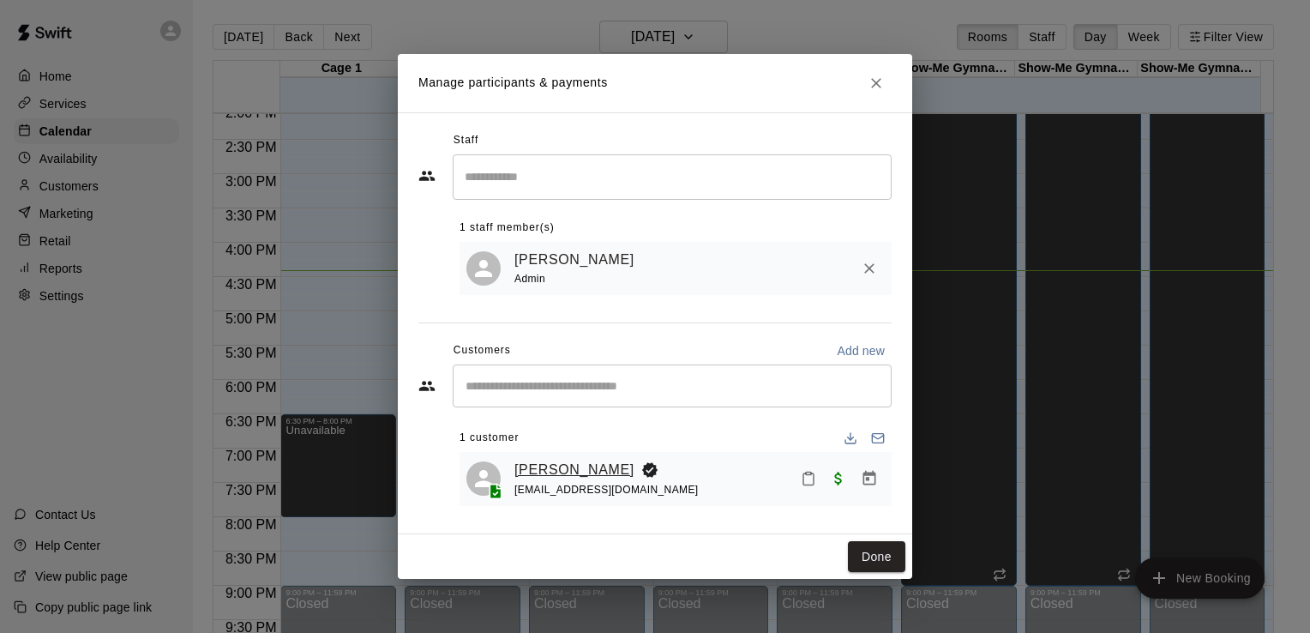
click at [566, 465] on link "[PERSON_NAME]" at bounding box center [574, 470] width 120 height 22
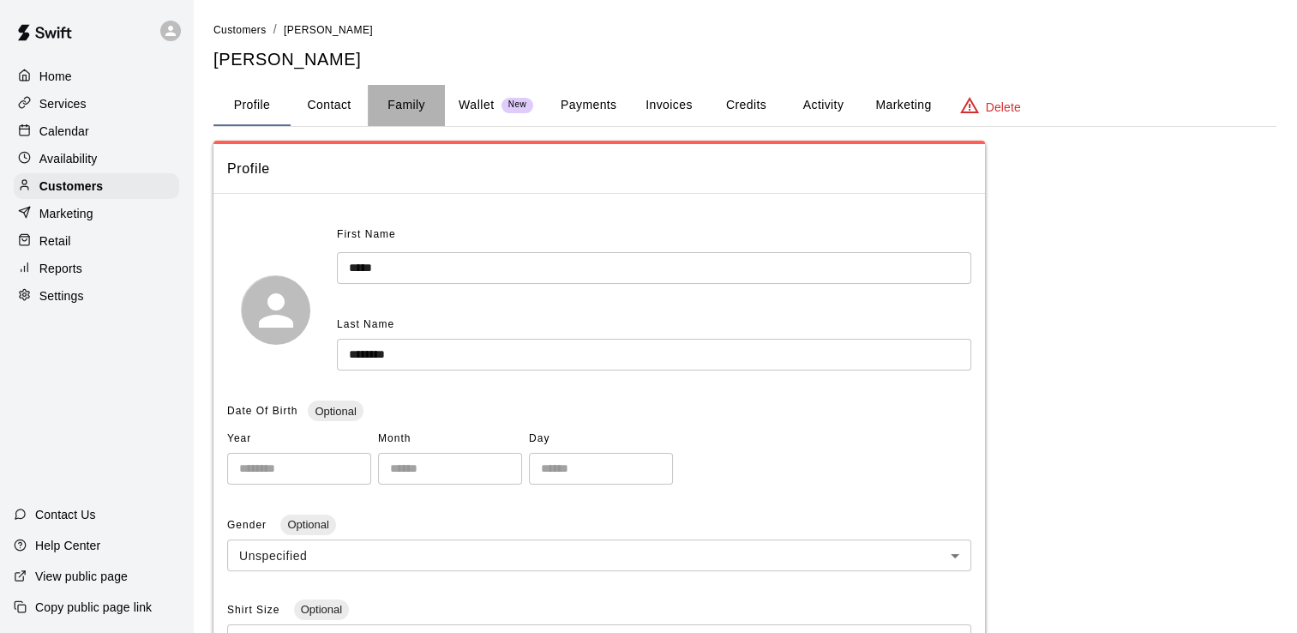
click at [416, 102] on button "Family" at bounding box center [406, 105] width 77 height 41
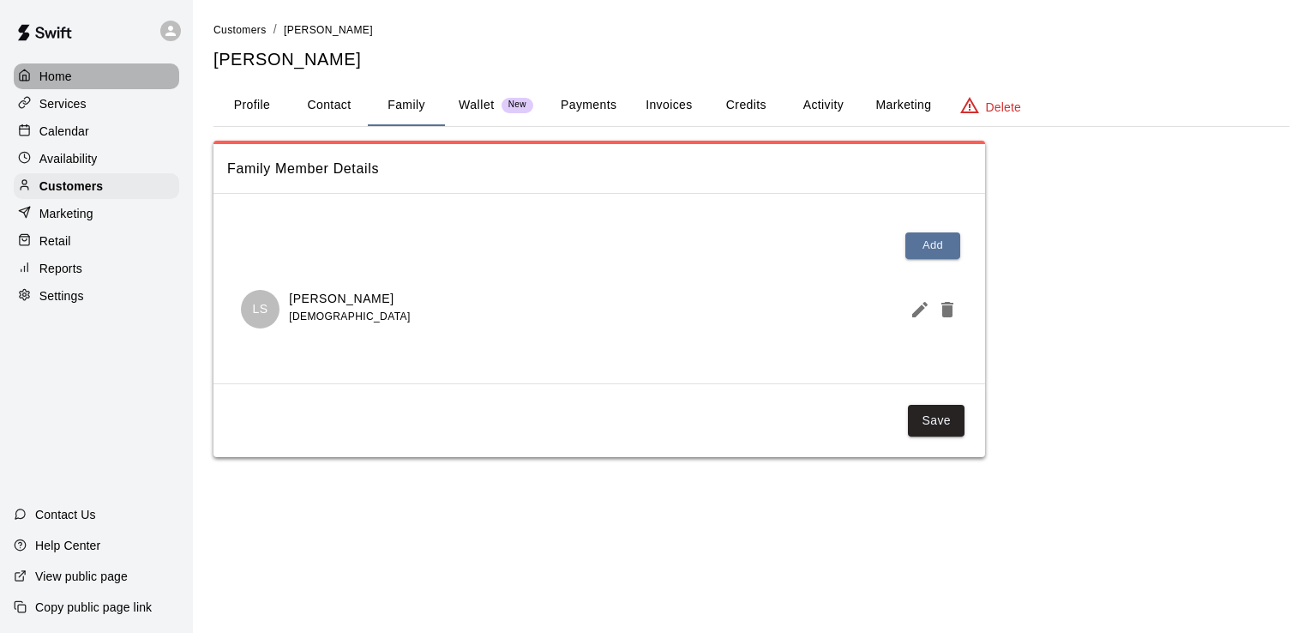
click at [104, 77] on div "Home" at bounding box center [96, 76] width 165 height 26
